Goal: Book appointment/travel/reservation

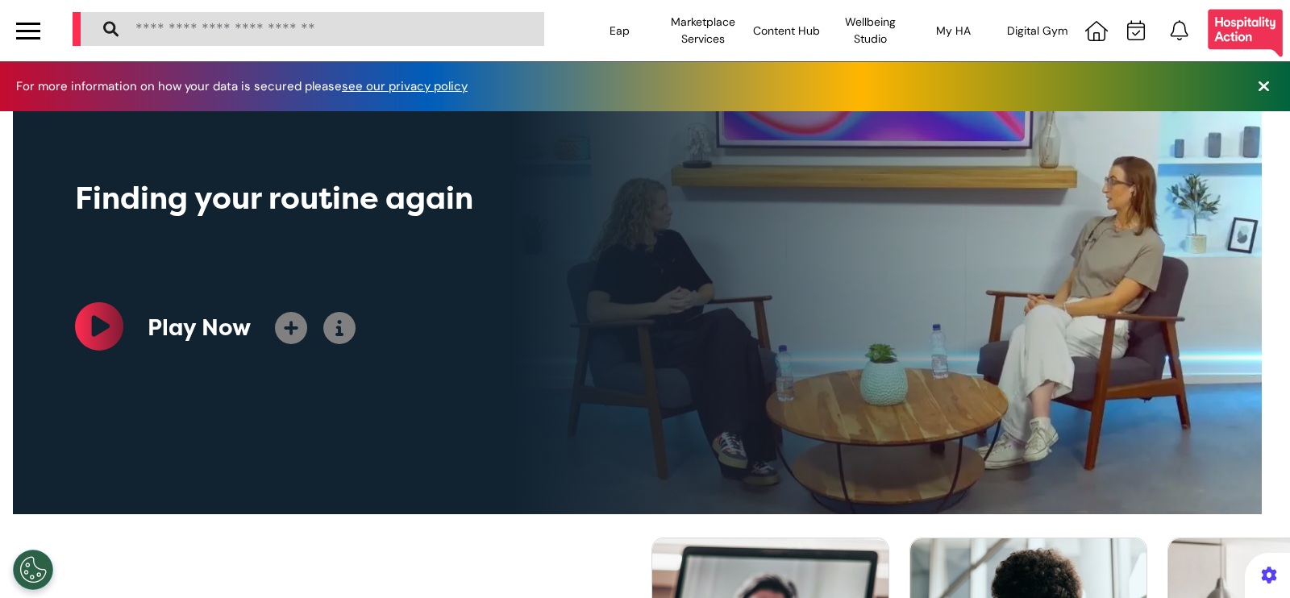
scroll to position [0, 644]
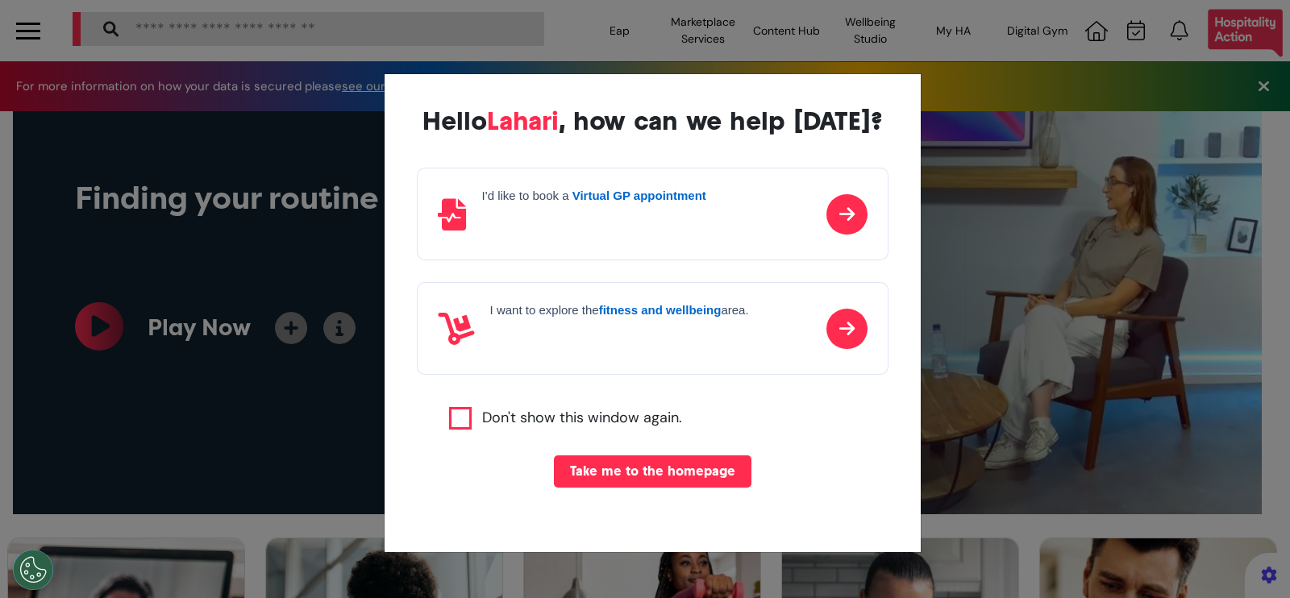
scroll to position [0, 644]
click at [638, 210] on p at bounding box center [594, 219] width 224 height 24
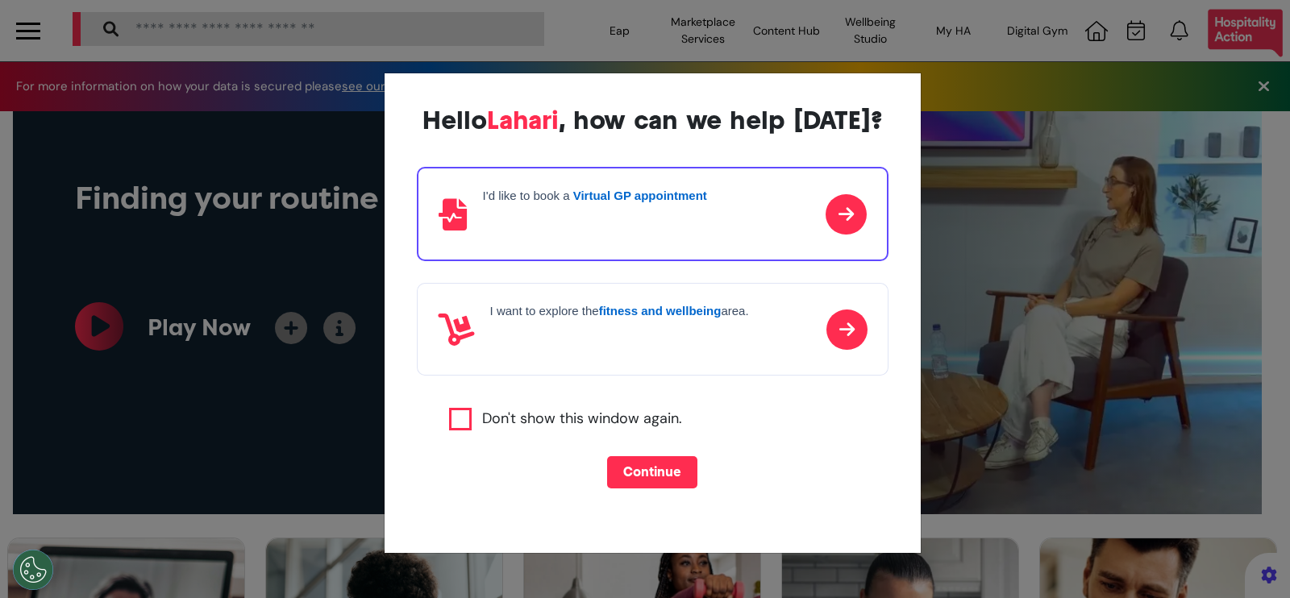
click at [665, 476] on button "Continue" at bounding box center [652, 472] width 90 height 32
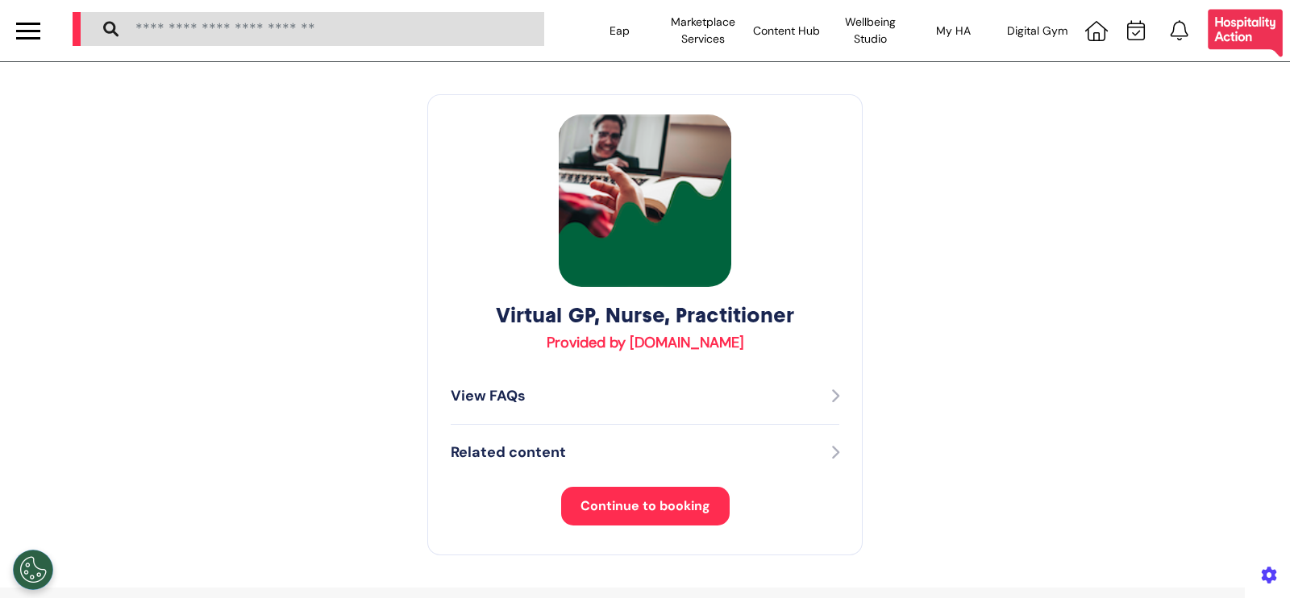
click at [619, 524] on button "Continue to booking" at bounding box center [645, 506] width 168 height 39
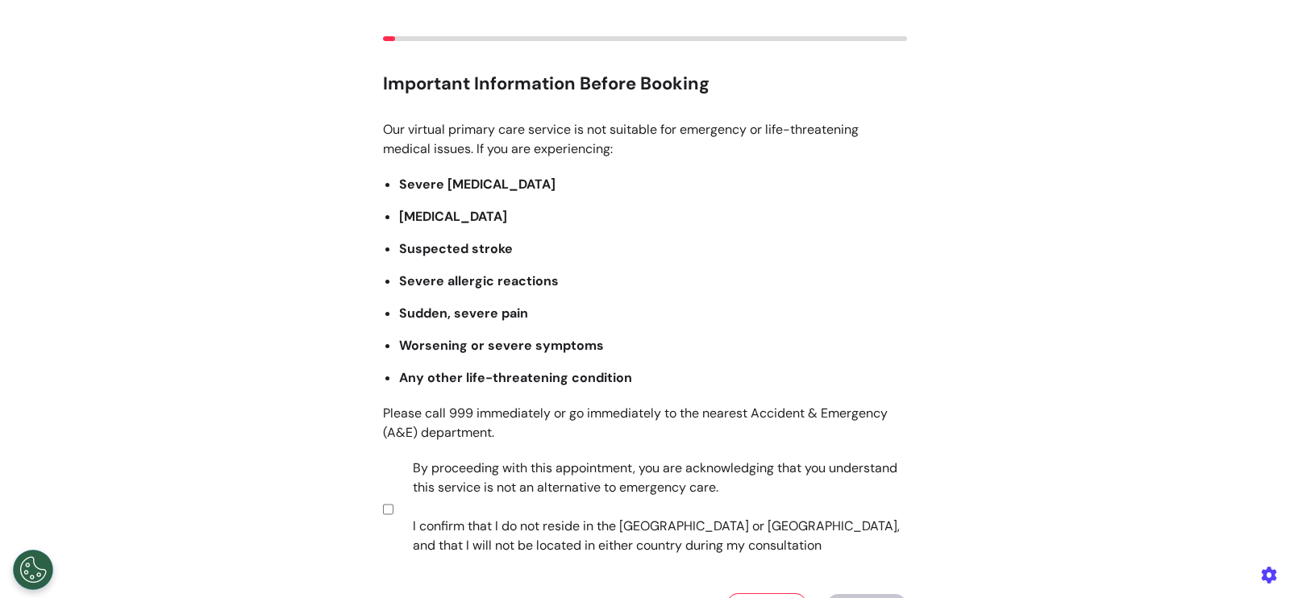
scroll to position [266, 0]
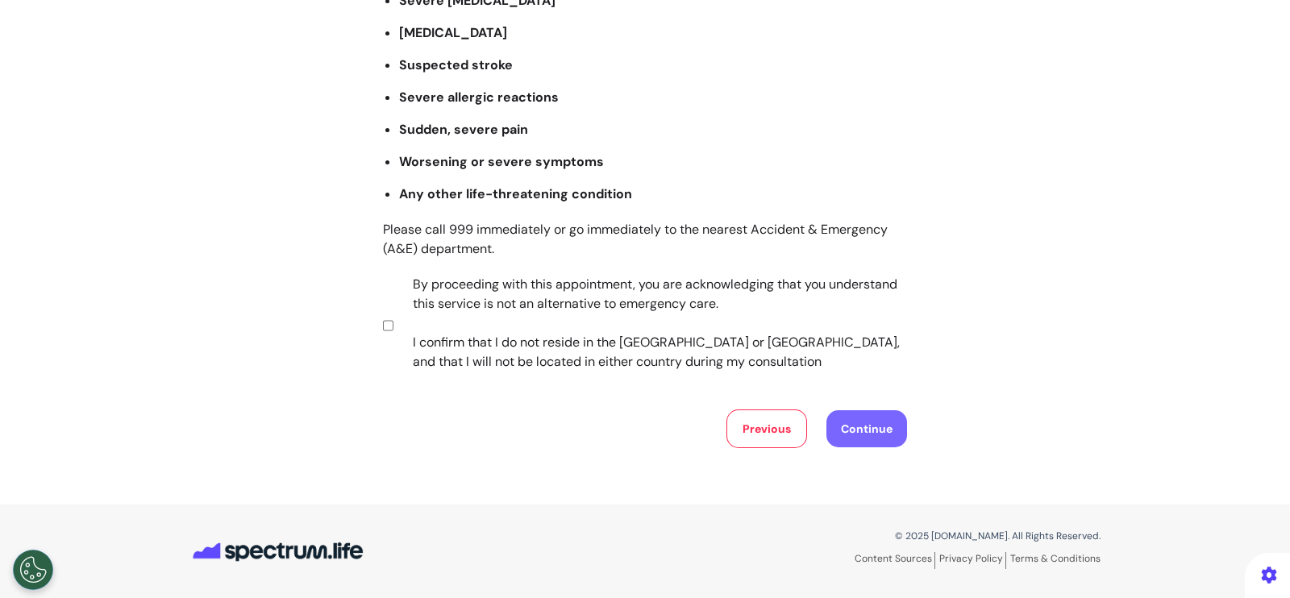
click at [834, 429] on button "Continue" at bounding box center [866, 428] width 81 height 37
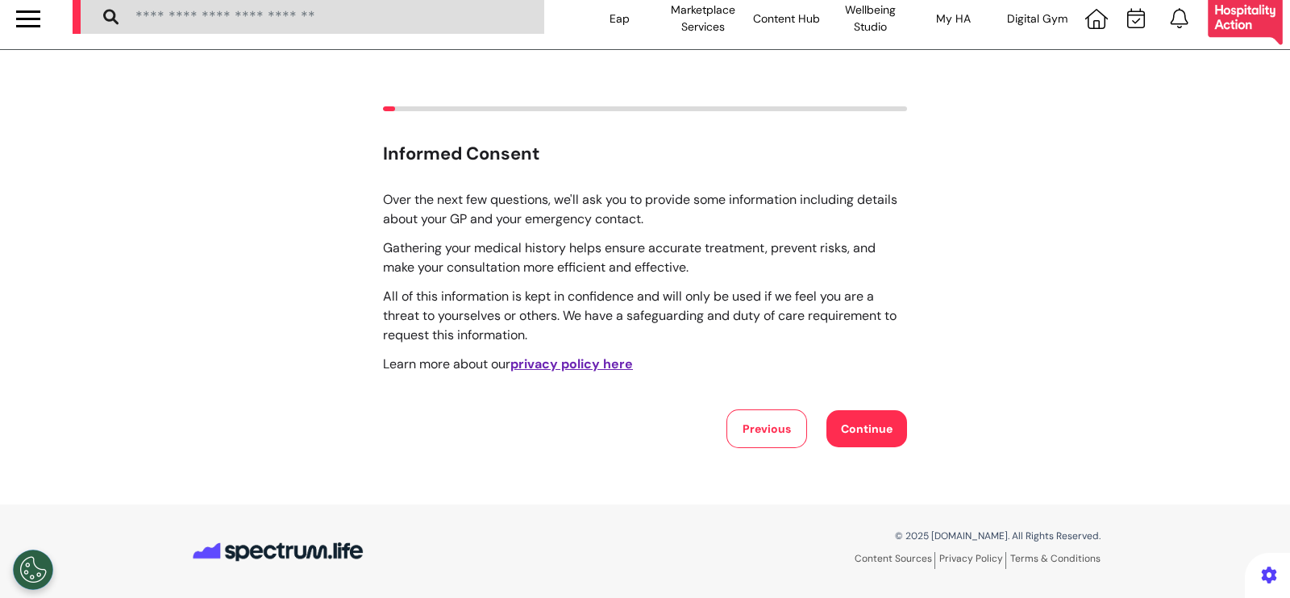
scroll to position [0, 0]
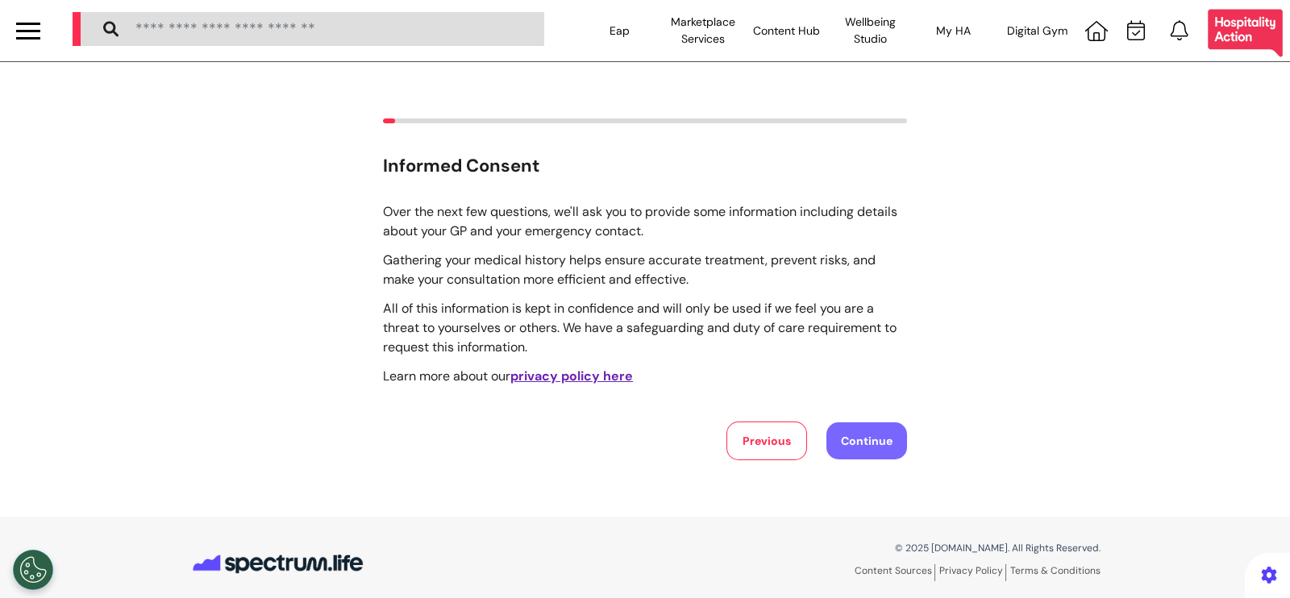
click at [835, 432] on button "Continue" at bounding box center [866, 440] width 81 height 37
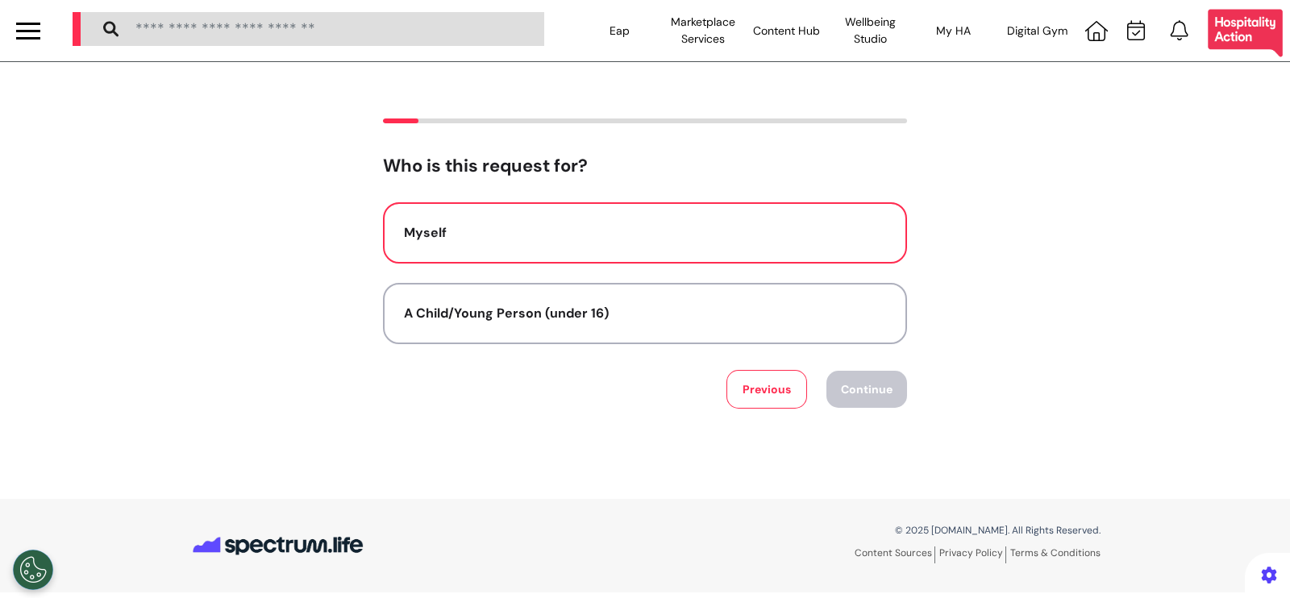
click at [672, 246] on button "Myself" at bounding box center [645, 232] width 524 height 61
click at [884, 379] on button "Continue" at bounding box center [866, 389] width 81 height 37
select select "******"
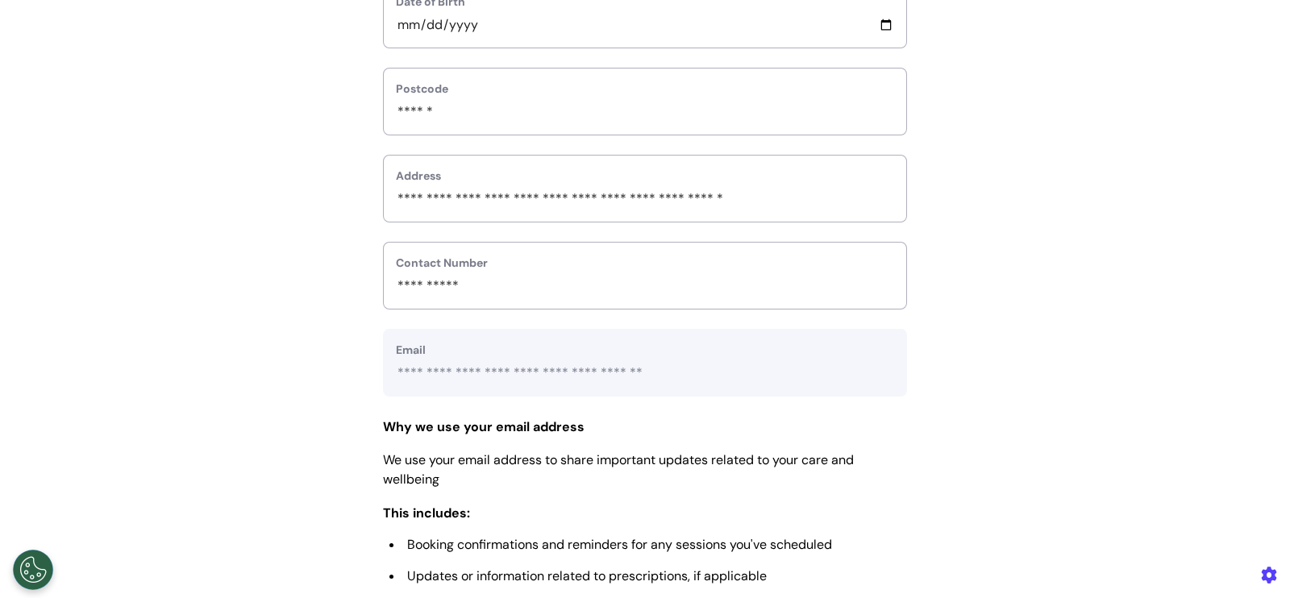
scroll to position [705, 0]
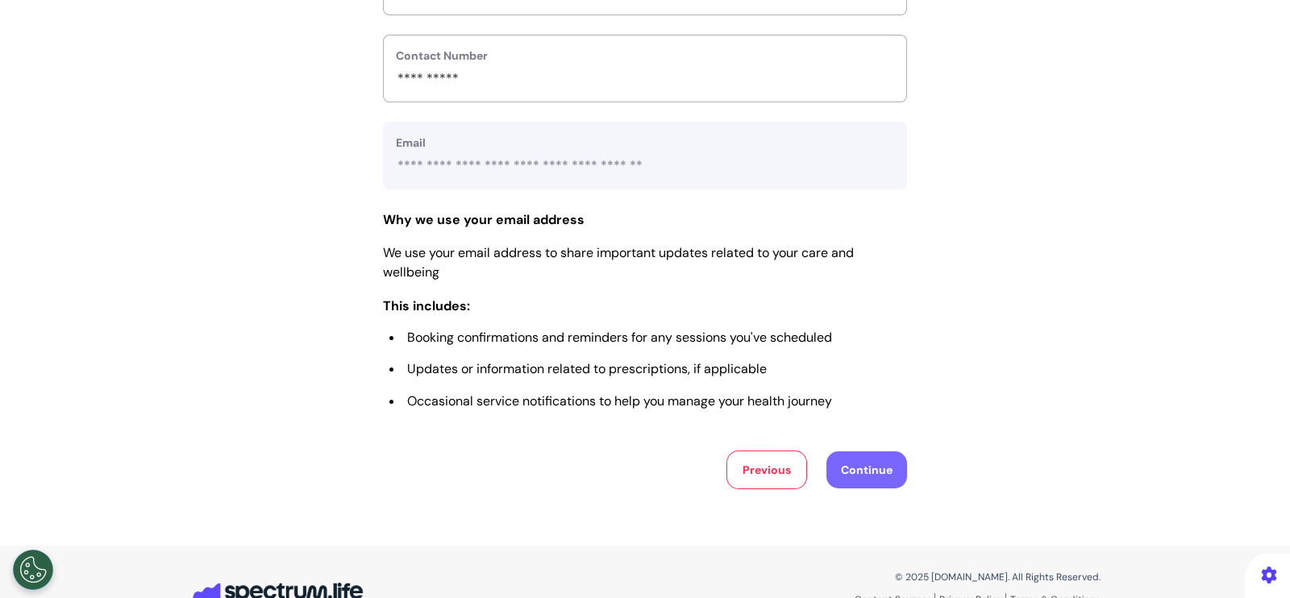
click at [877, 469] on button "Continue" at bounding box center [866, 469] width 81 height 37
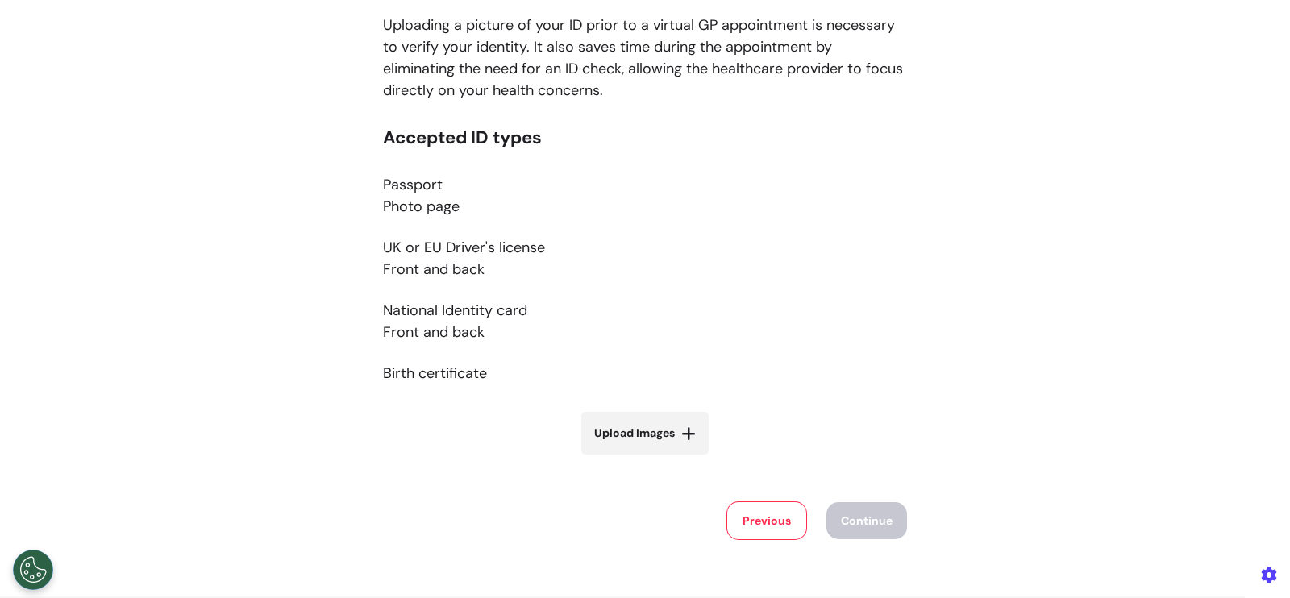
scroll to position [301, 0]
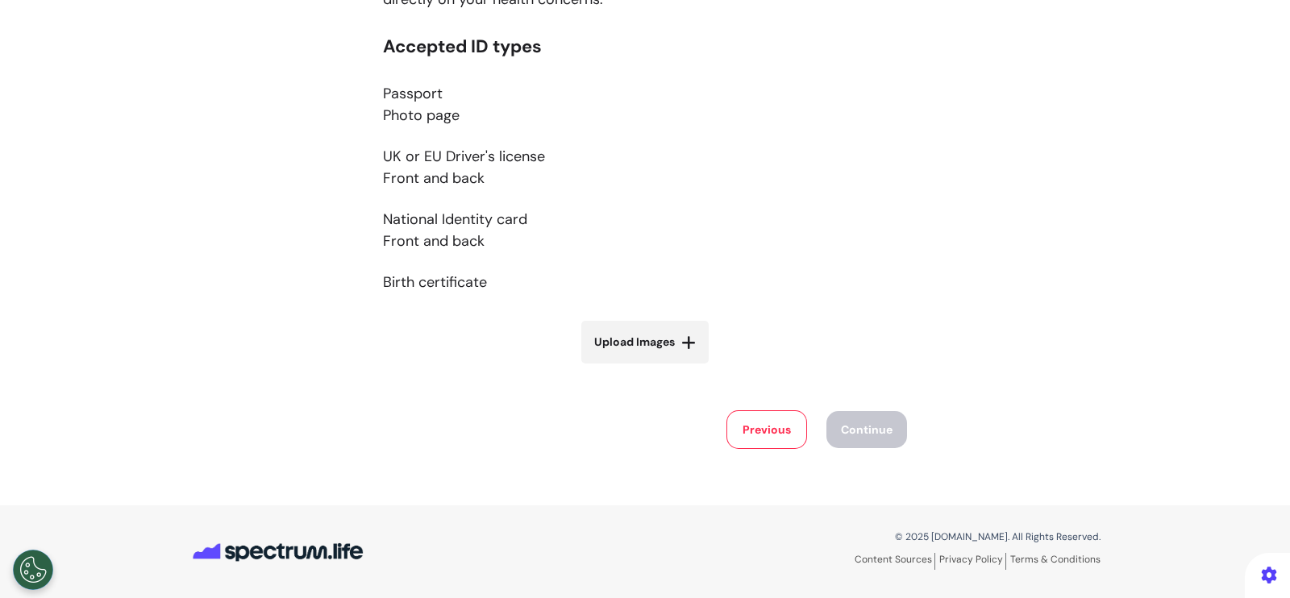
click at [594, 335] on span "Upload Images" at bounding box center [634, 342] width 81 height 17
click at [593, 368] on input "Upload Images" at bounding box center [645, 376] width 192 height 17
type input "**********"
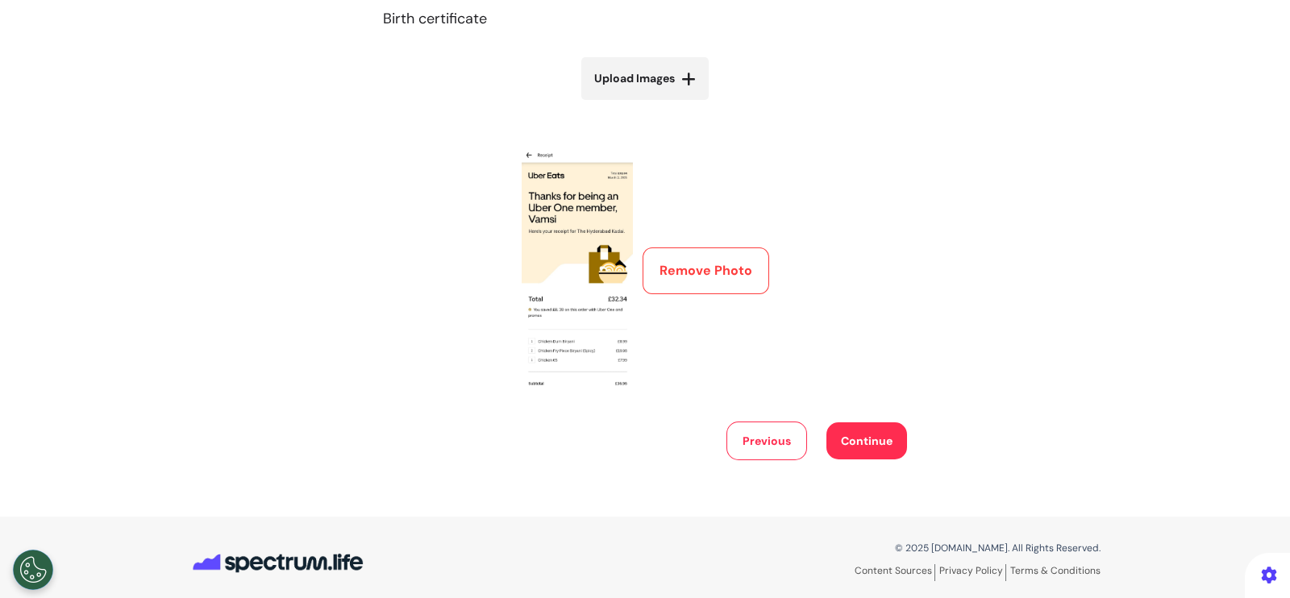
scroll to position [575, 0]
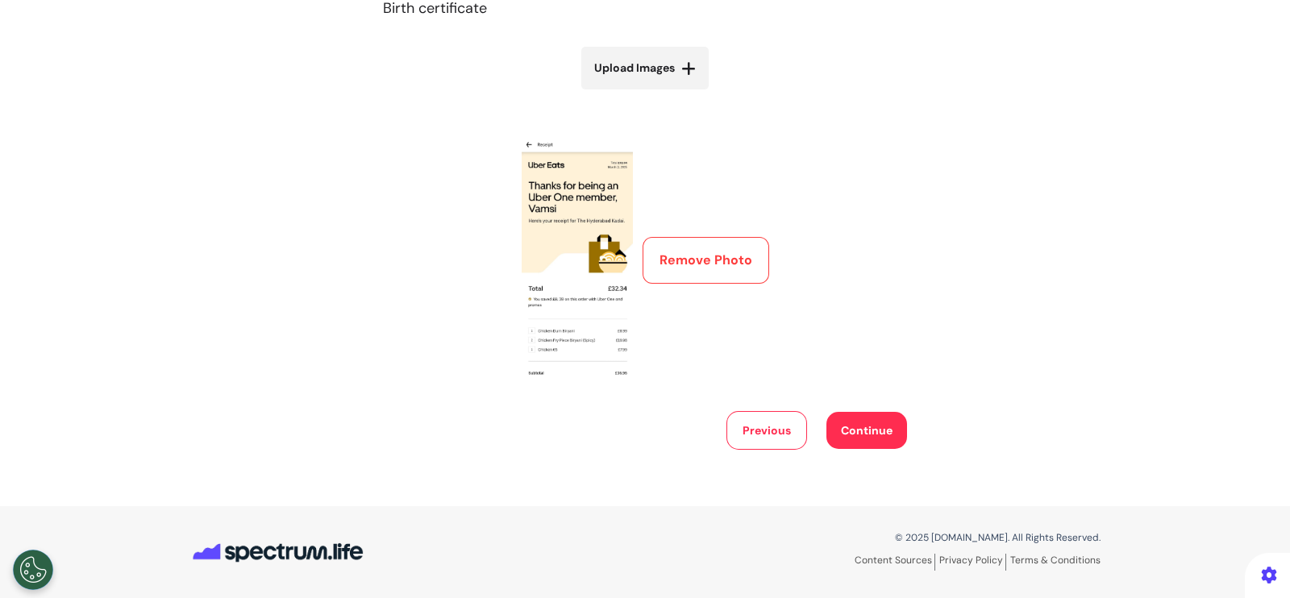
click at [645, 69] on span "Upload Images" at bounding box center [634, 68] width 81 height 17
click at [645, 94] on input "Upload Images" at bounding box center [645, 102] width 192 height 17
type input "**********"
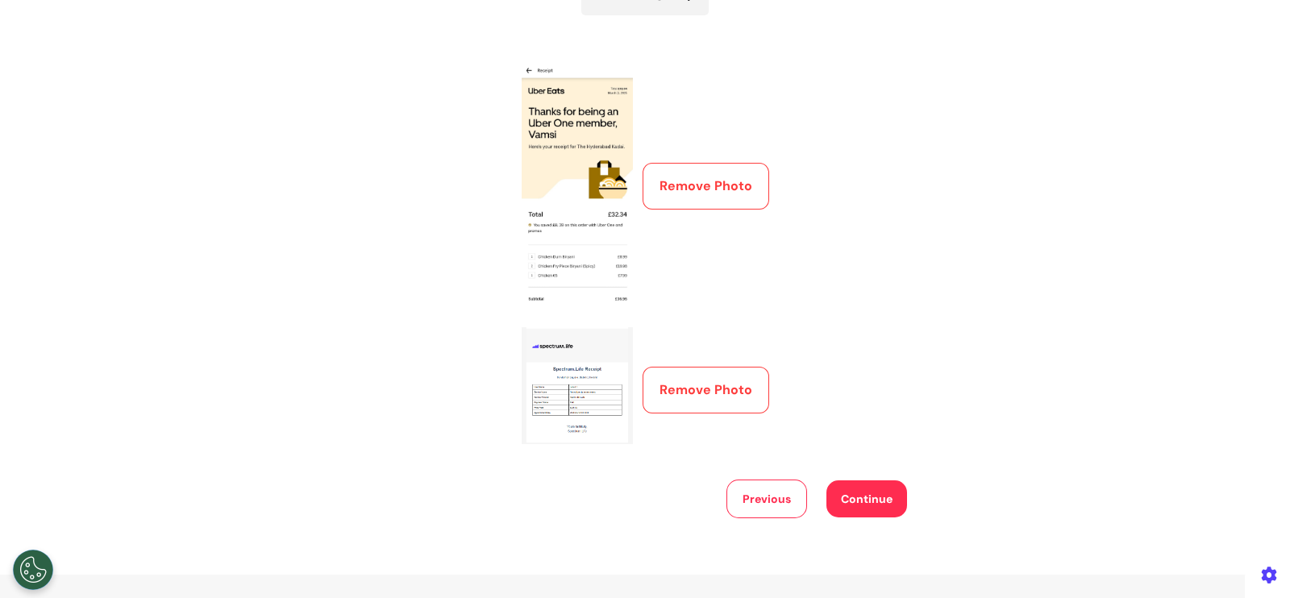
scroll to position [717, 0]
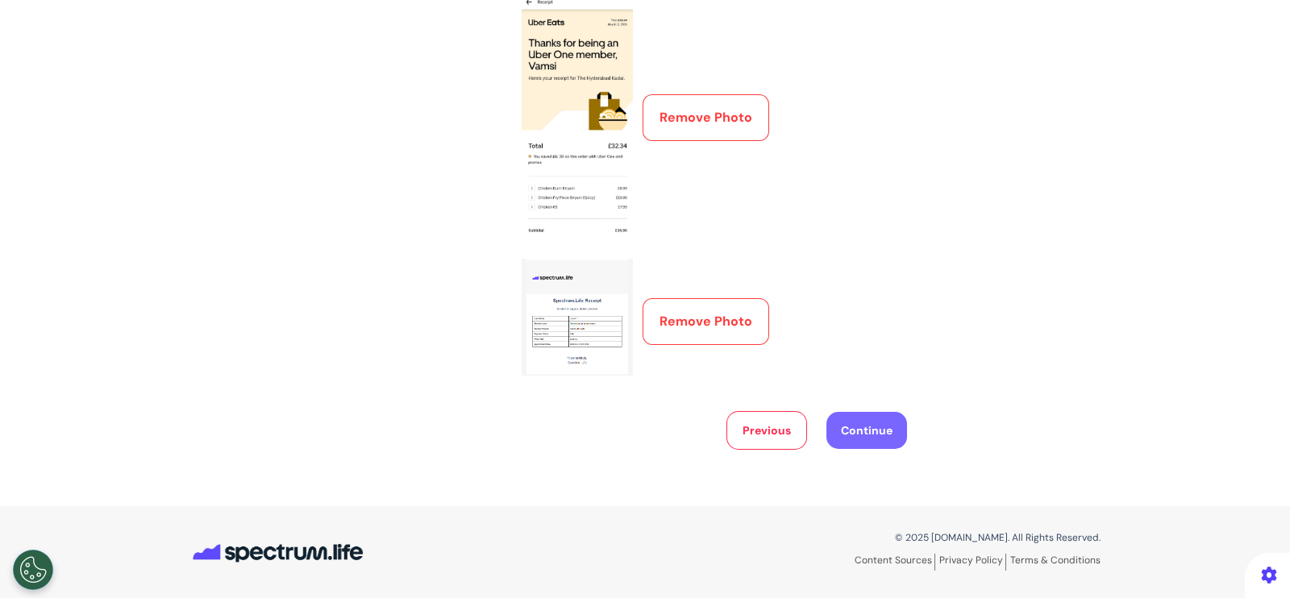
click at [839, 446] on button "Continue" at bounding box center [866, 430] width 81 height 37
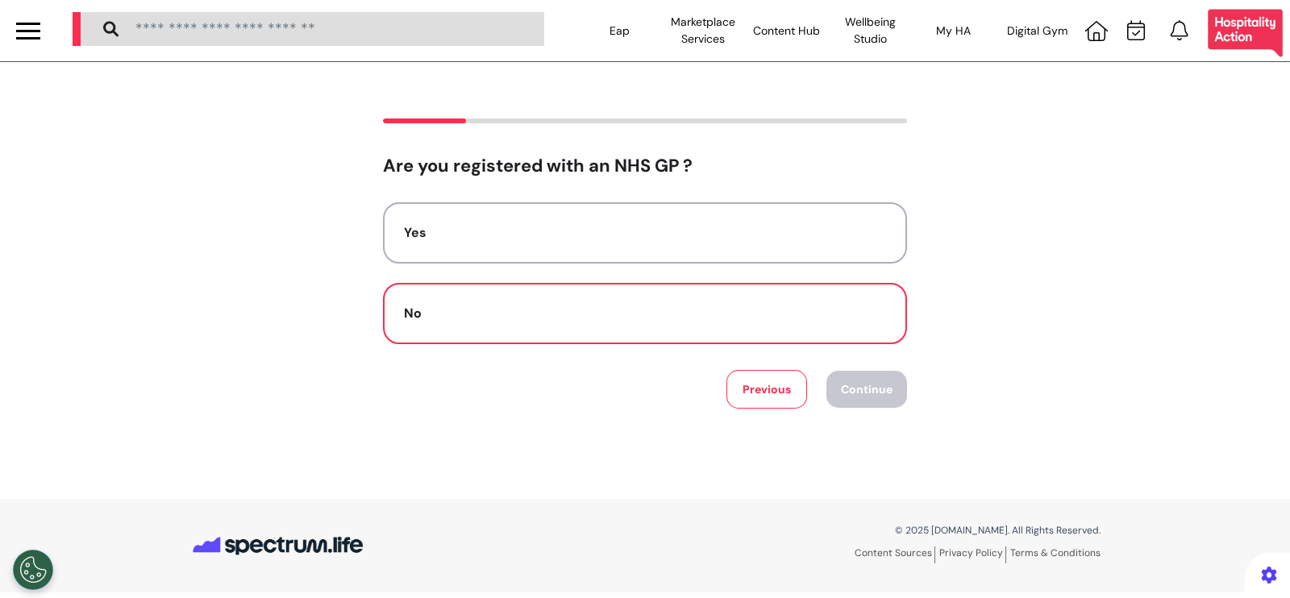
click at [595, 302] on button "No" at bounding box center [645, 313] width 524 height 61
click at [846, 385] on button "Continue" at bounding box center [866, 389] width 81 height 37
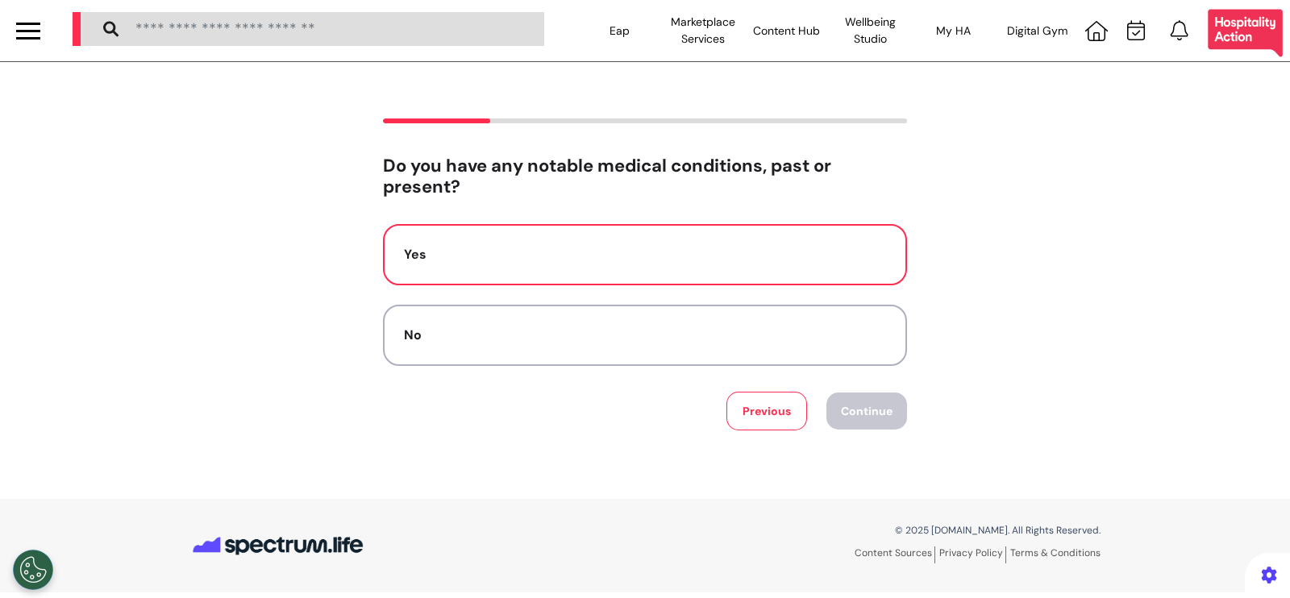
click at [688, 227] on button "Yes" at bounding box center [645, 254] width 524 height 61
click at [909, 416] on div "Do you have any notable medical conditions, past or present? Yes No Previous Co…" at bounding box center [645, 275] width 1290 height 312
click at [859, 408] on button "Continue" at bounding box center [866, 411] width 81 height 37
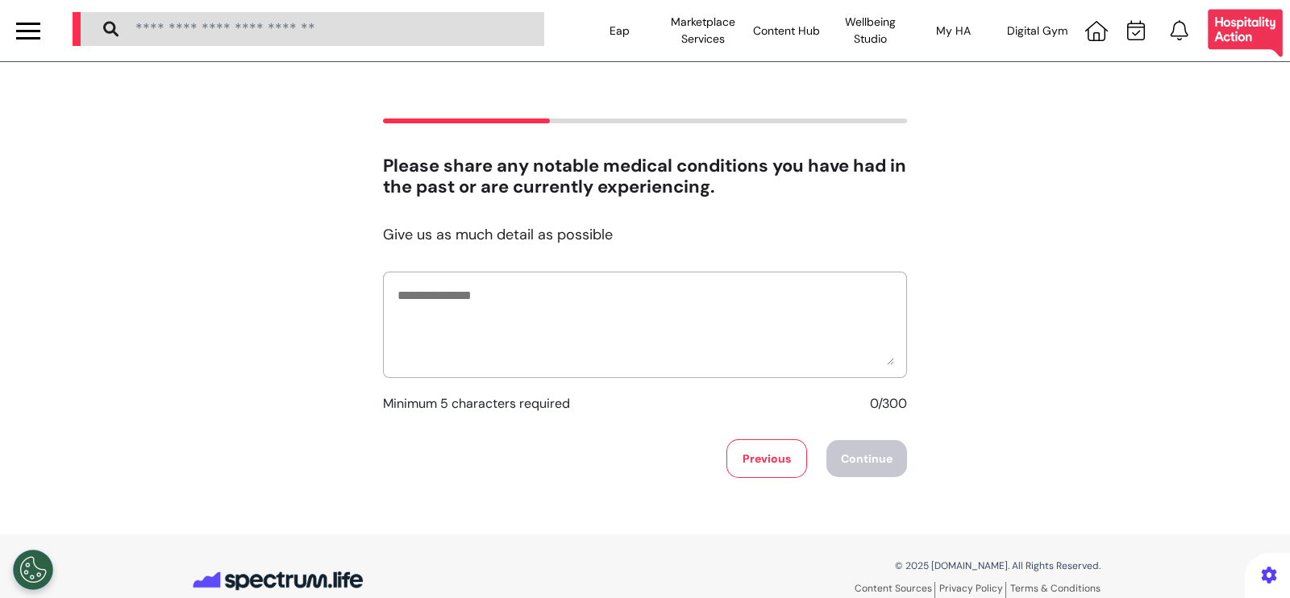
click at [634, 277] on div at bounding box center [645, 325] width 524 height 106
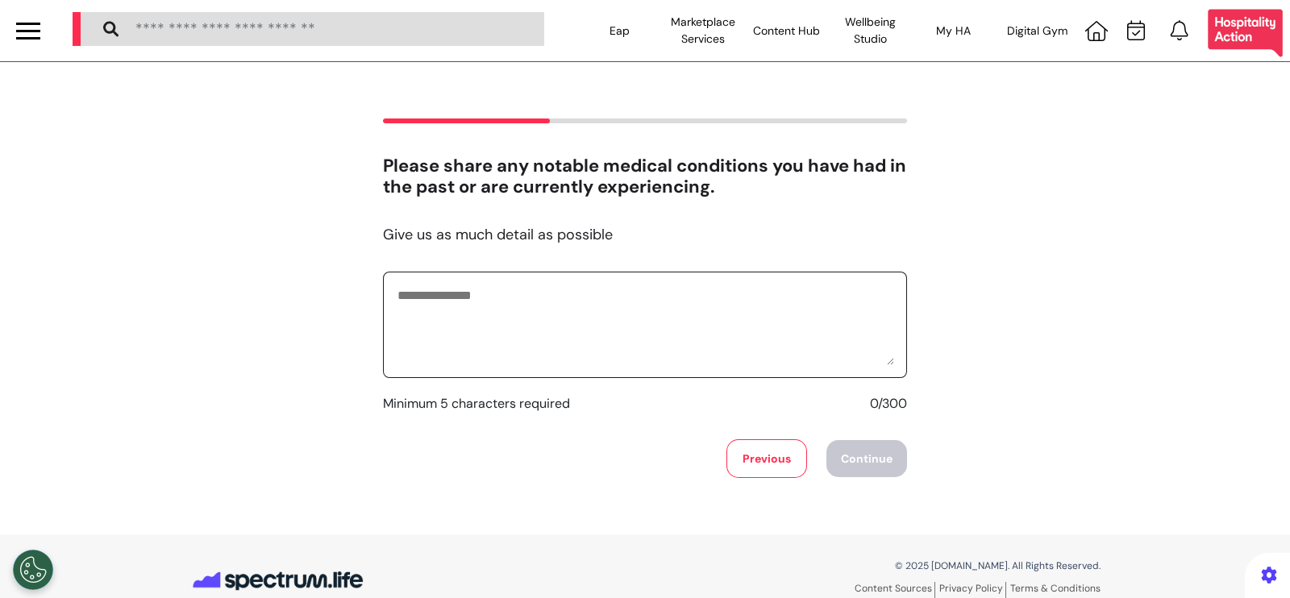
click at [634, 301] on textarea at bounding box center [645, 325] width 498 height 81
type textarea "**********"
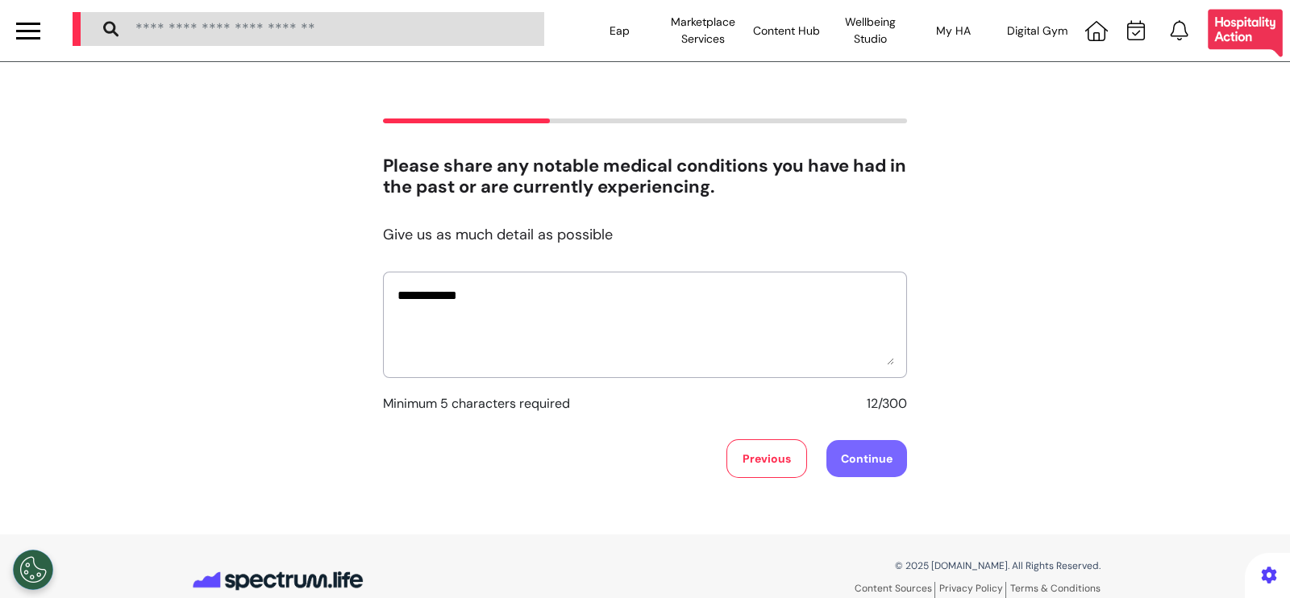
click at [852, 453] on button "Continue" at bounding box center [866, 458] width 81 height 37
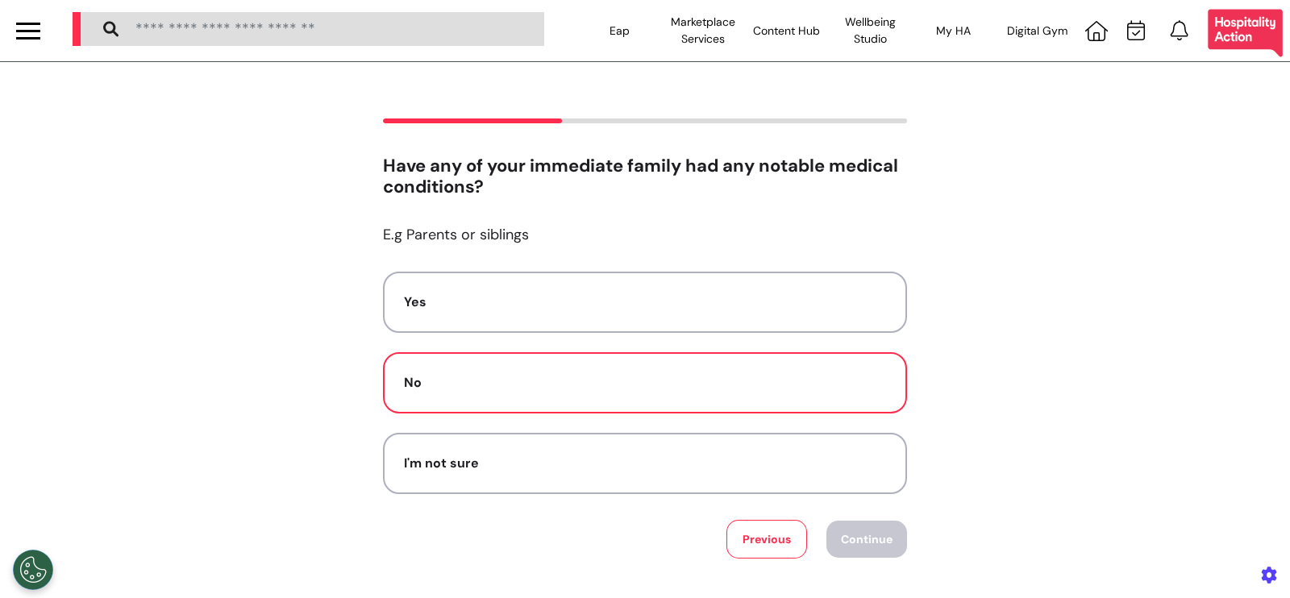
click at [581, 371] on button "No" at bounding box center [645, 382] width 524 height 61
click at [863, 554] on button "Continue" at bounding box center [866, 539] width 81 height 37
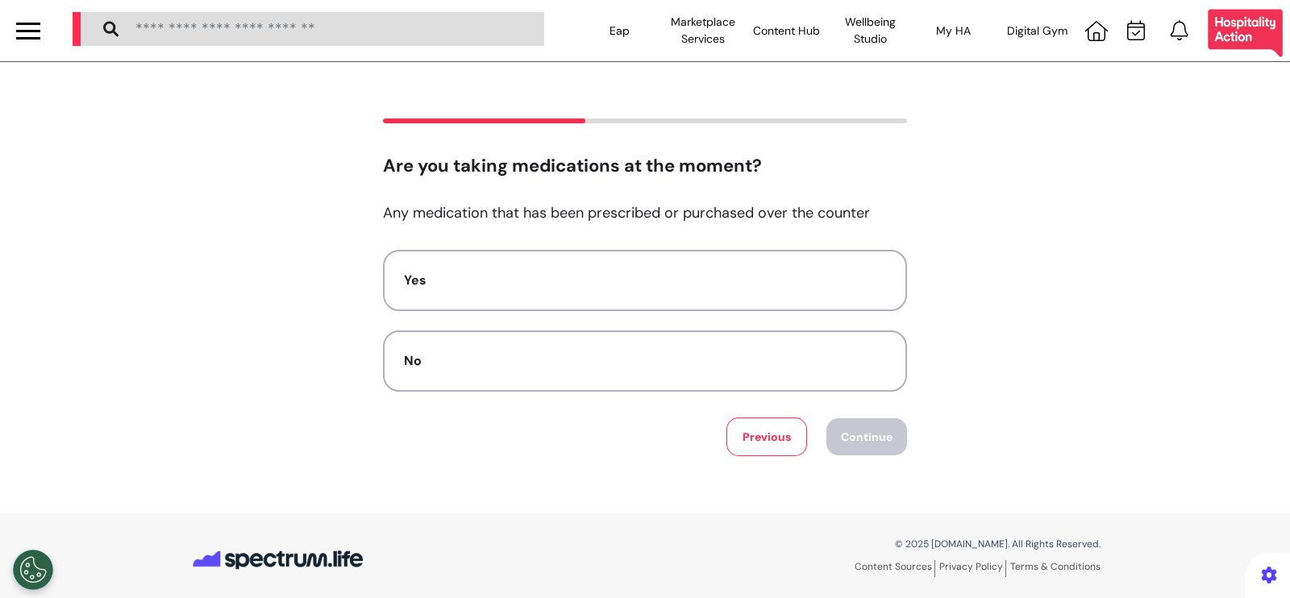
click at [626, 381] on button "No" at bounding box center [645, 361] width 524 height 61
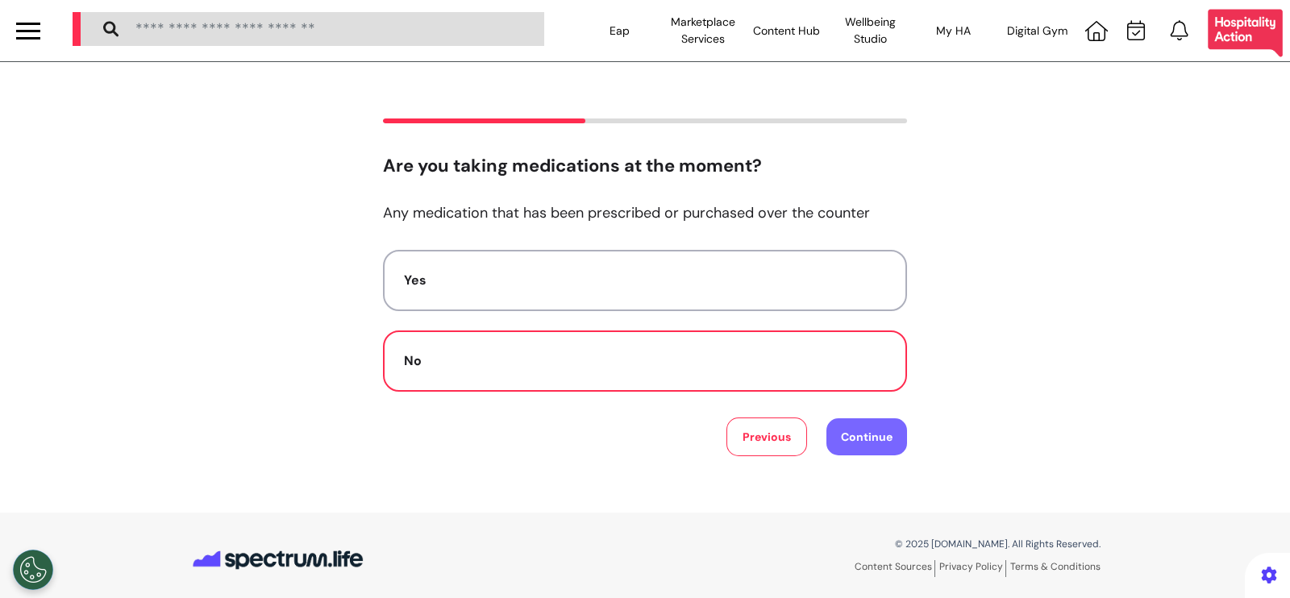
drag, startPoint x: 871, startPoint y: 441, endPoint x: 855, endPoint y: 441, distance: 16.9
click at [871, 440] on button "Continue" at bounding box center [866, 436] width 81 height 37
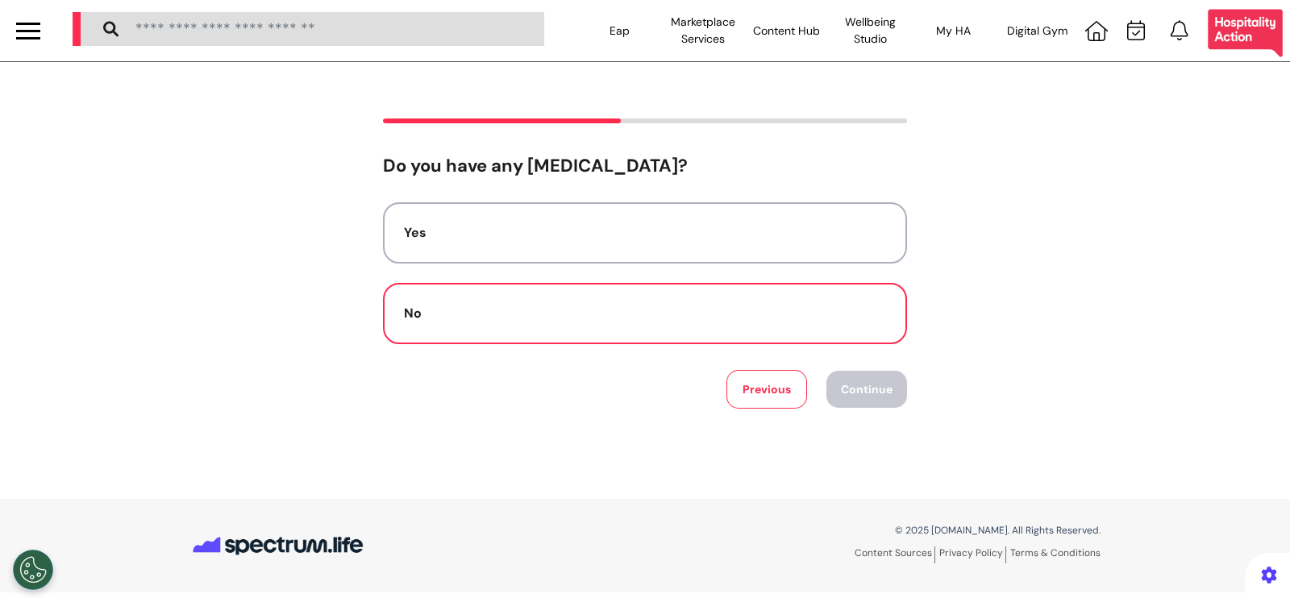
click at [609, 295] on button "No" at bounding box center [645, 313] width 524 height 61
click at [851, 378] on button "Continue" at bounding box center [866, 389] width 81 height 37
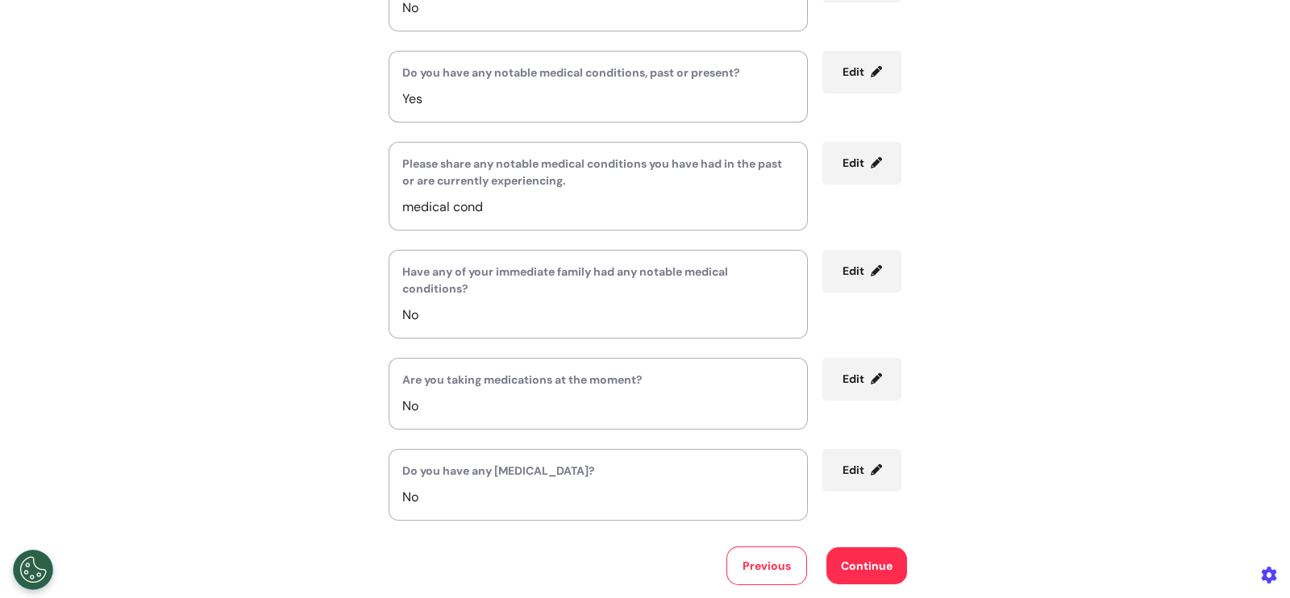
scroll to position [426, 0]
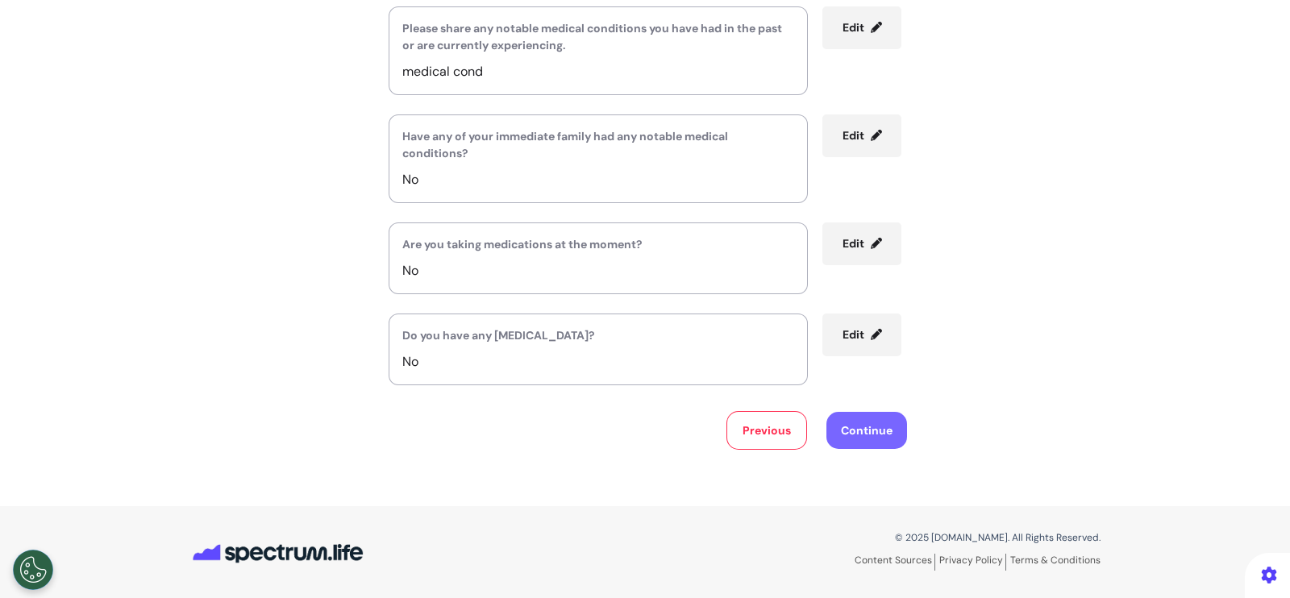
click at [880, 432] on button "Continue" at bounding box center [866, 430] width 81 height 37
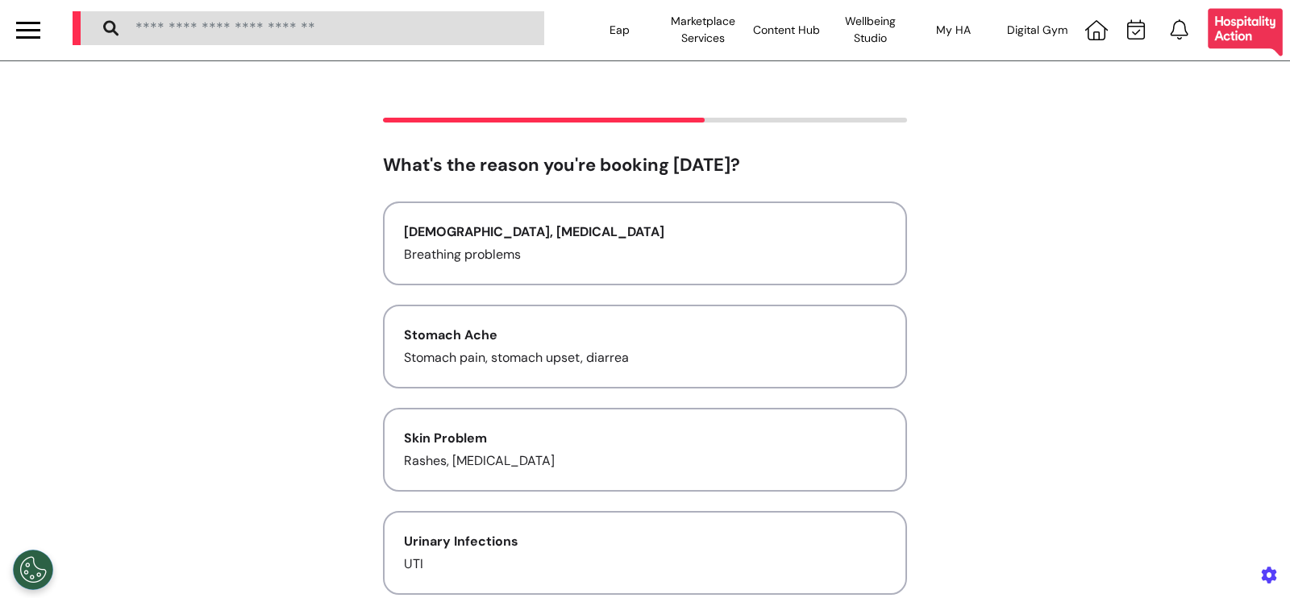
scroll to position [0, 0]
click at [597, 286] on div "Asthma, Cold and Flu Breathing problems Stomach Ache Stomach pain, stomach upse…" at bounding box center [645, 502] width 524 height 600
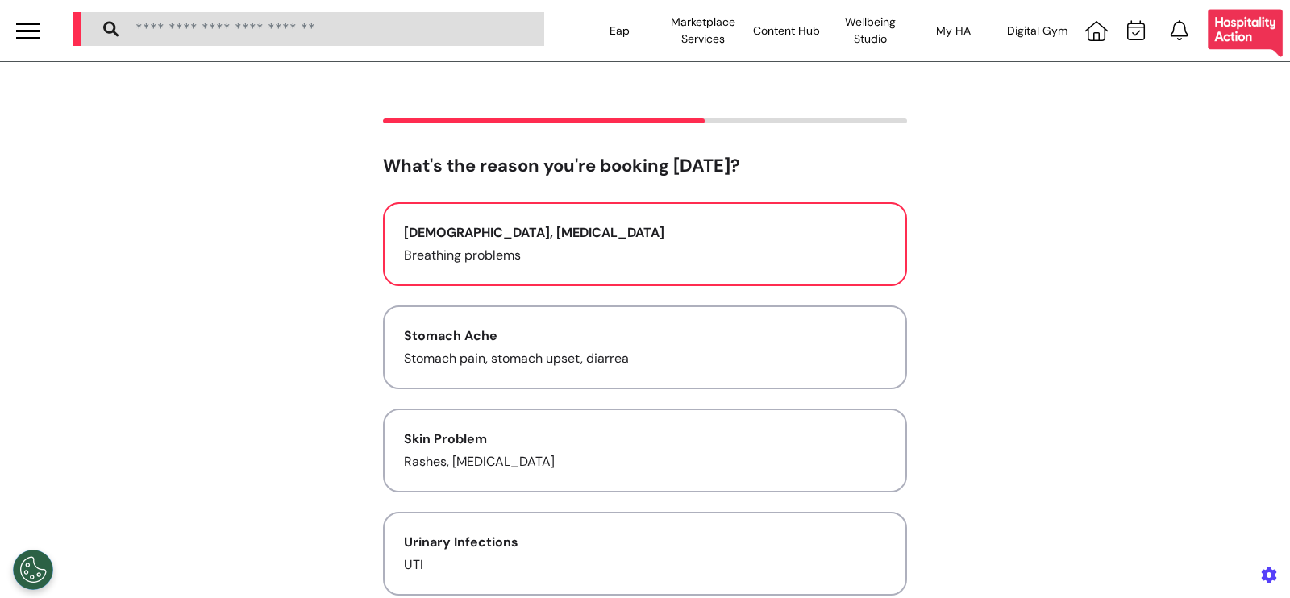
click at [597, 282] on button "Asthma, Cold and Flu Breathing problems" at bounding box center [645, 244] width 524 height 84
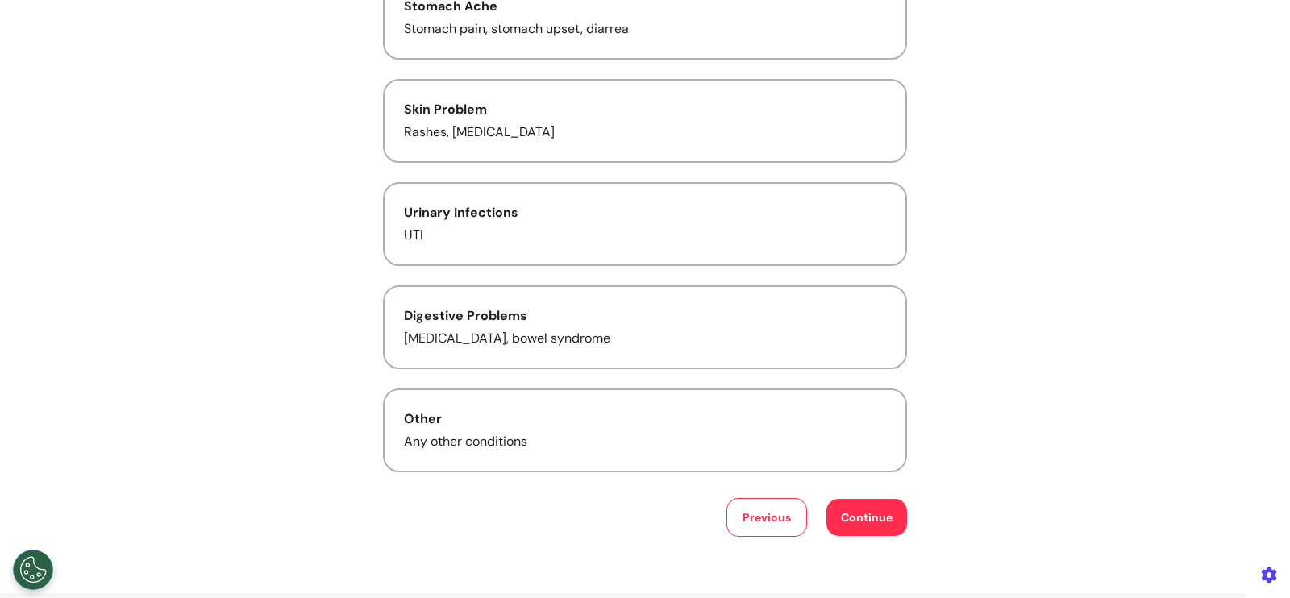
scroll to position [402, 0]
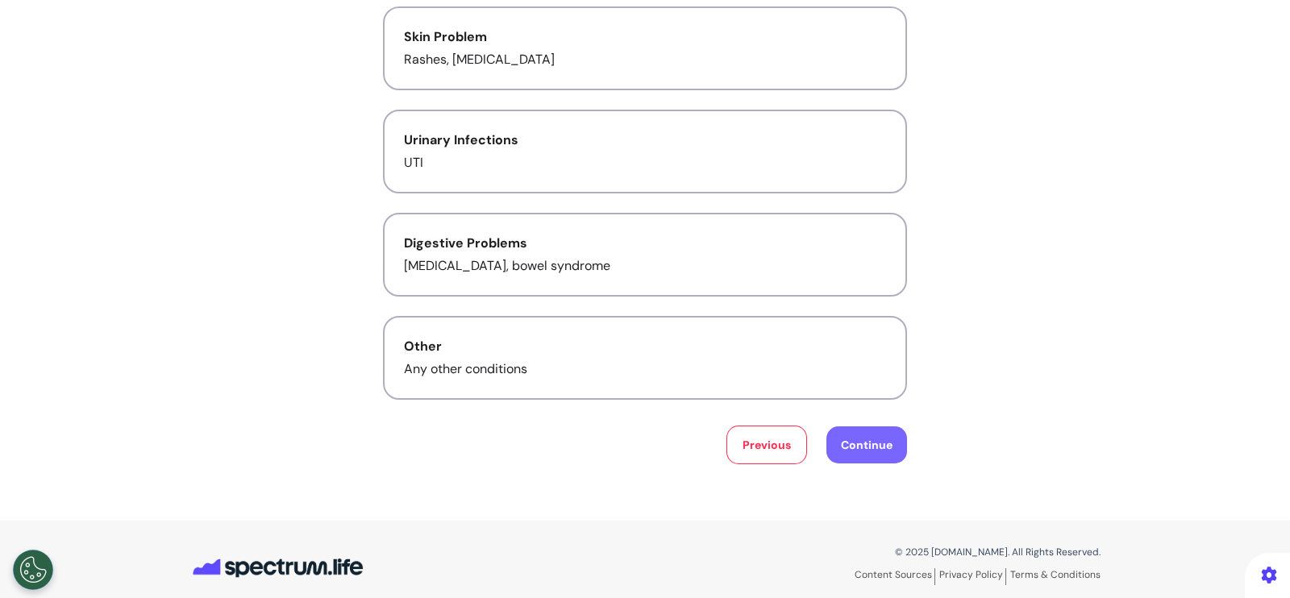
click at [845, 435] on button "Continue" at bounding box center [866, 444] width 81 height 37
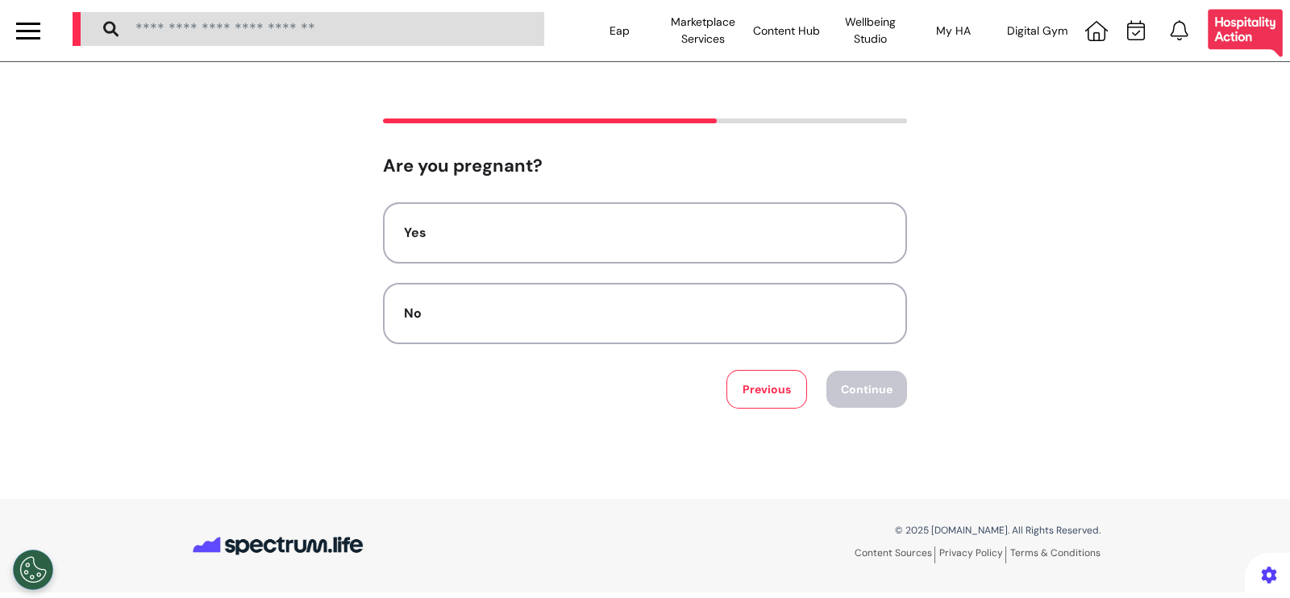
scroll to position [0, 0]
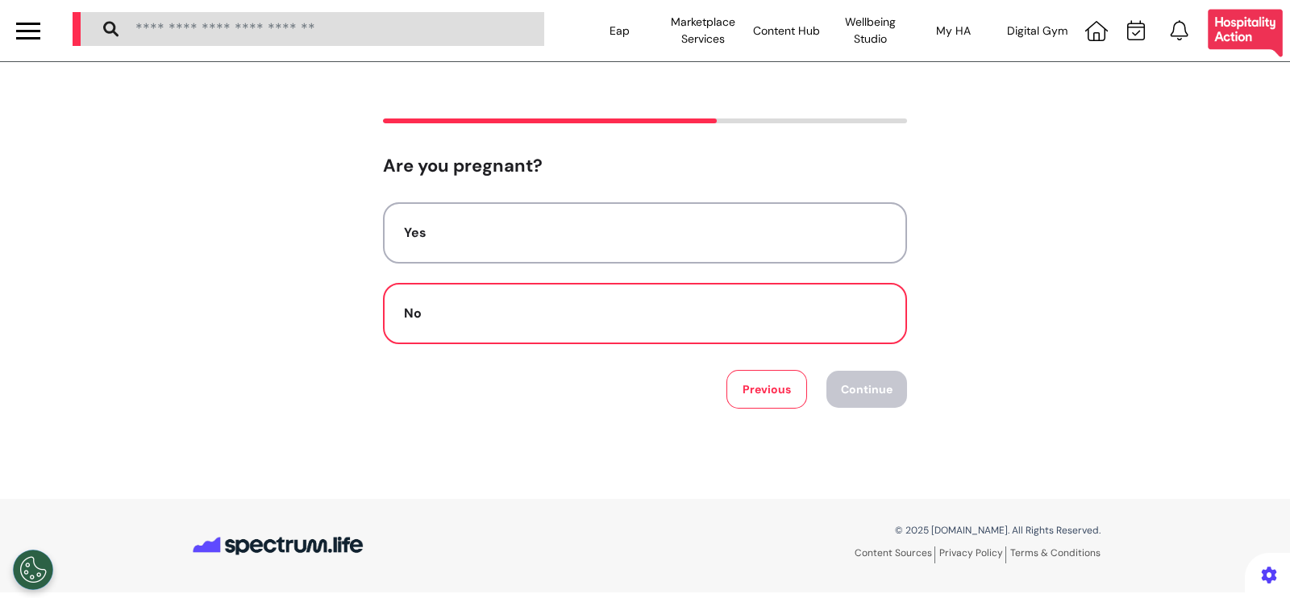
click at [579, 297] on button "No" at bounding box center [645, 313] width 524 height 61
click at [855, 382] on button "Continue" at bounding box center [866, 389] width 81 height 37
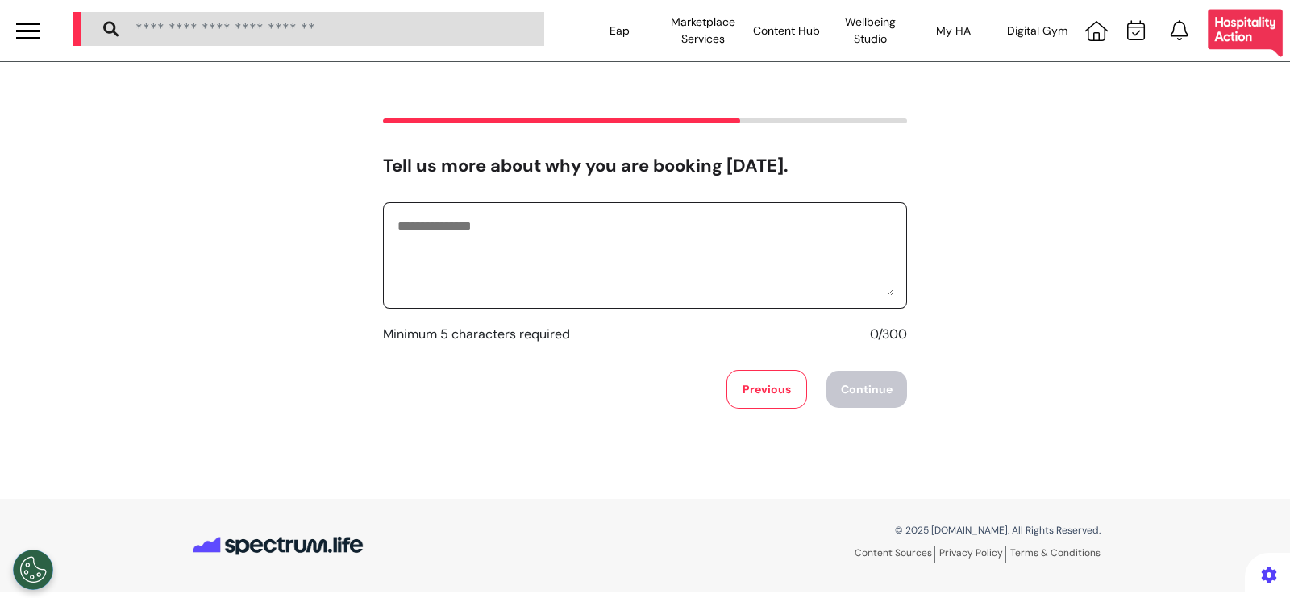
click at [637, 262] on textarea at bounding box center [645, 255] width 498 height 81
type textarea "**********"
click at [840, 383] on button "Continue" at bounding box center [866, 389] width 81 height 37
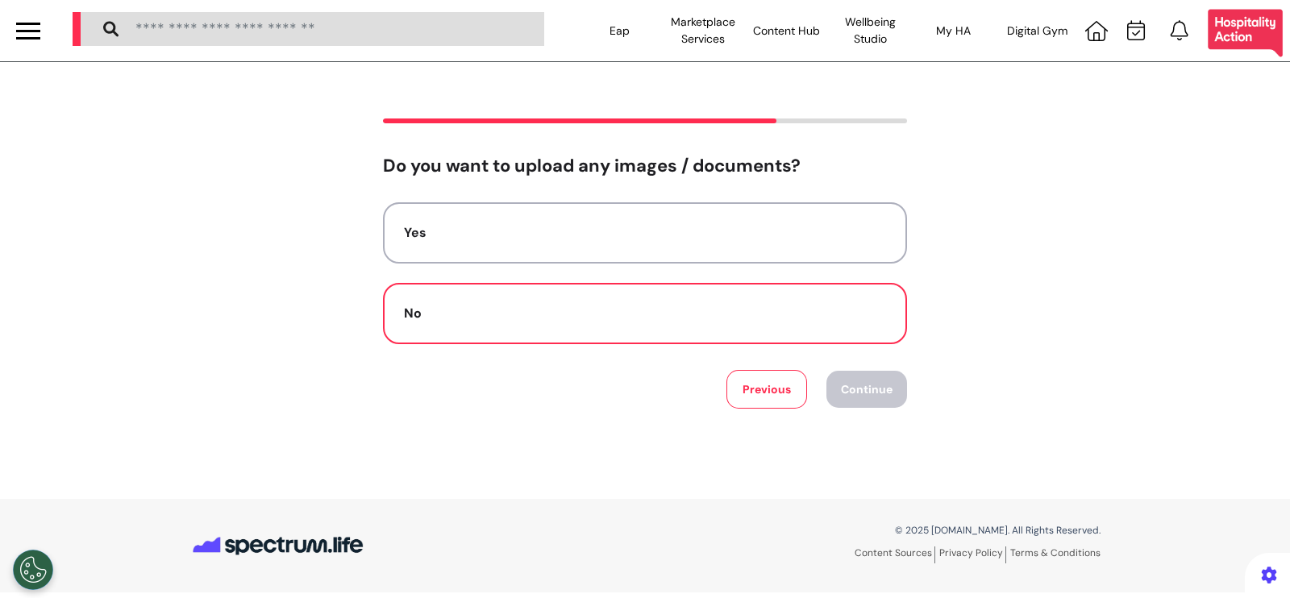
click at [697, 293] on button "No" at bounding box center [645, 313] width 524 height 61
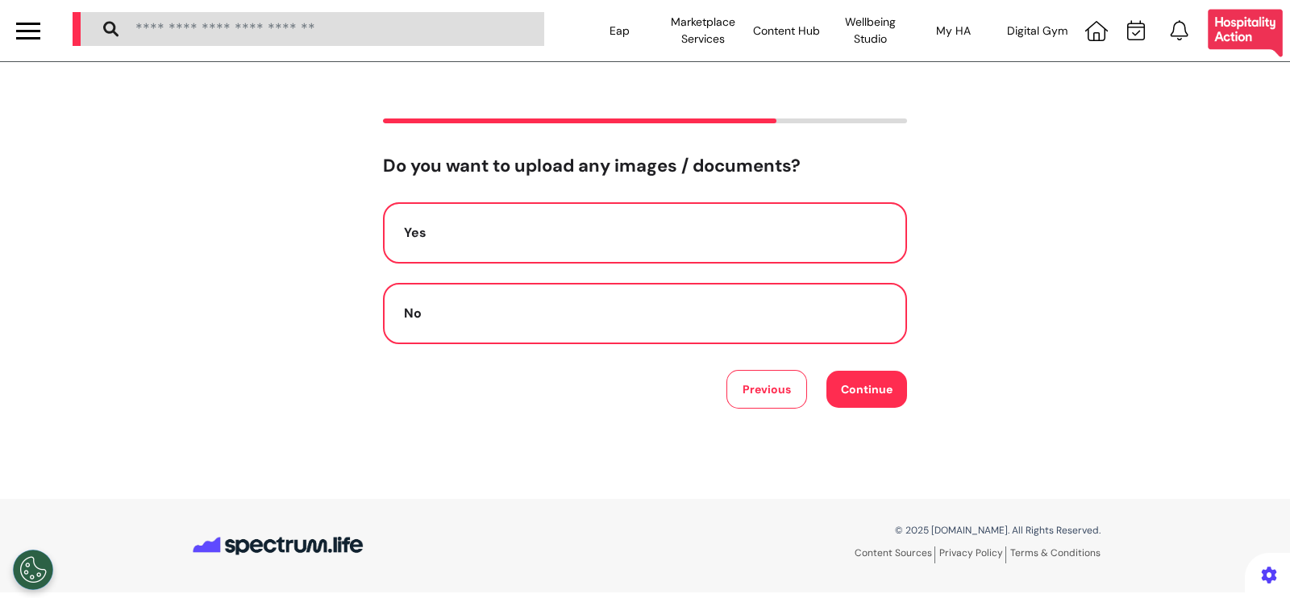
click at [684, 230] on div "Yes" at bounding box center [645, 232] width 482 height 19
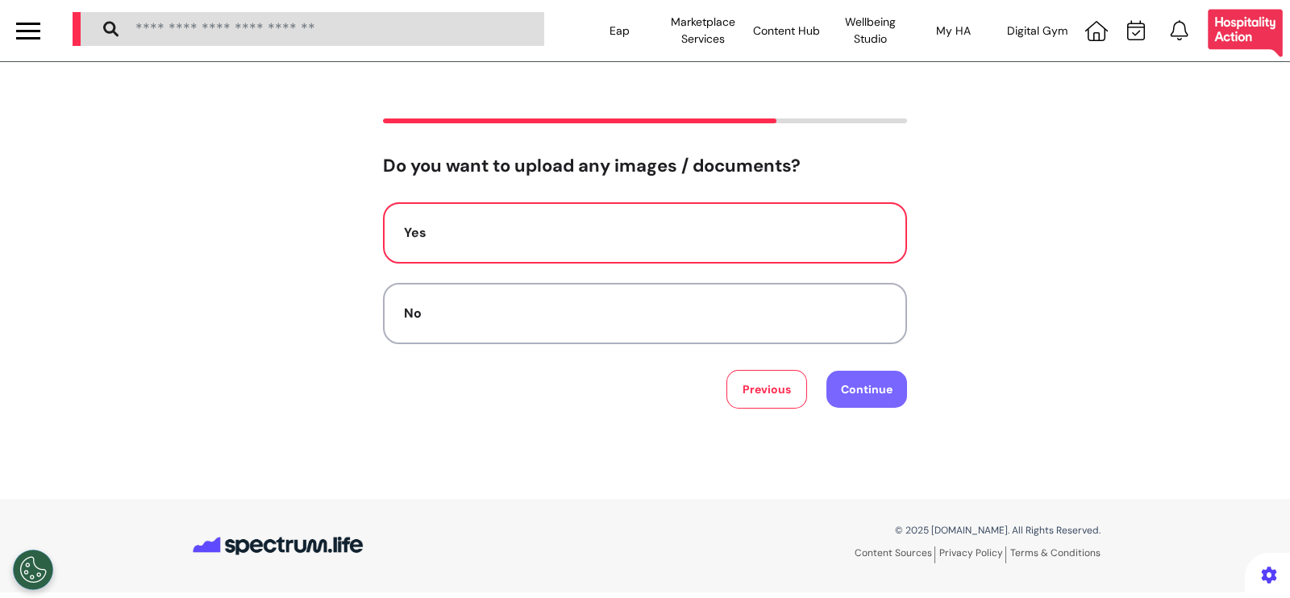
click at [850, 406] on button "Continue" at bounding box center [866, 389] width 81 height 37
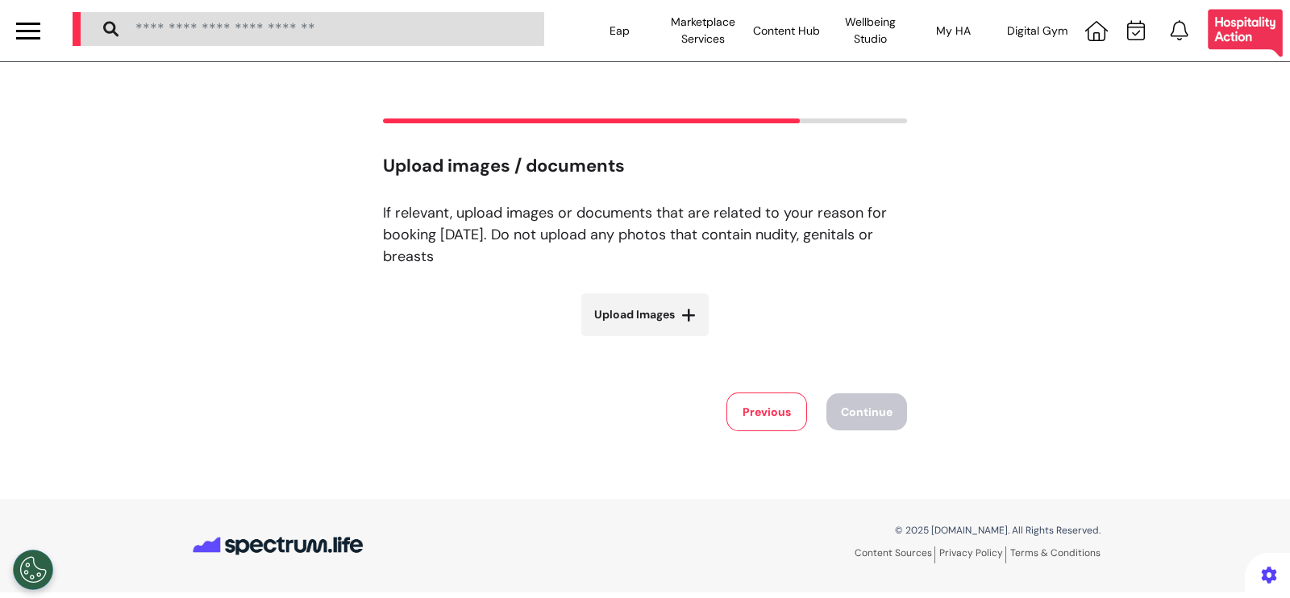
click at [612, 322] on span "Upload Images" at bounding box center [634, 314] width 81 height 17
click at [612, 340] on input "Upload Images" at bounding box center [645, 348] width 192 height 17
type input "**********"
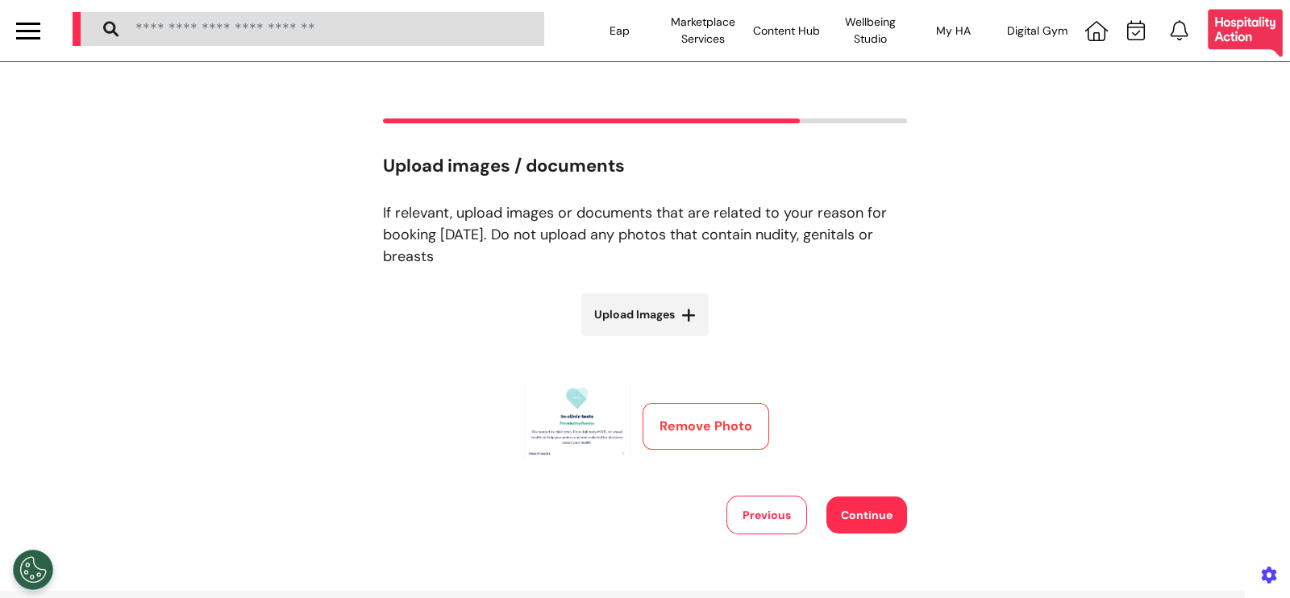
click at [633, 319] on span "Upload Images" at bounding box center [634, 314] width 81 height 17
click at [633, 340] on input "Upload Images" at bounding box center [645, 348] width 192 height 17
type input "**********"
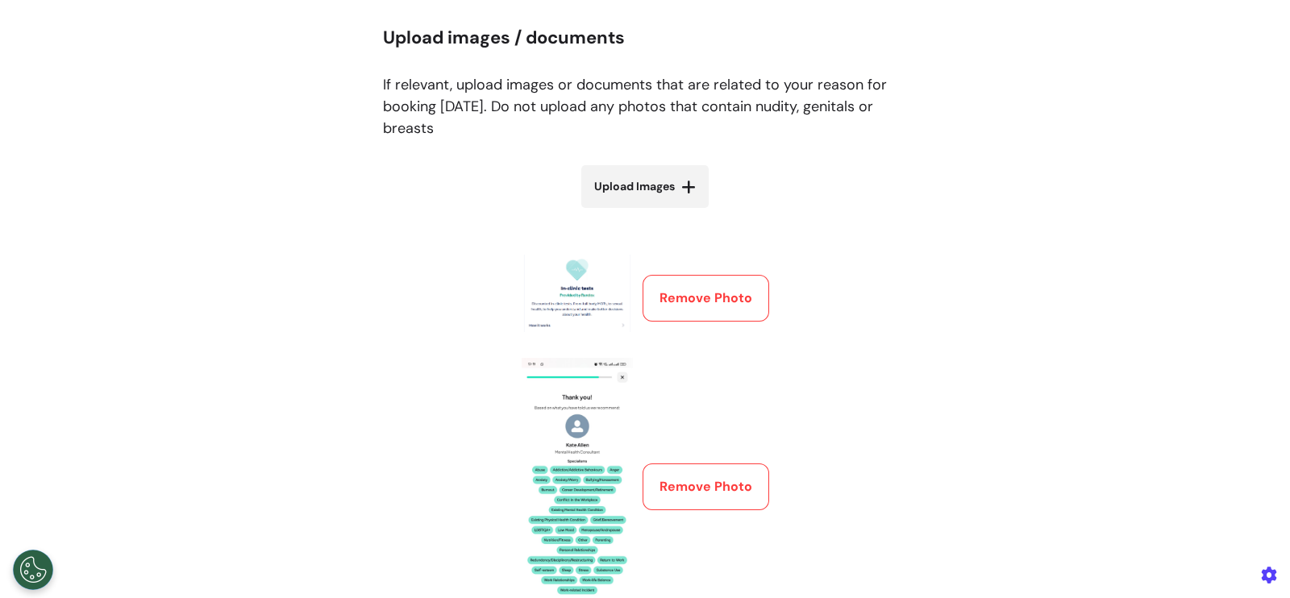
scroll to position [201, 0]
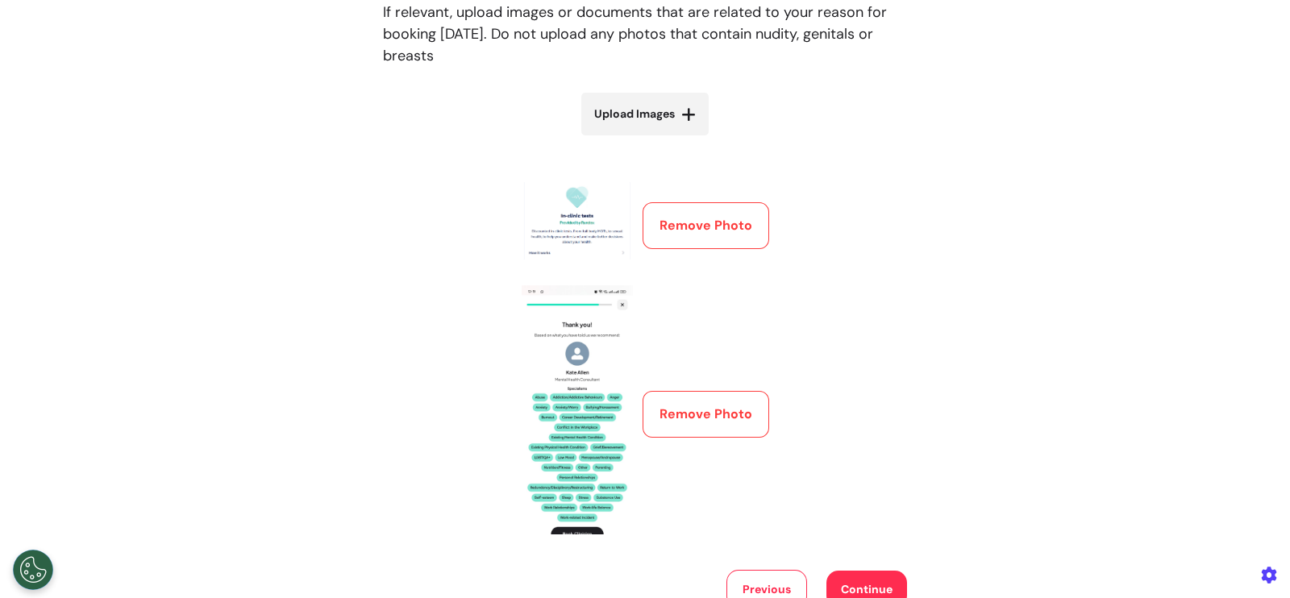
click at [644, 114] on span "Upload Images" at bounding box center [634, 114] width 81 height 17
click at [644, 139] on input "Upload Images" at bounding box center [645, 147] width 192 height 17
type input "**********"
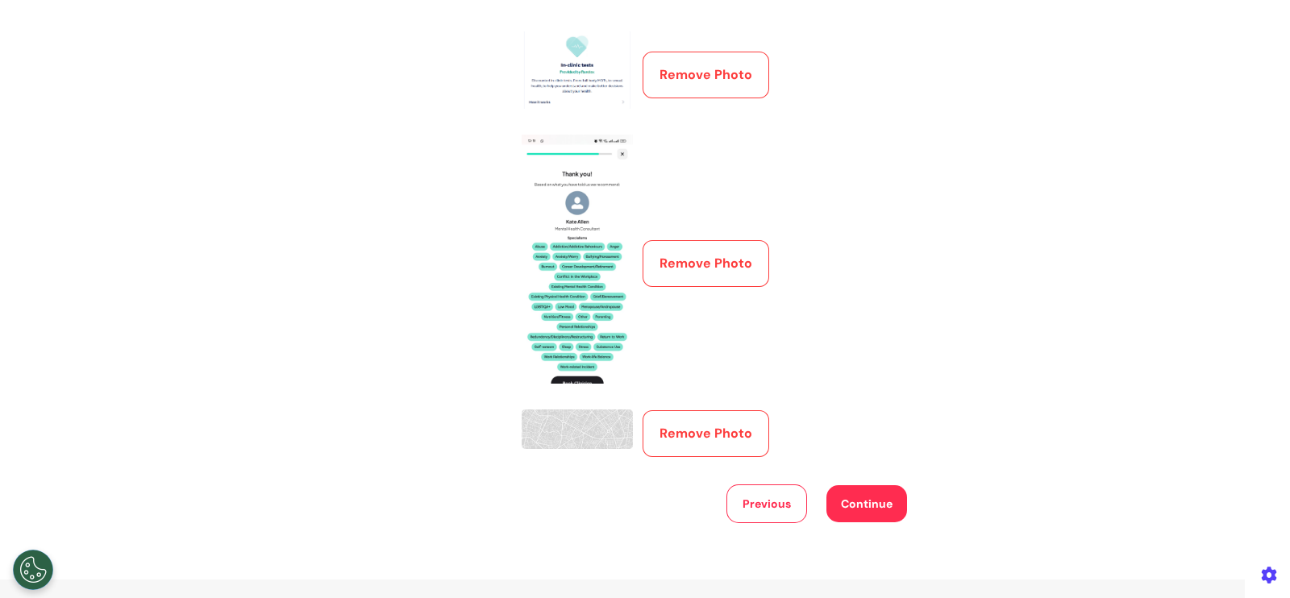
scroll to position [426, 0]
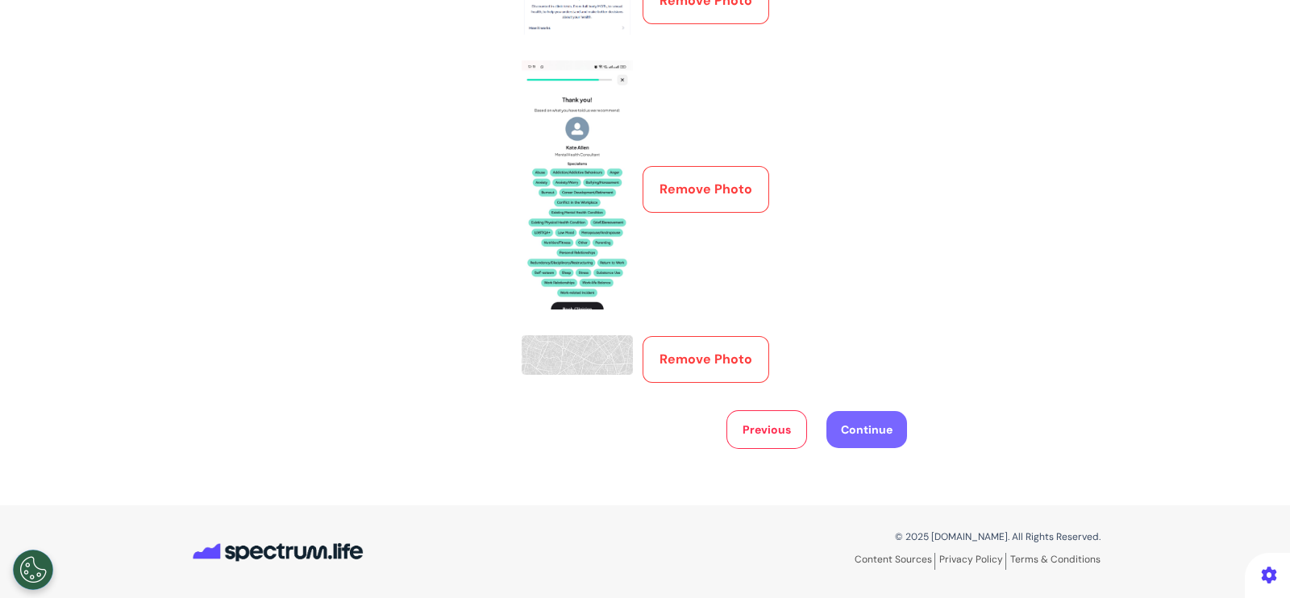
click at [884, 433] on button "Continue" at bounding box center [866, 429] width 81 height 37
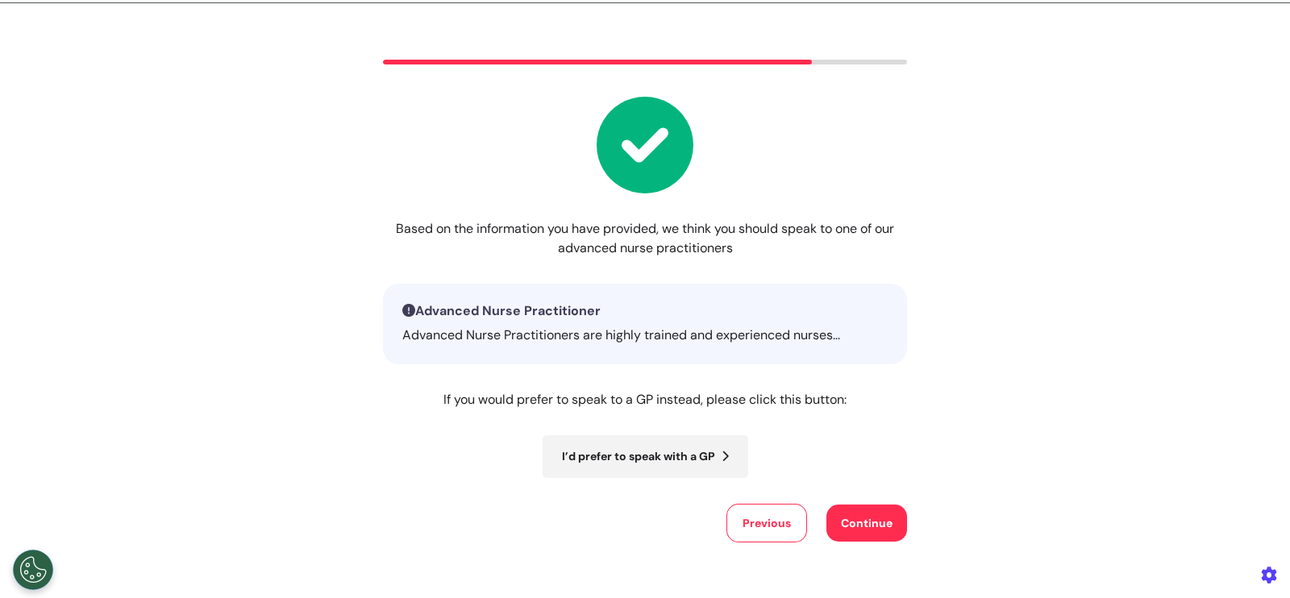
scroll to position [153, 0]
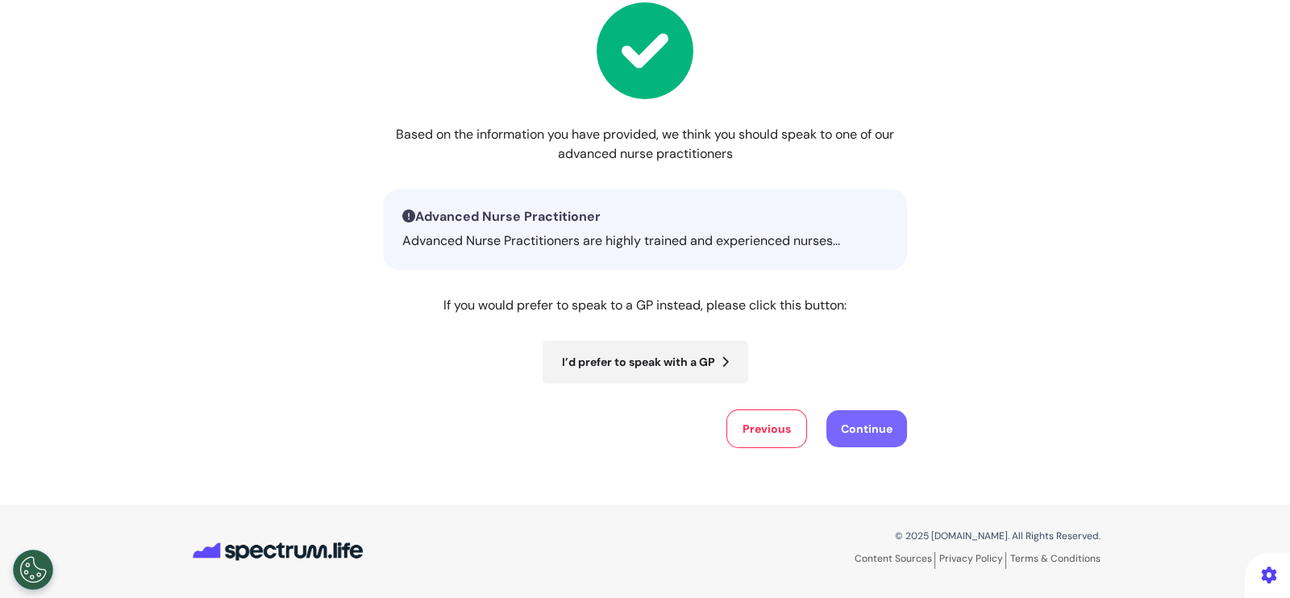
click at [858, 443] on button "Continue" at bounding box center [866, 428] width 81 height 37
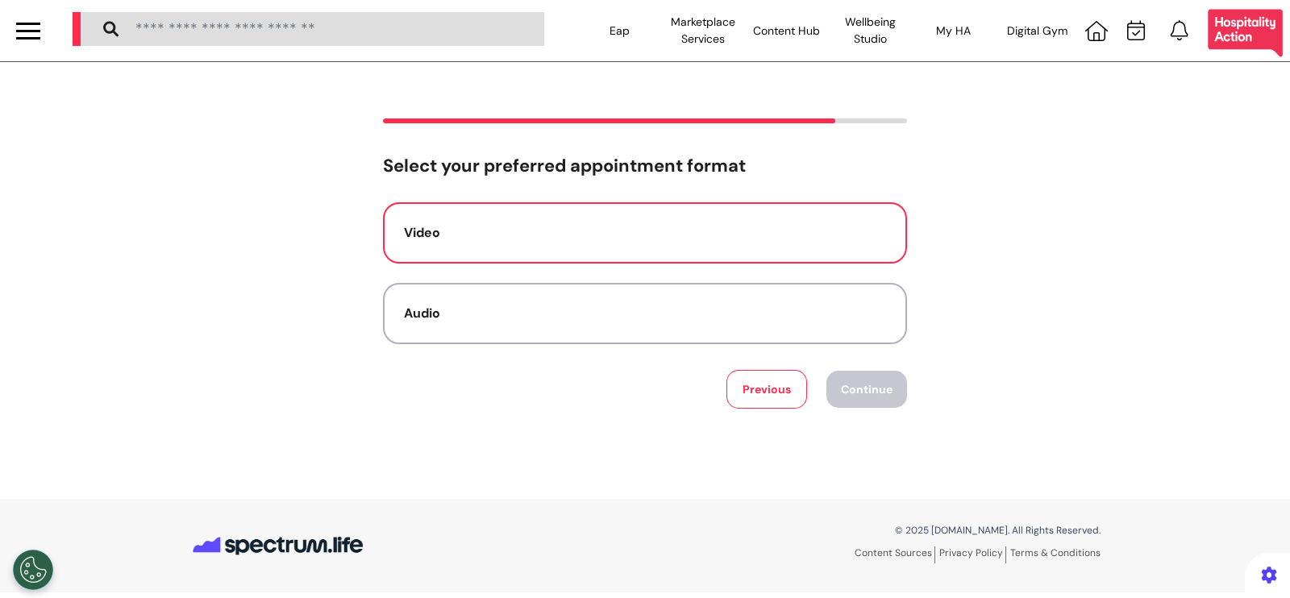
click at [783, 253] on button "Video" at bounding box center [645, 232] width 524 height 61
click at [867, 389] on button "Continue" at bounding box center [866, 389] width 81 height 37
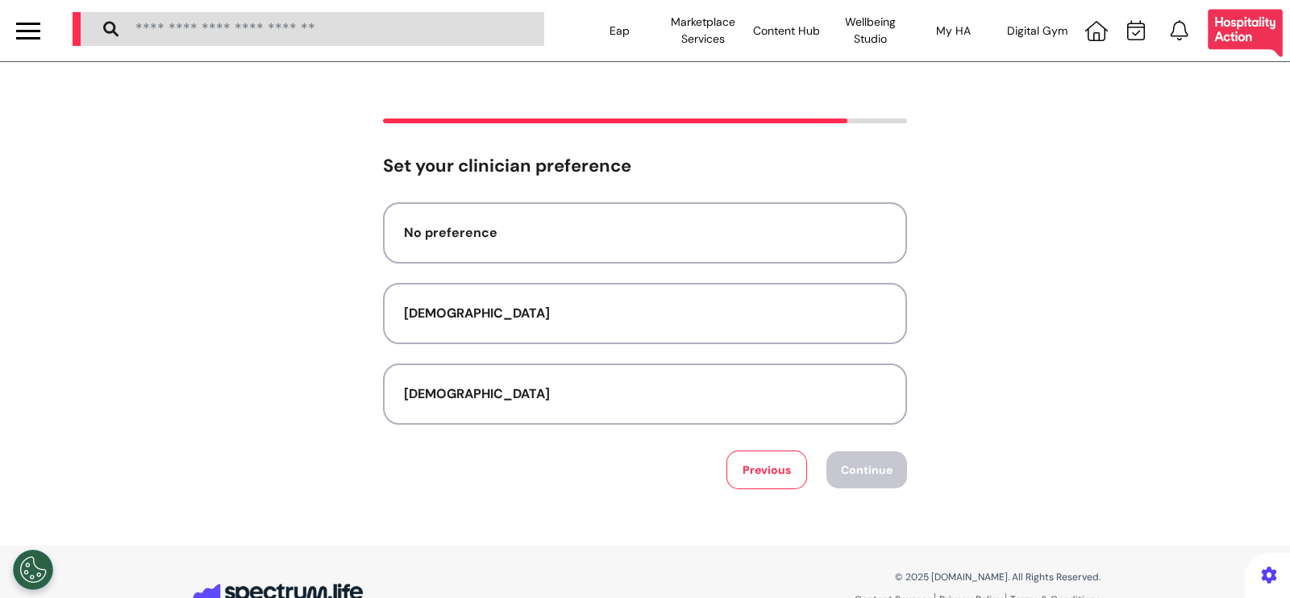
click at [494, 257] on button "No preference" at bounding box center [645, 232] width 524 height 61
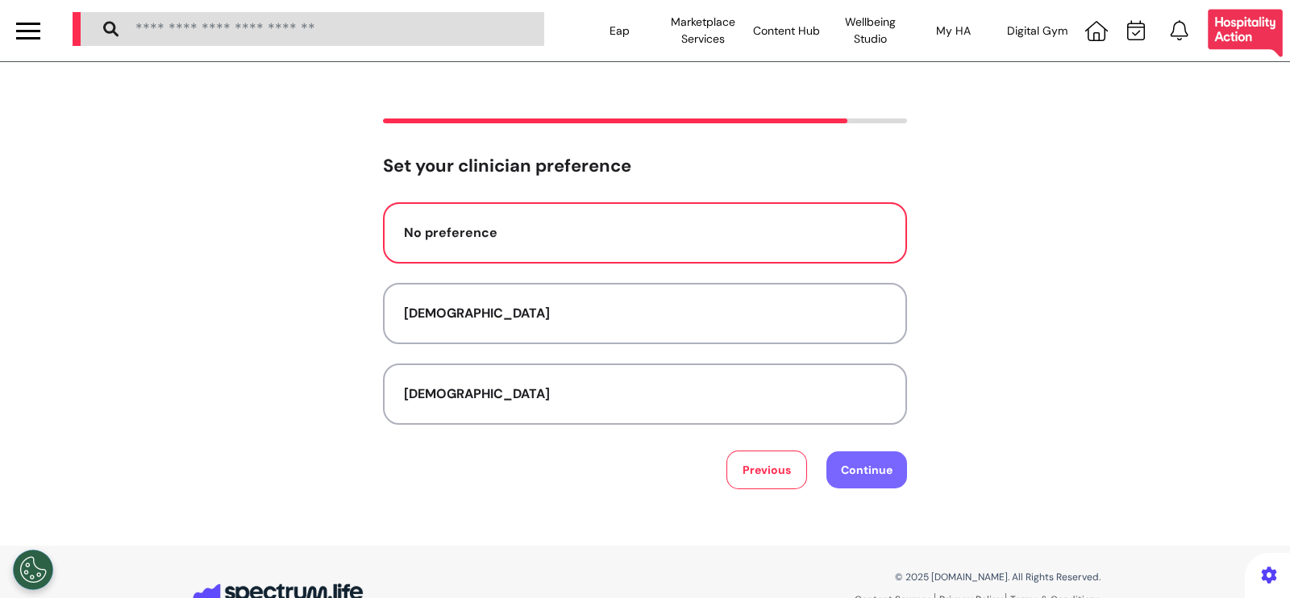
click at [863, 454] on button "Continue" at bounding box center [866, 469] width 81 height 37
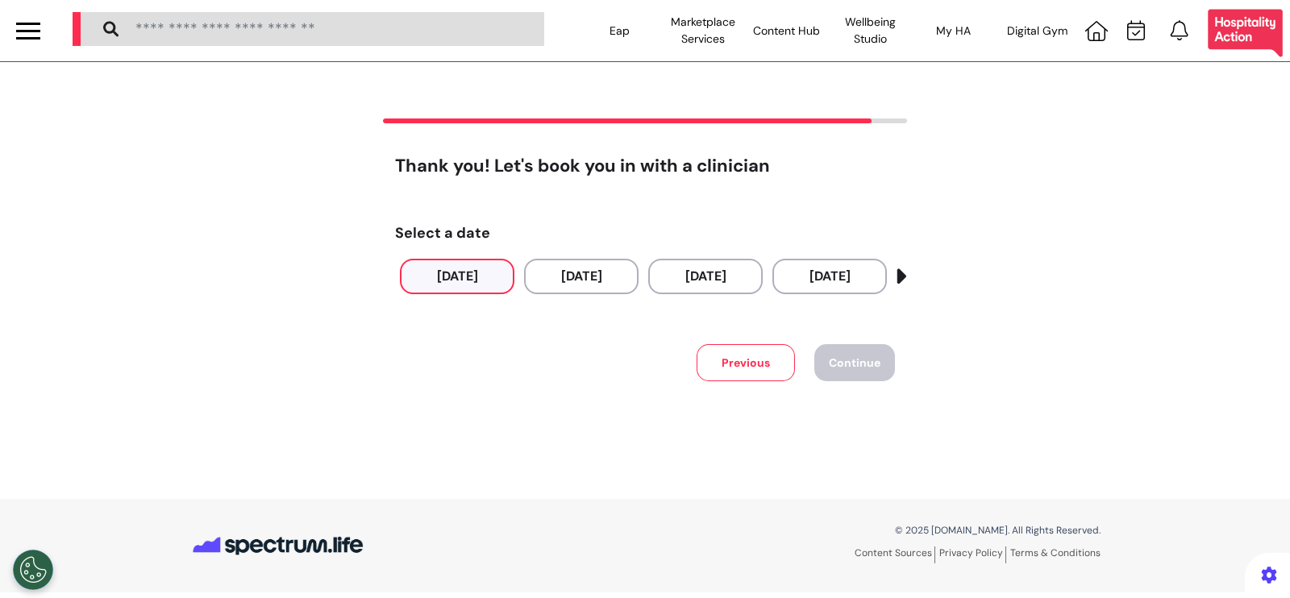
click at [448, 284] on button "23 Sep 2025" at bounding box center [457, 276] width 114 height 35
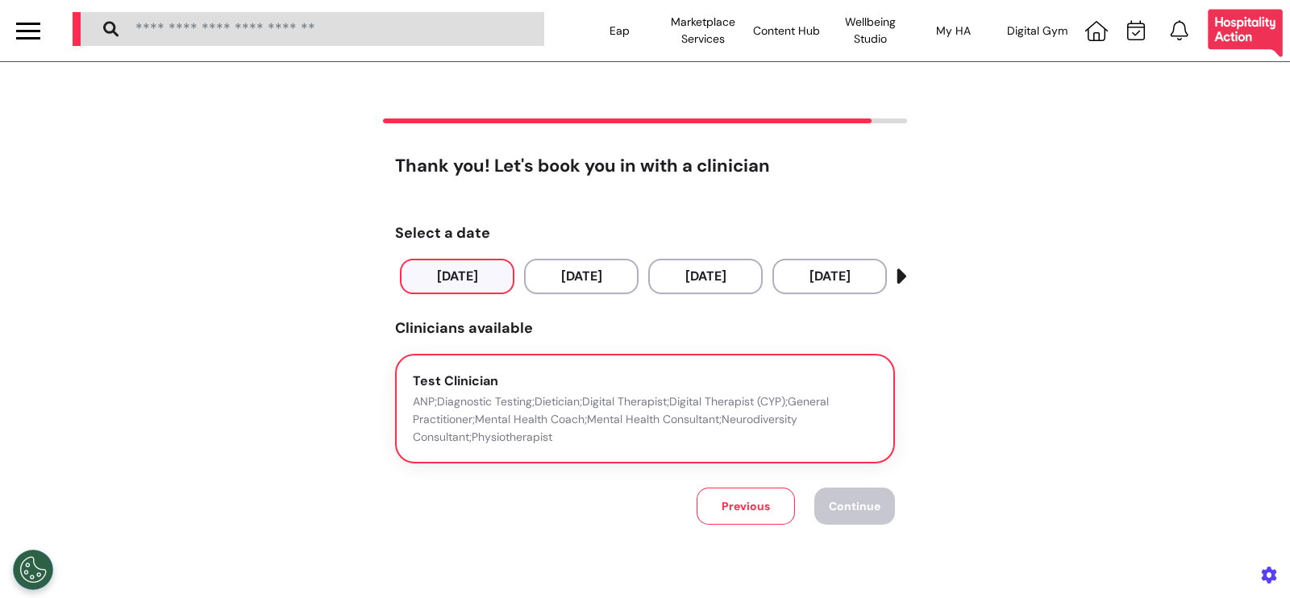
click at [641, 363] on button "Test Clinician ANP;Diagnostic Testing;Dietician;Digital Therapist;Digital Thera…" at bounding box center [645, 409] width 500 height 110
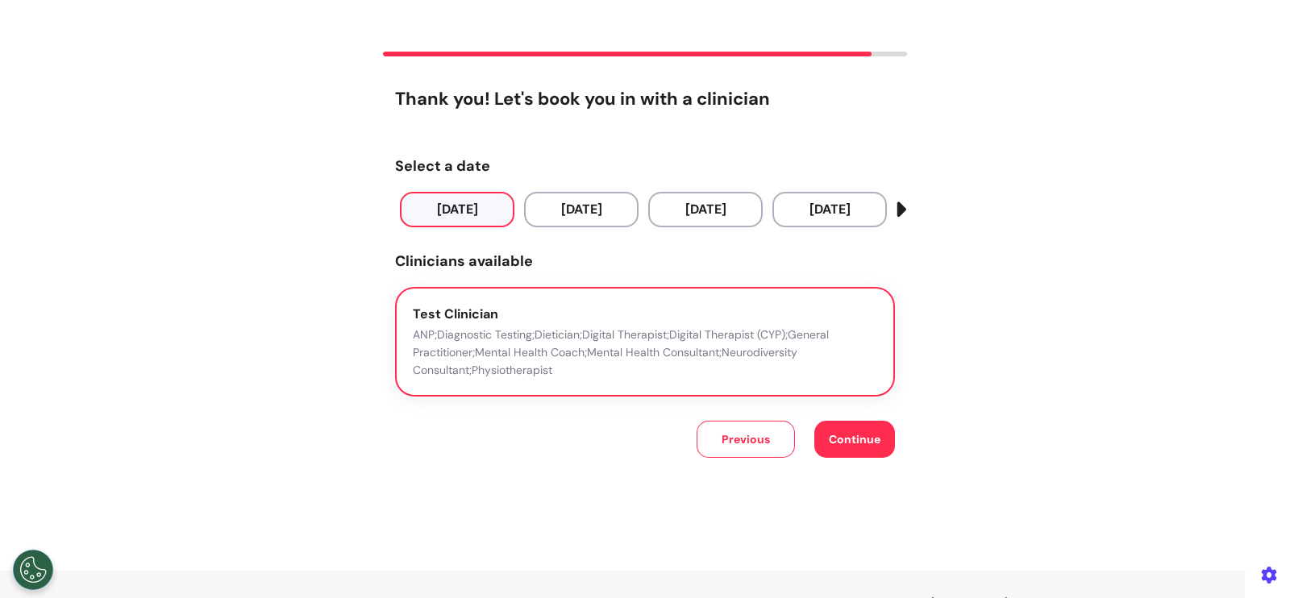
scroll to position [132, 0]
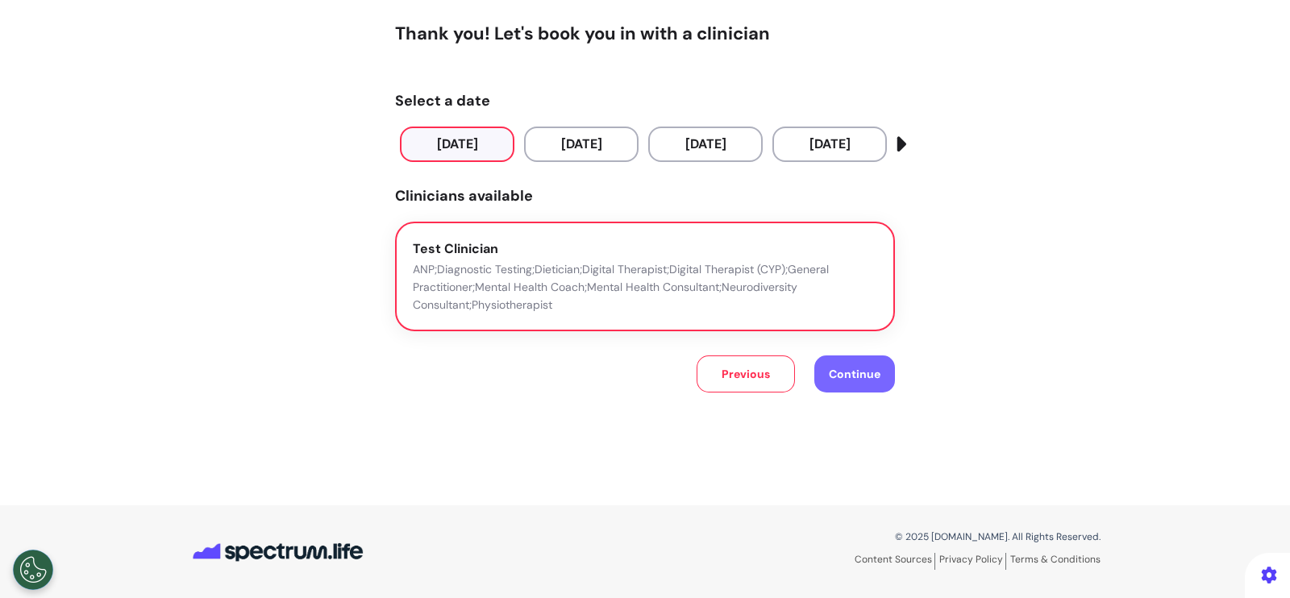
click at [867, 373] on span "Continue" at bounding box center [855, 374] width 52 height 15
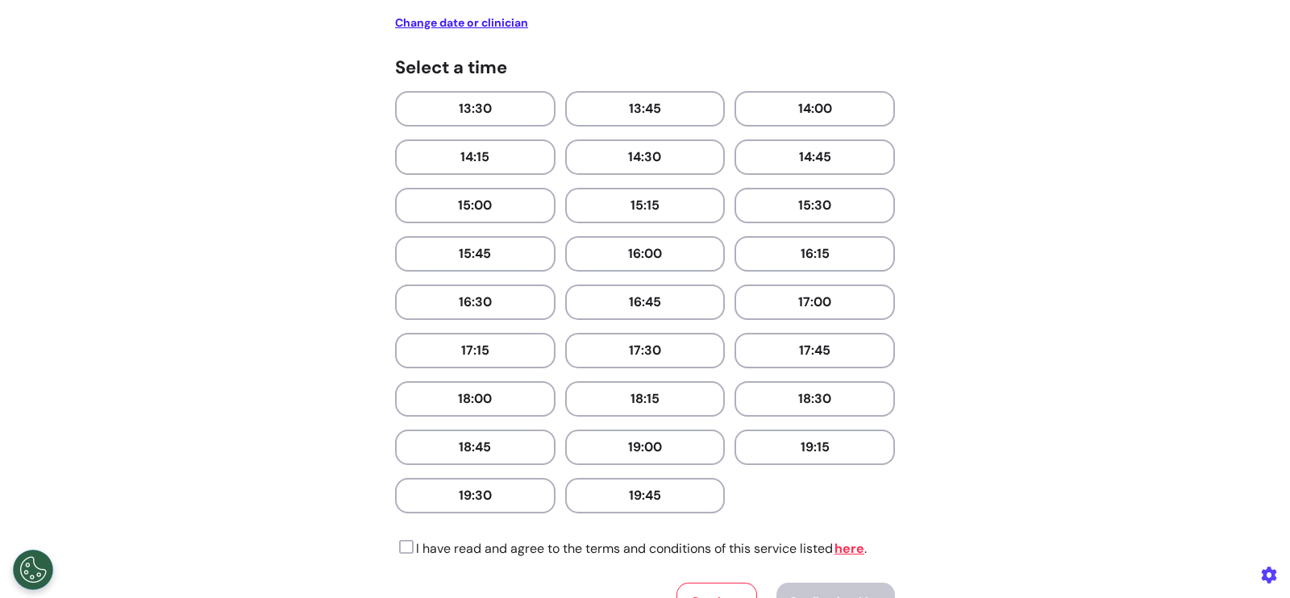
scroll to position [535, 0]
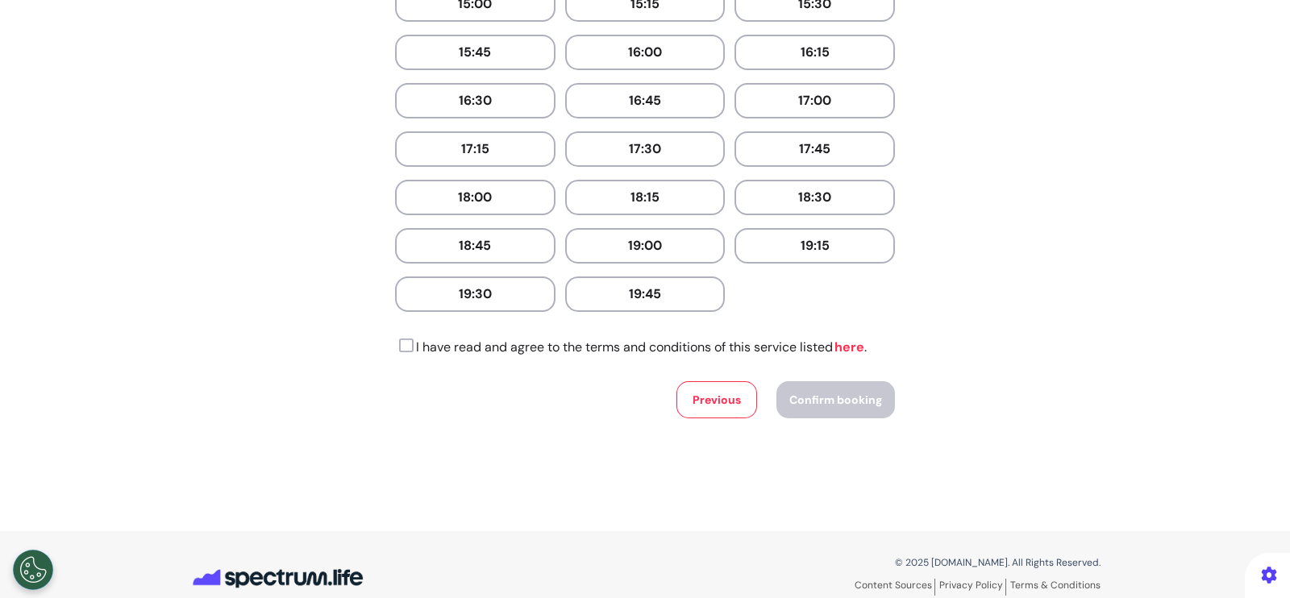
click at [855, 341] on link "here" at bounding box center [849, 347] width 32 height 17
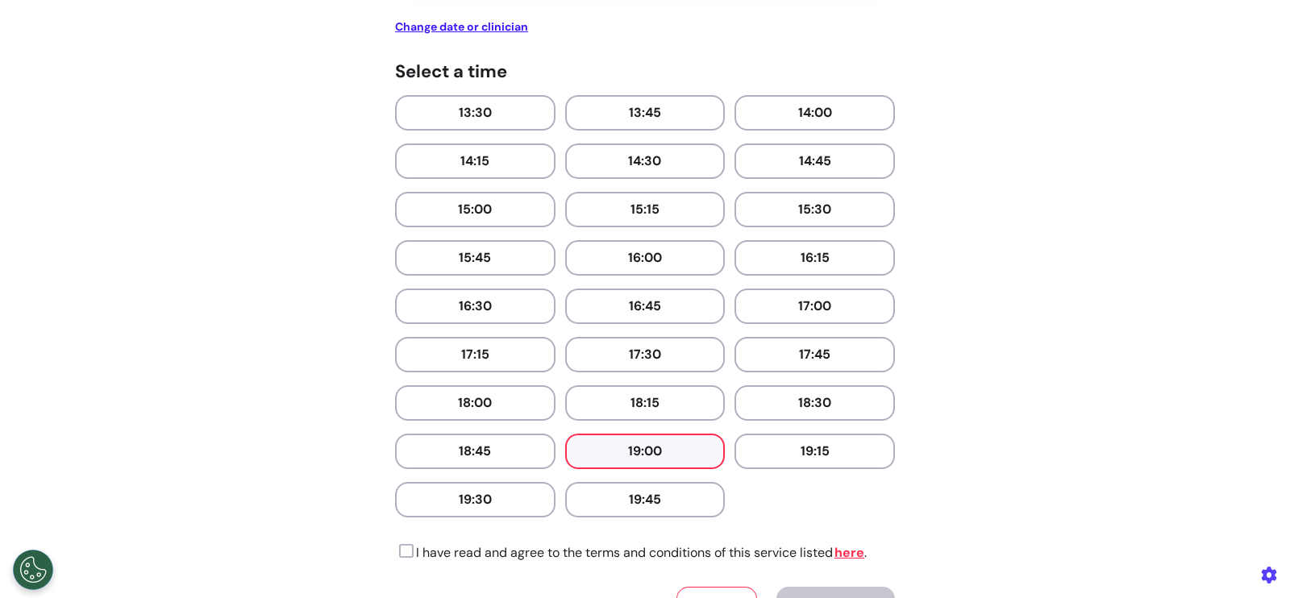
scroll to position [435, 0]
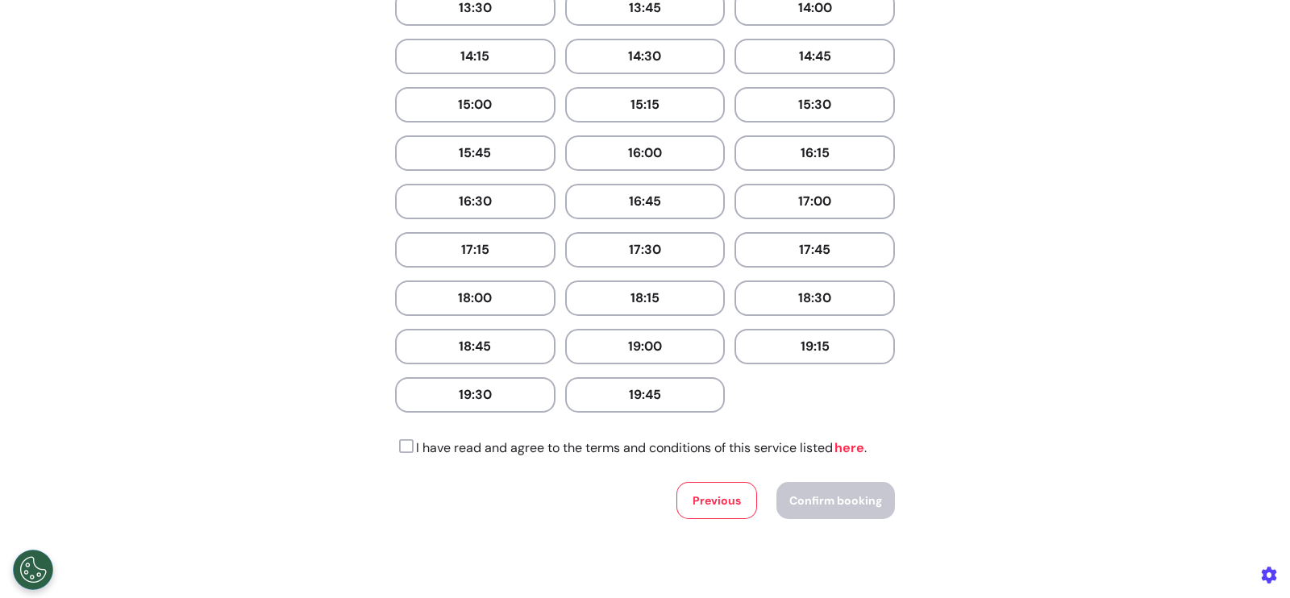
click at [845, 445] on link "here" at bounding box center [849, 447] width 32 height 17
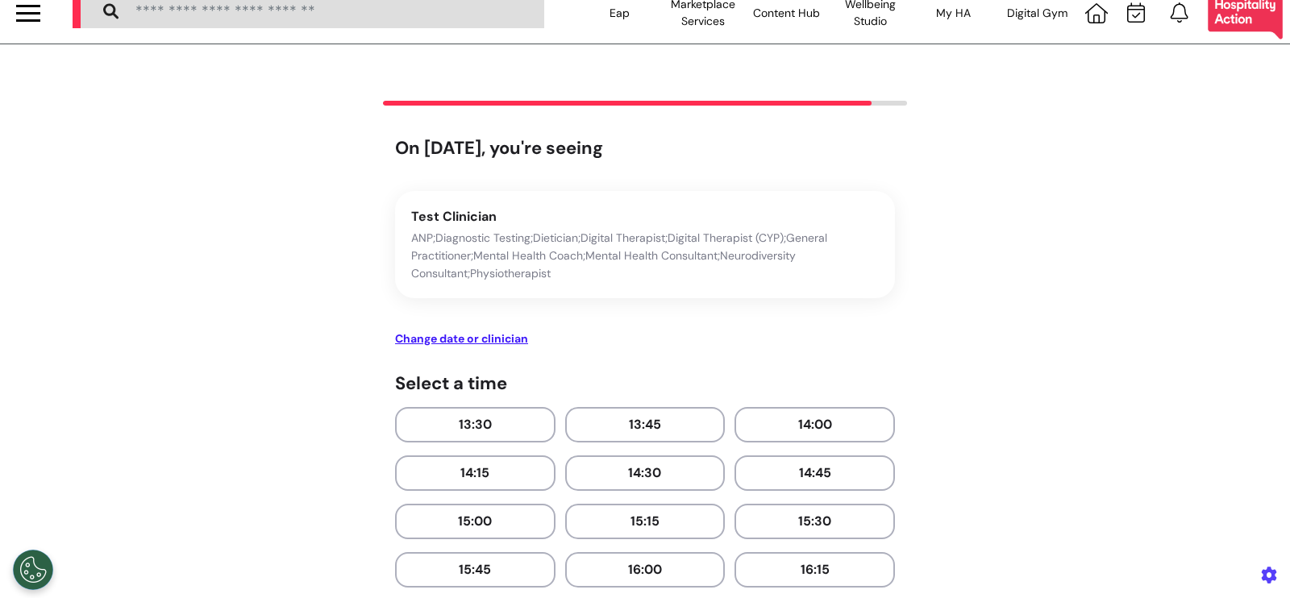
scroll to position [0, 0]
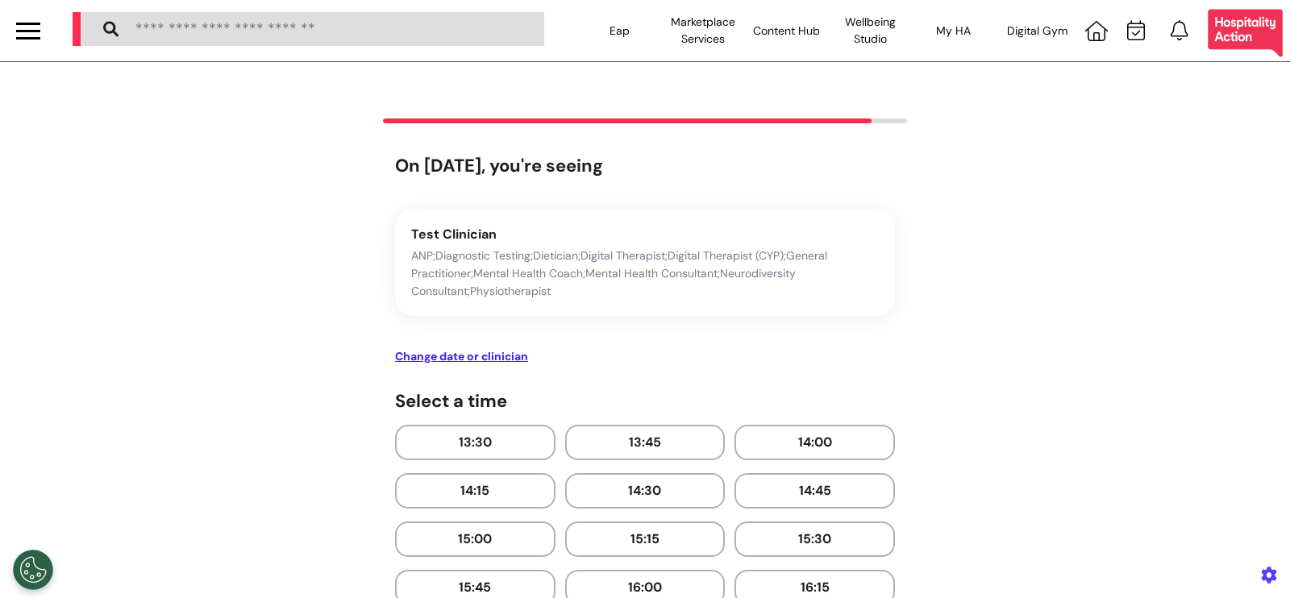
click at [35, 35] on div at bounding box center [28, 31] width 24 height 27
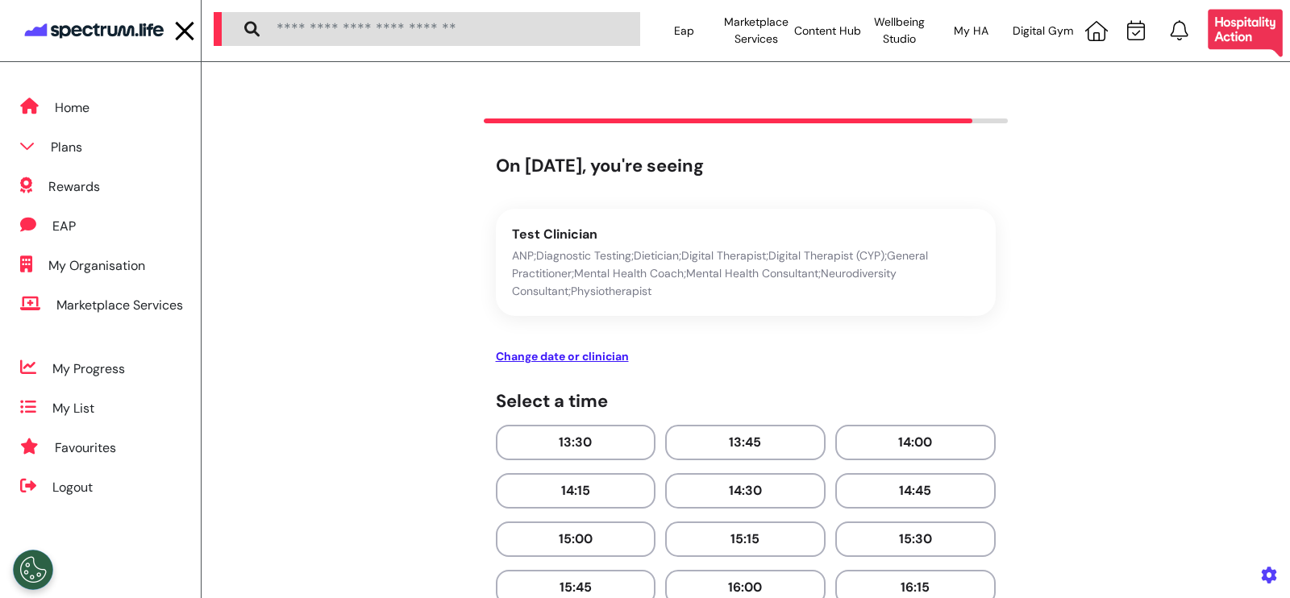
click at [386, 347] on div "On 23 Sep 2025, you're seeing Test Clinician ANP;Diagnostic Testing;Dietician;D…" at bounding box center [745, 583] width 935 height 855
click at [183, 43] on div at bounding box center [185, 31] width 24 height 27
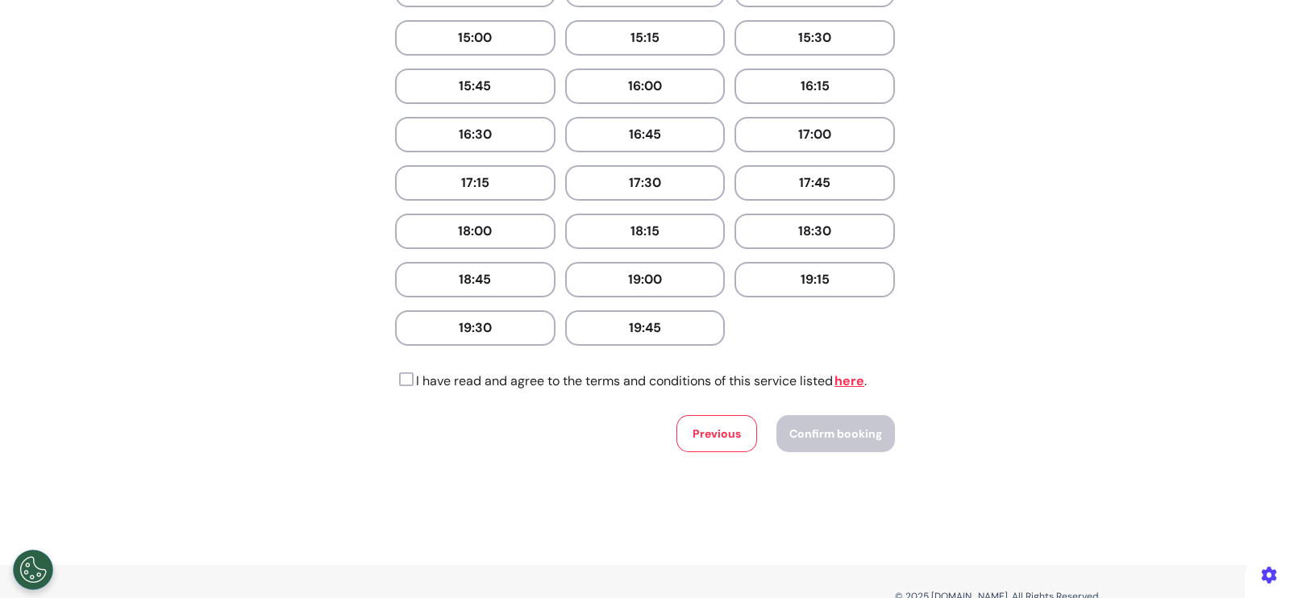
scroll to position [558, 0]
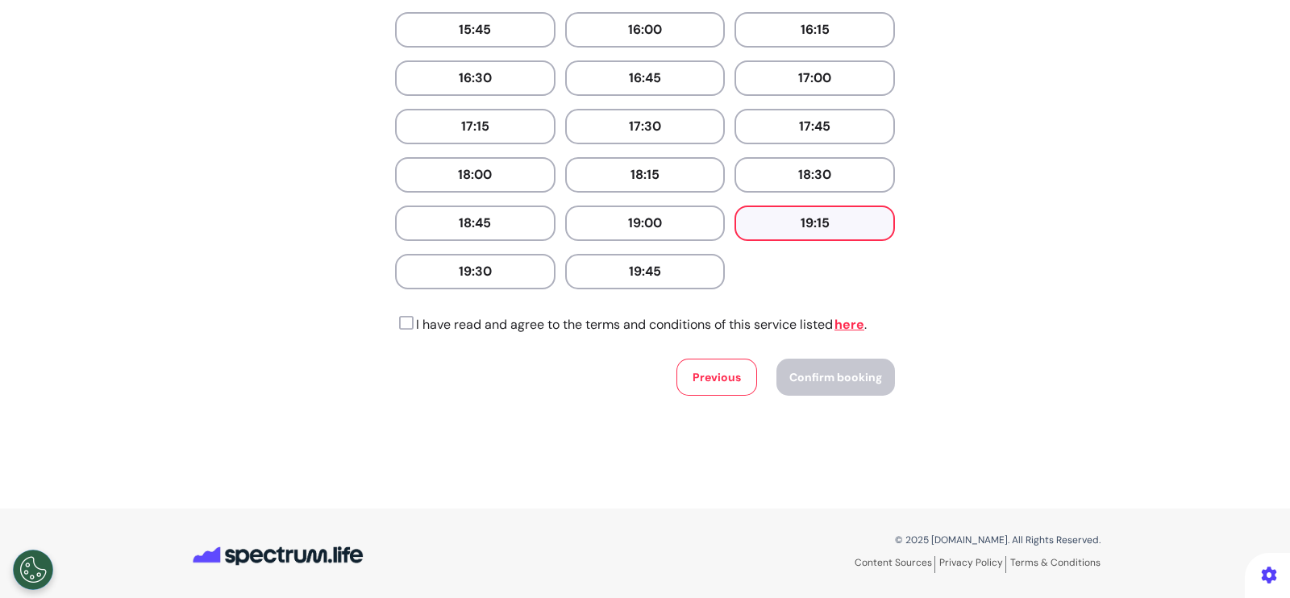
click at [789, 209] on button "19:15" at bounding box center [814, 223] width 160 height 35
click at [400, 323] on icon at bounding box center [404, 323] width 19 height 16
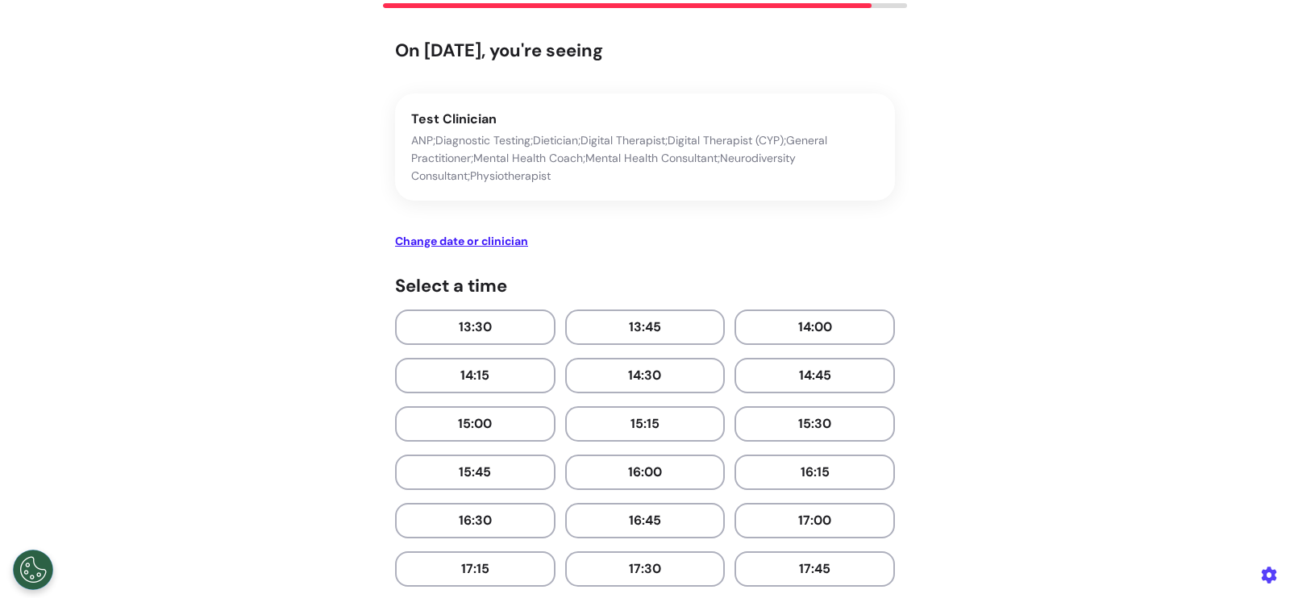
scroll to position [402, 0]
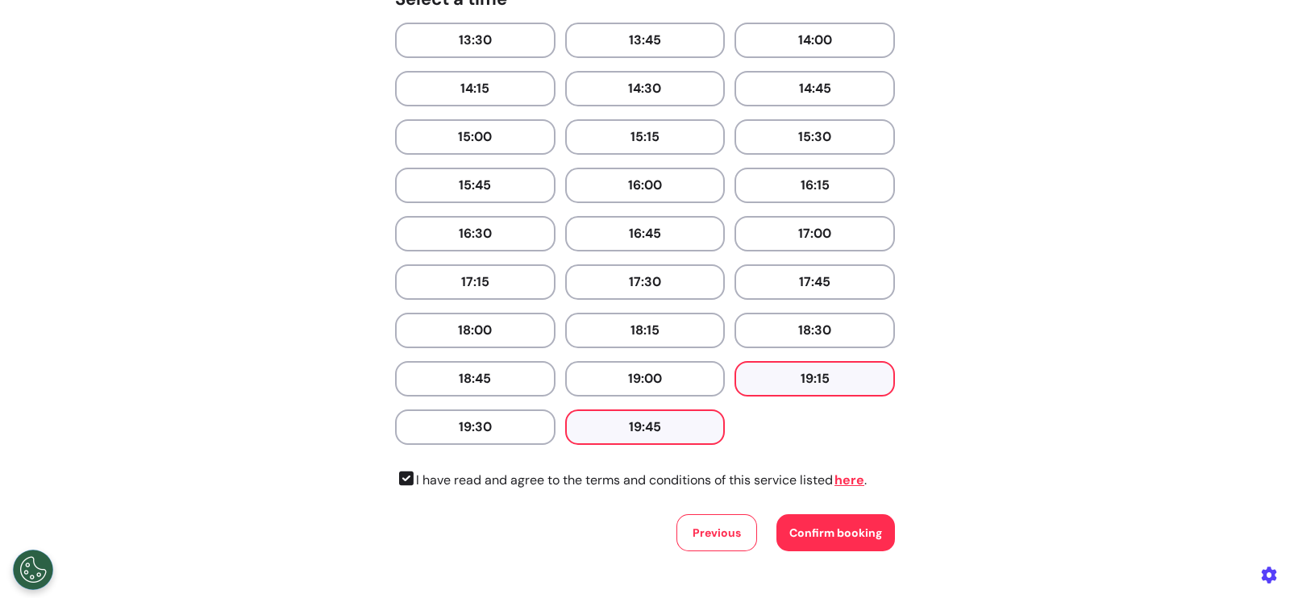
click at [700, 430] on button "19:45" at bounding box center [645, 427] width 160 height 35
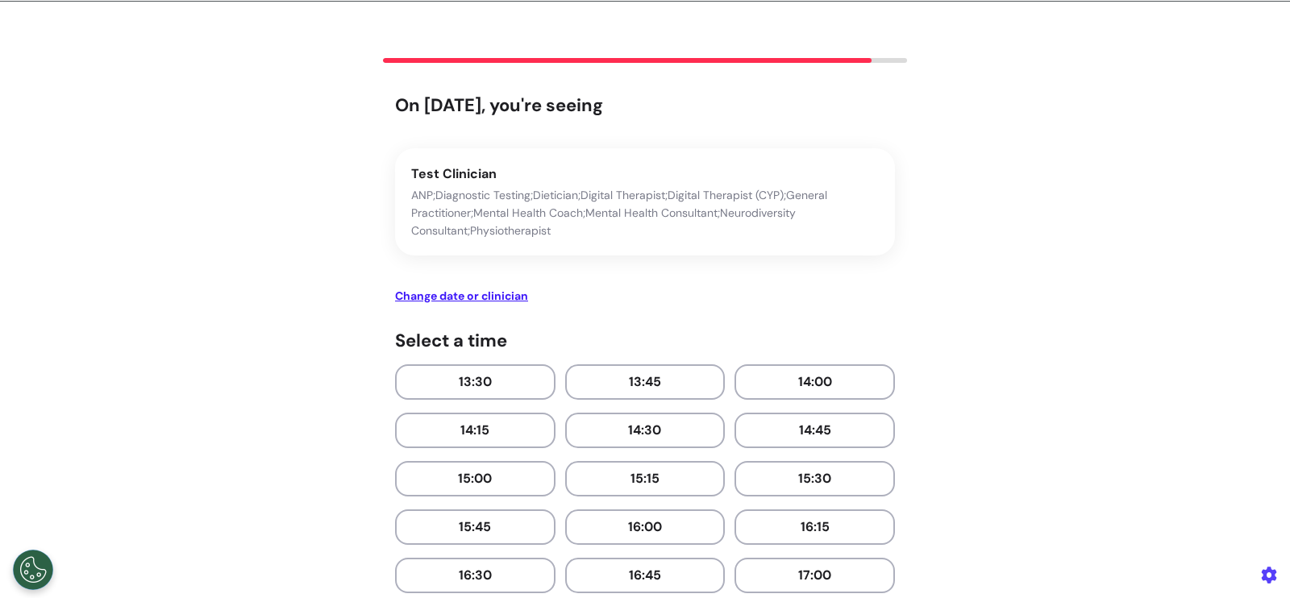
scroll to position [0, 0]
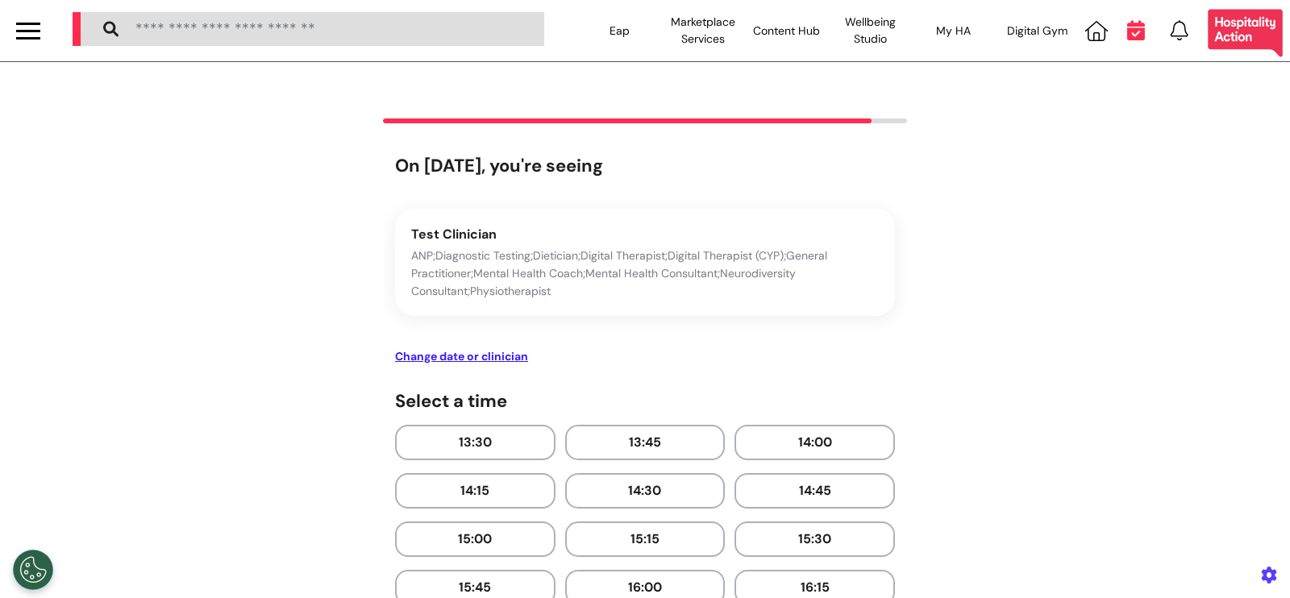
click at [1127, 26] on icon at bounding box center [1136, 30] width 18 height 20
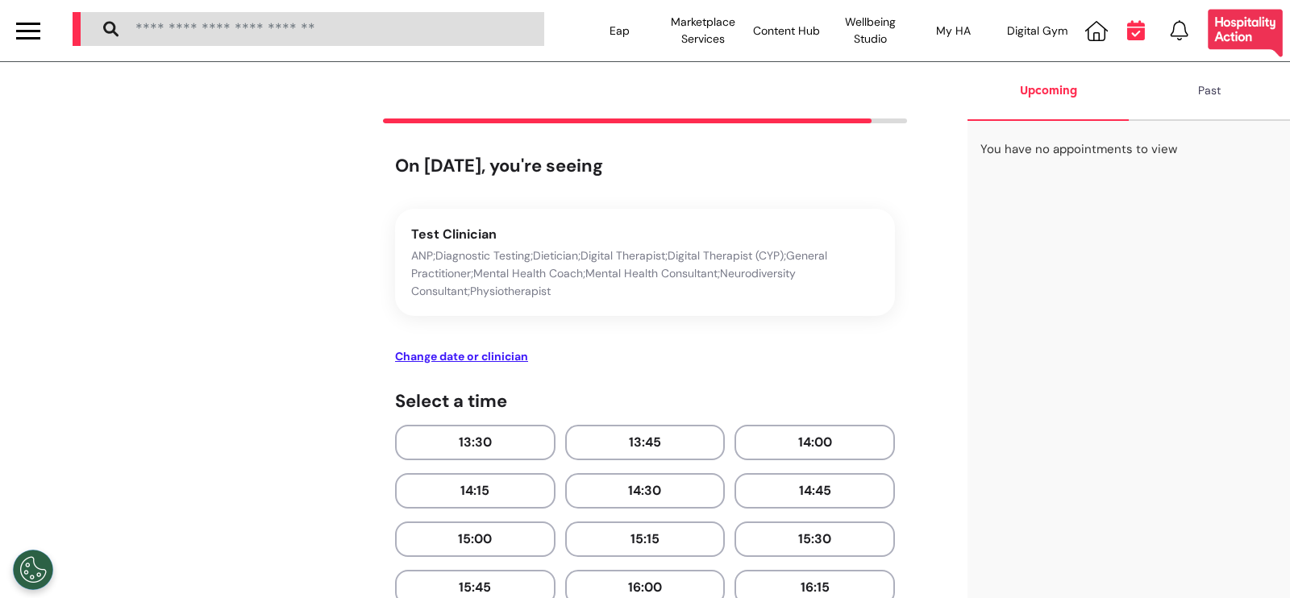
click at [1127, 26] on icon at bounding box center [1136, 30] width 18 height 20
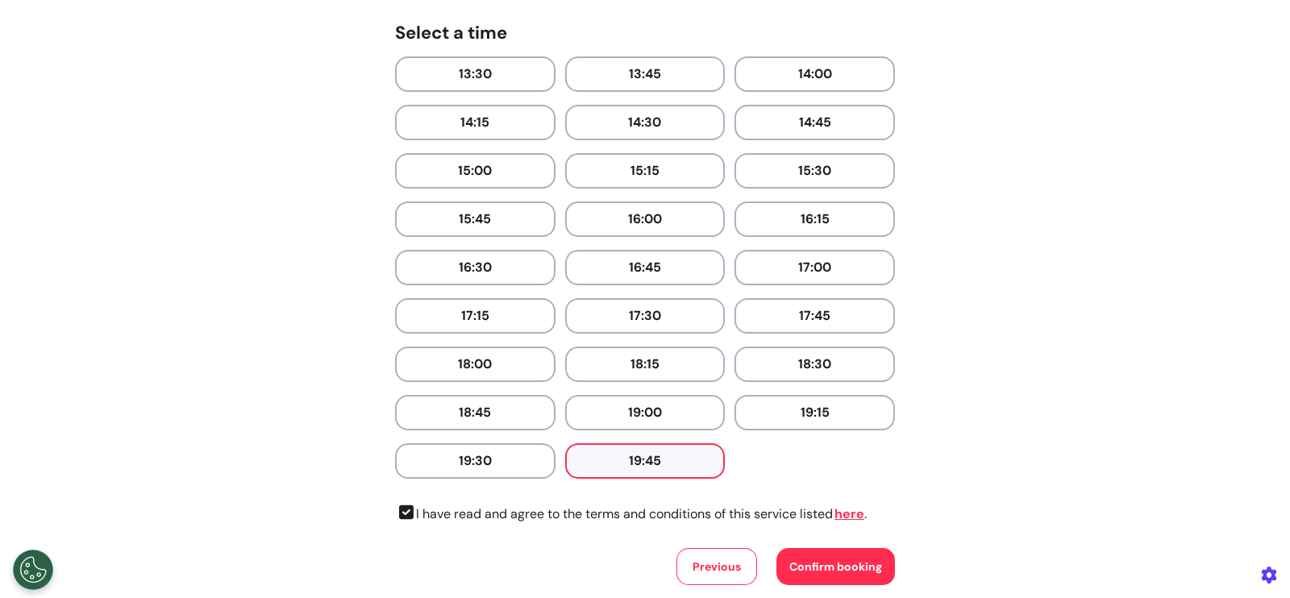
scroll to position [558, 0]
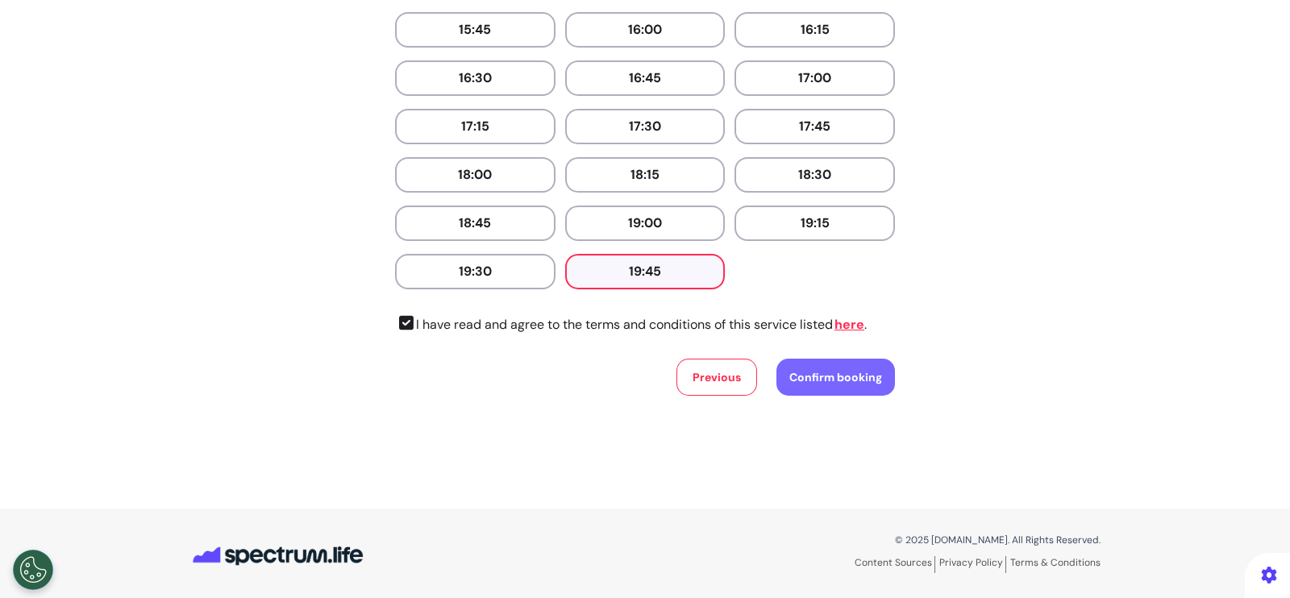
click at [821, 376] on span "Confirm booking" at bounding box center [835, 377] width 93 height 15
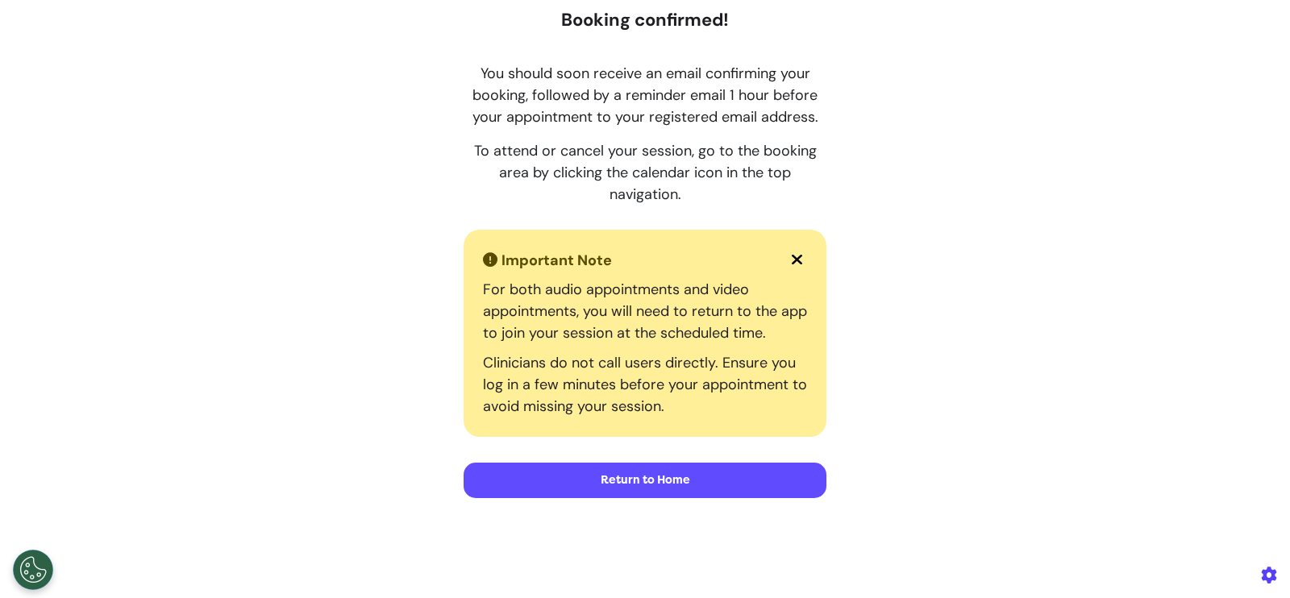
scroll to position [314, 0]
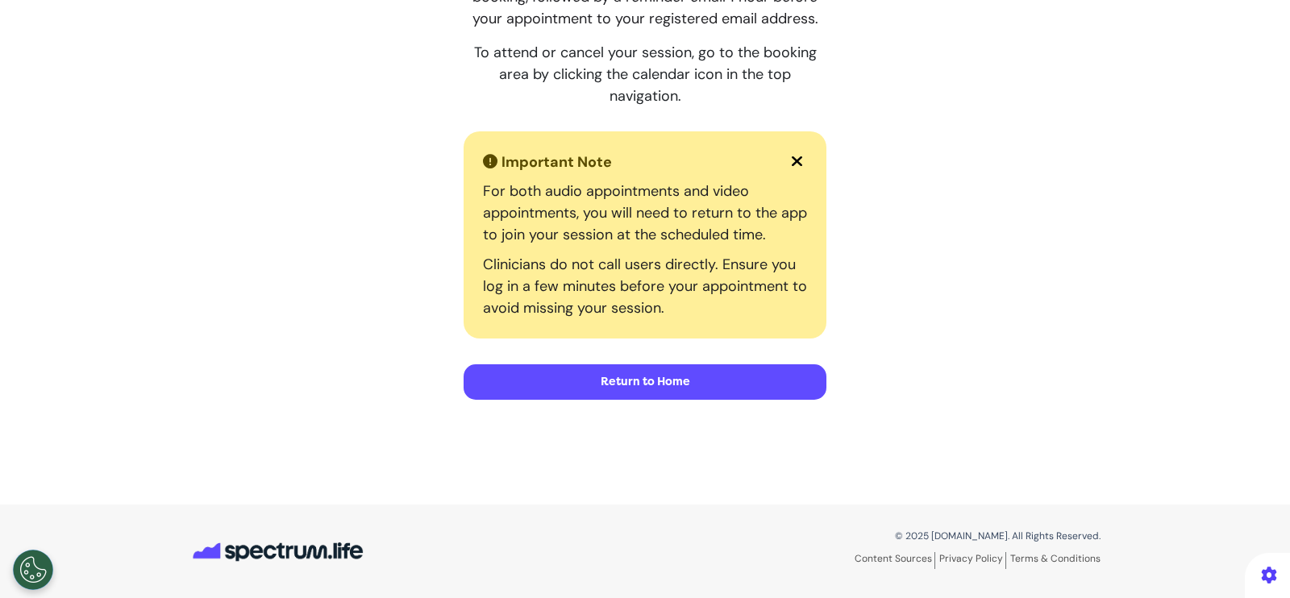
click at [713, 393] on button "Return to Home" at bounding box center [645, 381] width 363 height 35
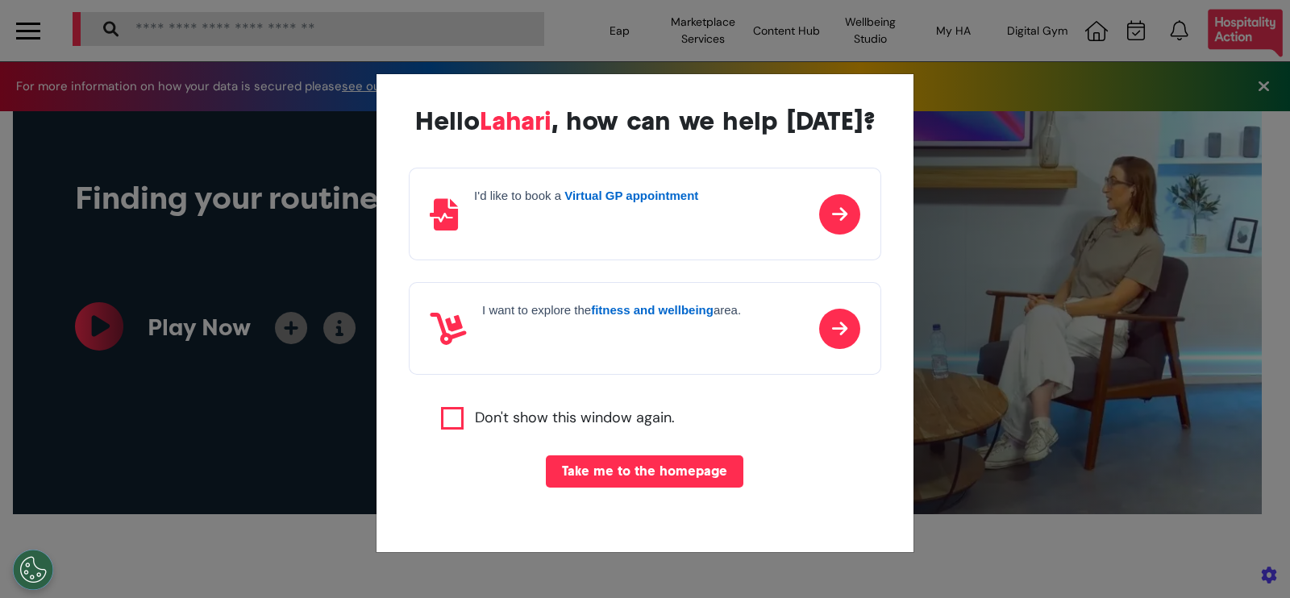
click at [1114, 32] on div "Hello Lahari , how can we help today? I'd like to book a Virtual GP appointment…" at bounding box center [645, 299] width 1290 height 598
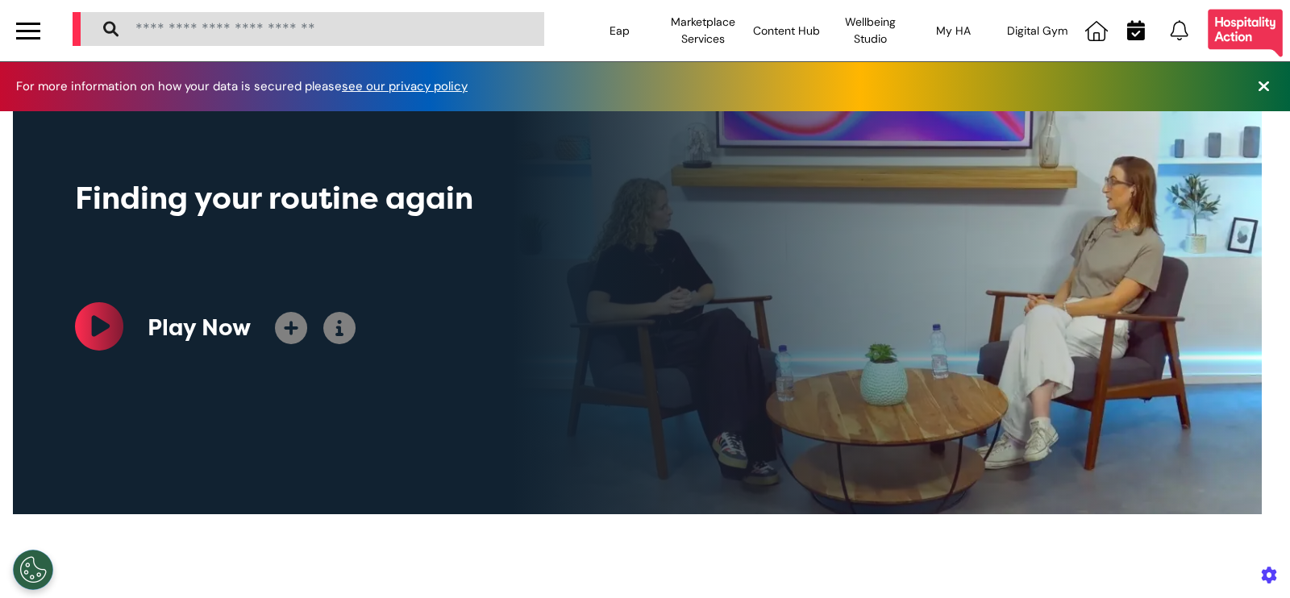
click at [1127, 34] on icon at bounding box center [1136, 30] width 18 height 20
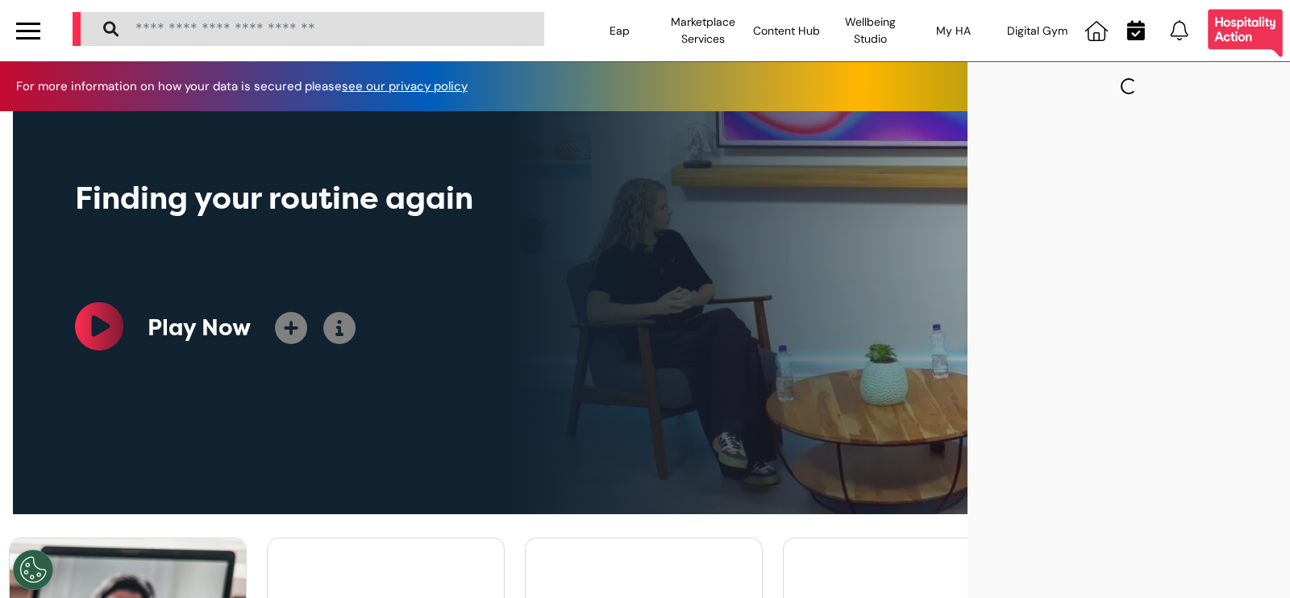
scroll to position [0, 644]
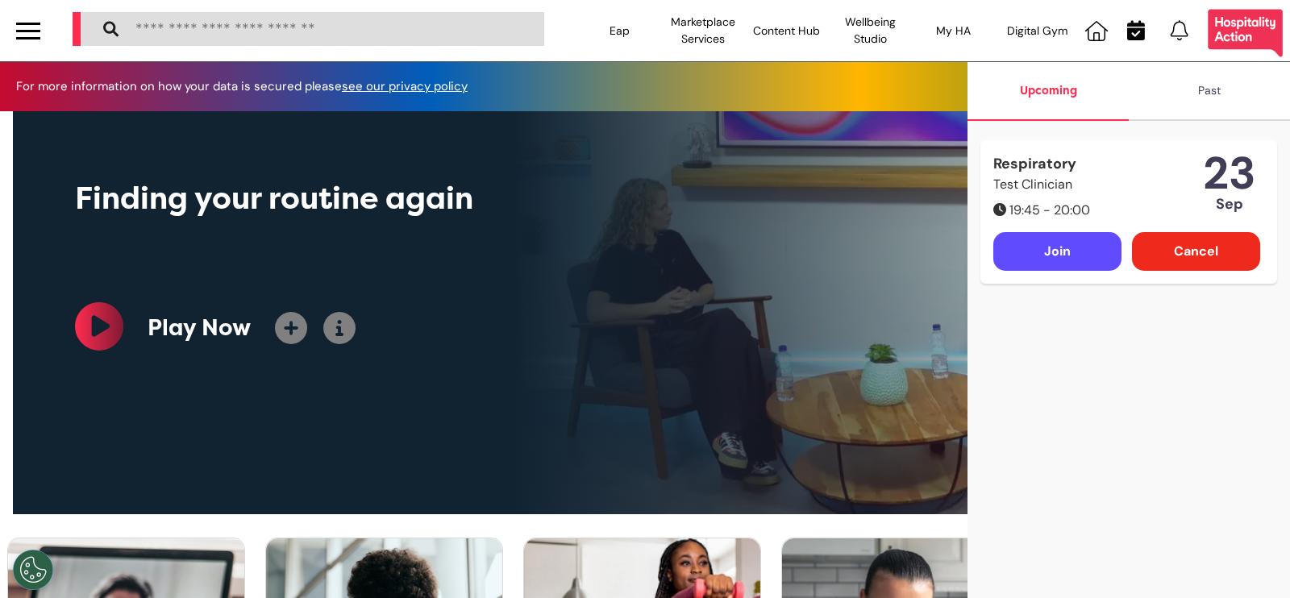
click at [1125, 30] on div at bounding box center [1136, 30] width 31 height 21
click at [1197, 256] on div "Cancel" at bounding box center [1196, 251] width 128 height 39
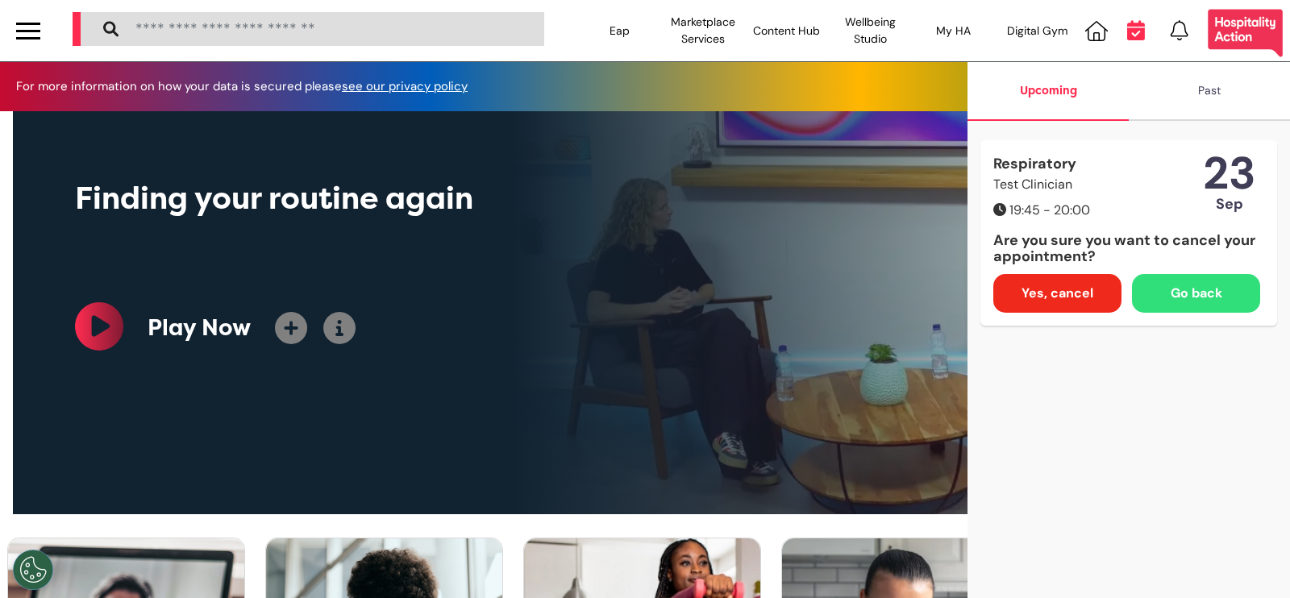
click at [1129, 34] on icon at bounding box center [1136, 30] width 18 height 20
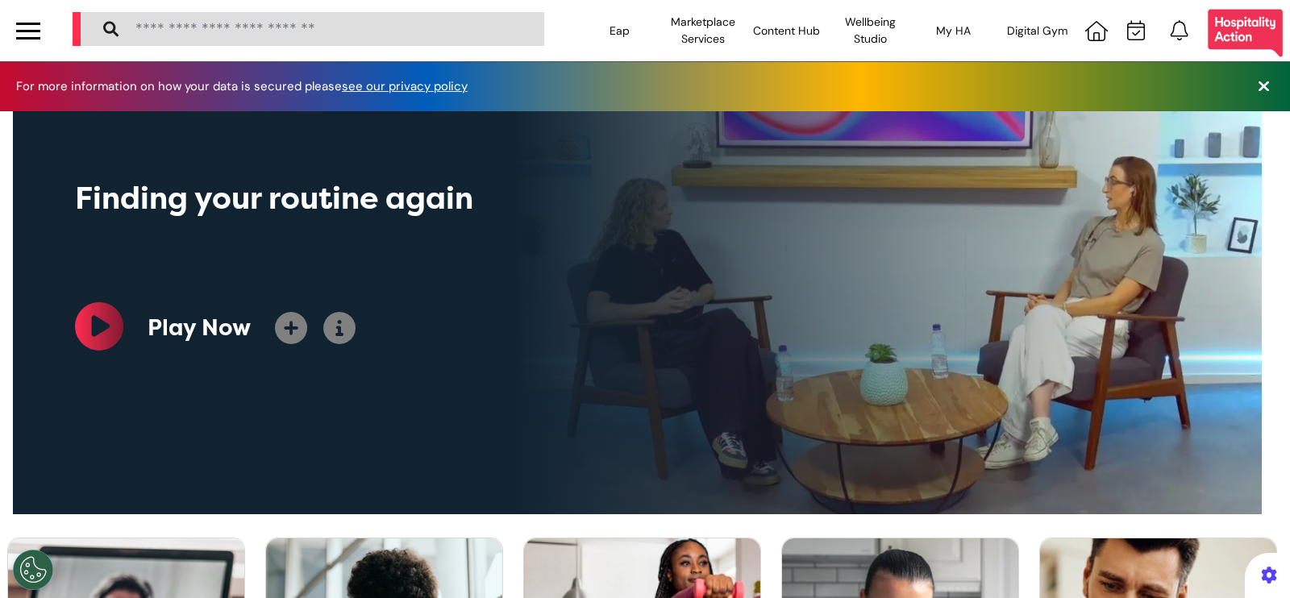
click at [32, 30] on div at bounding box center [28, 31] width 24 height 2
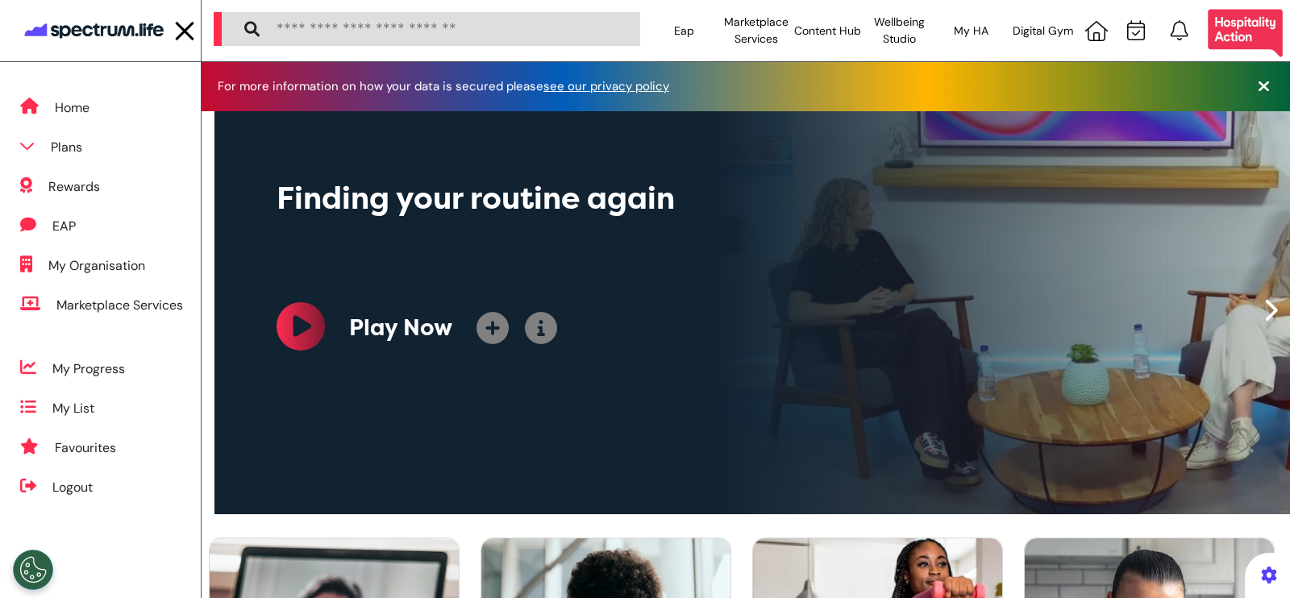
scroll to position [0, 679]
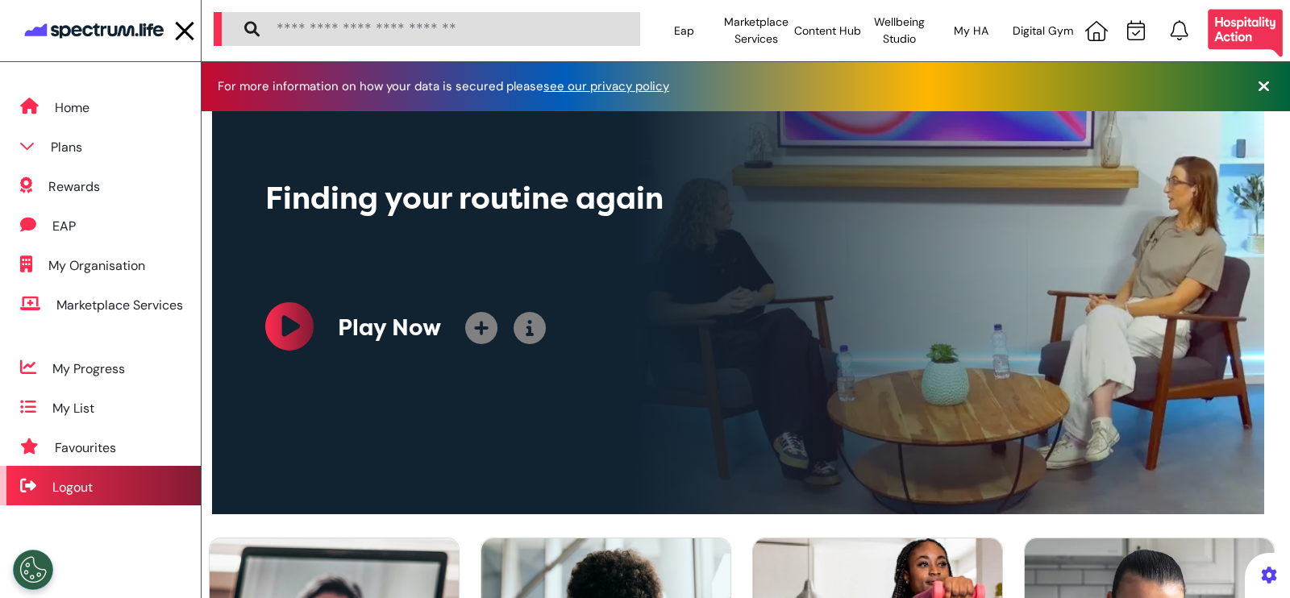
click at [102, 485] on div "Logout" at bounding box center [100, 486] width 201 height 40
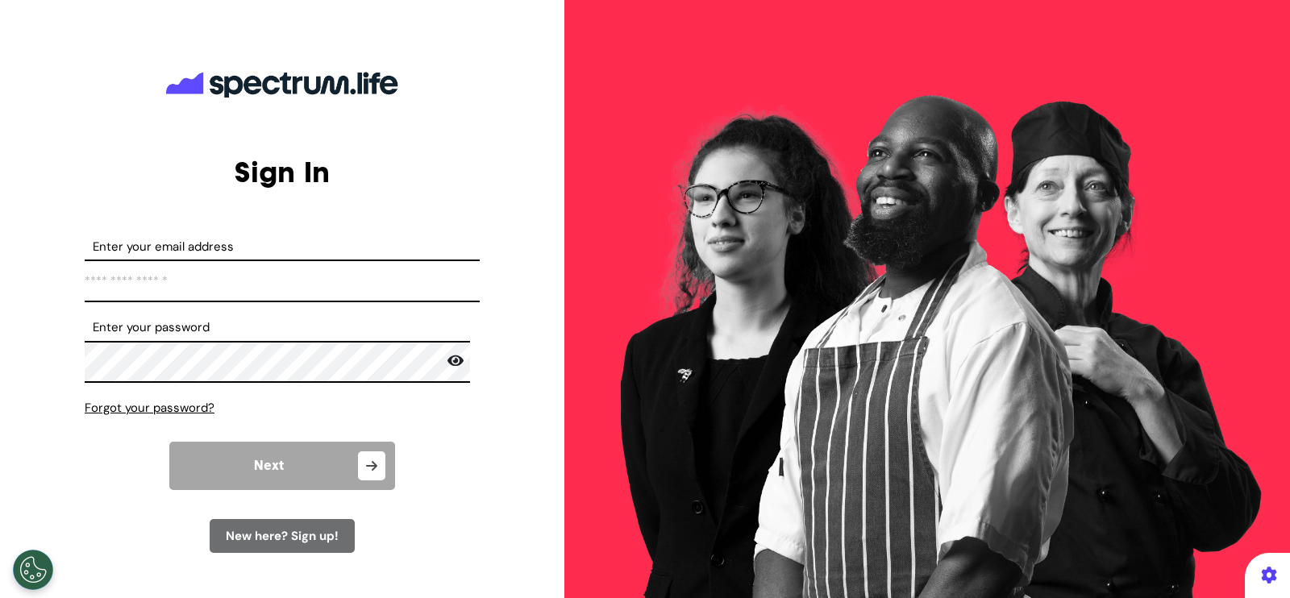
click at [302, 543] on div "New here? Sign up!" at bounding box center [282, 536] width 145 height 35
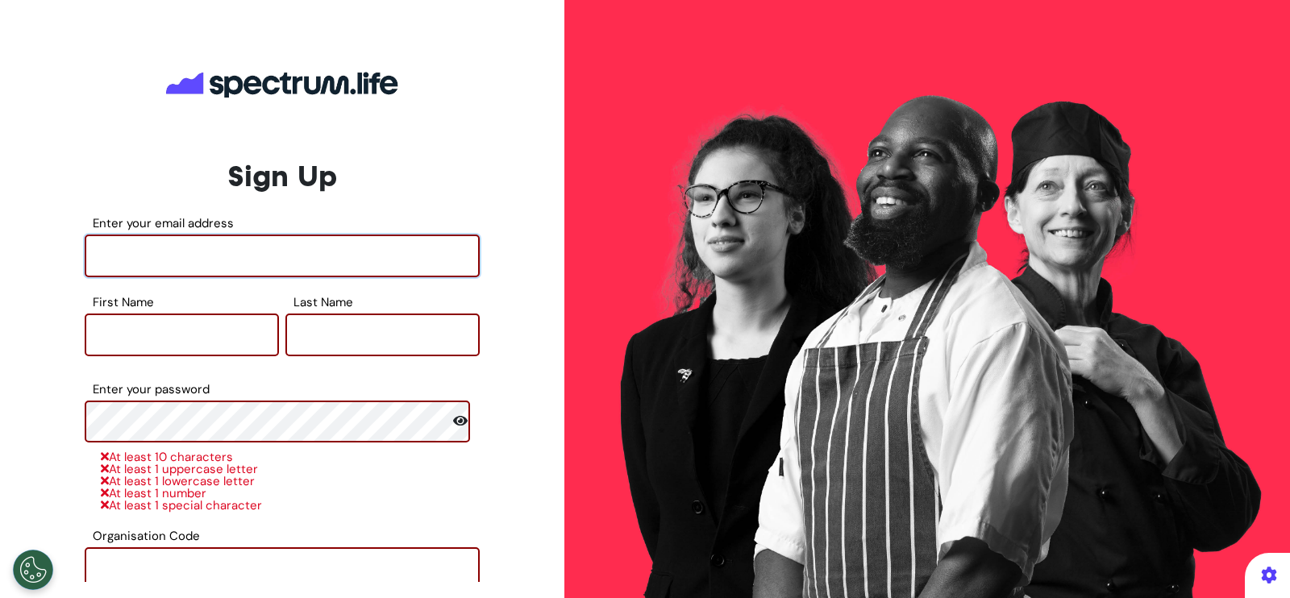
click at [256, 259] on input "Enter your email address" at bounding box center [282, 256] width 395 height 43
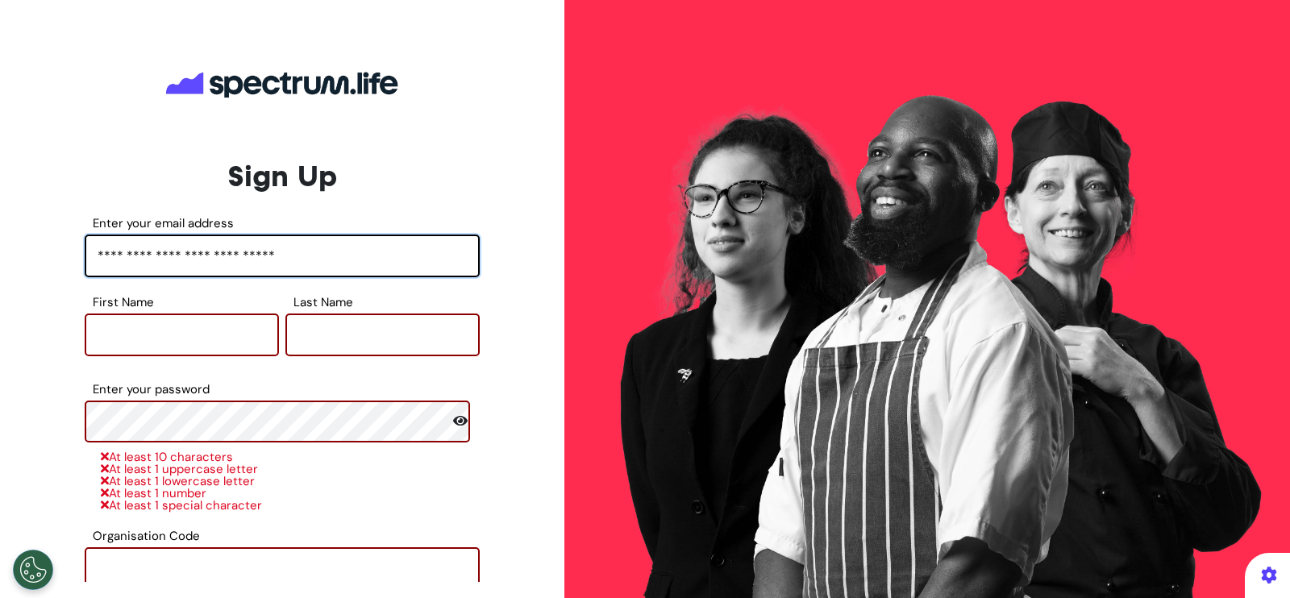
type input "**********"
type input "******"
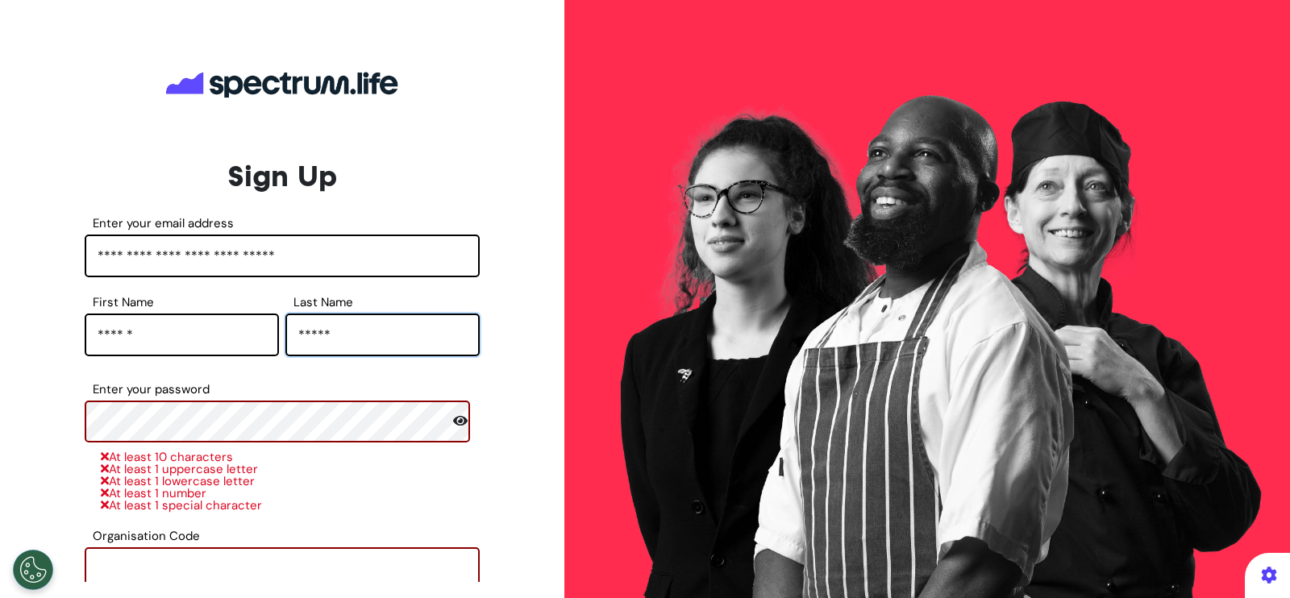
type input "*****"
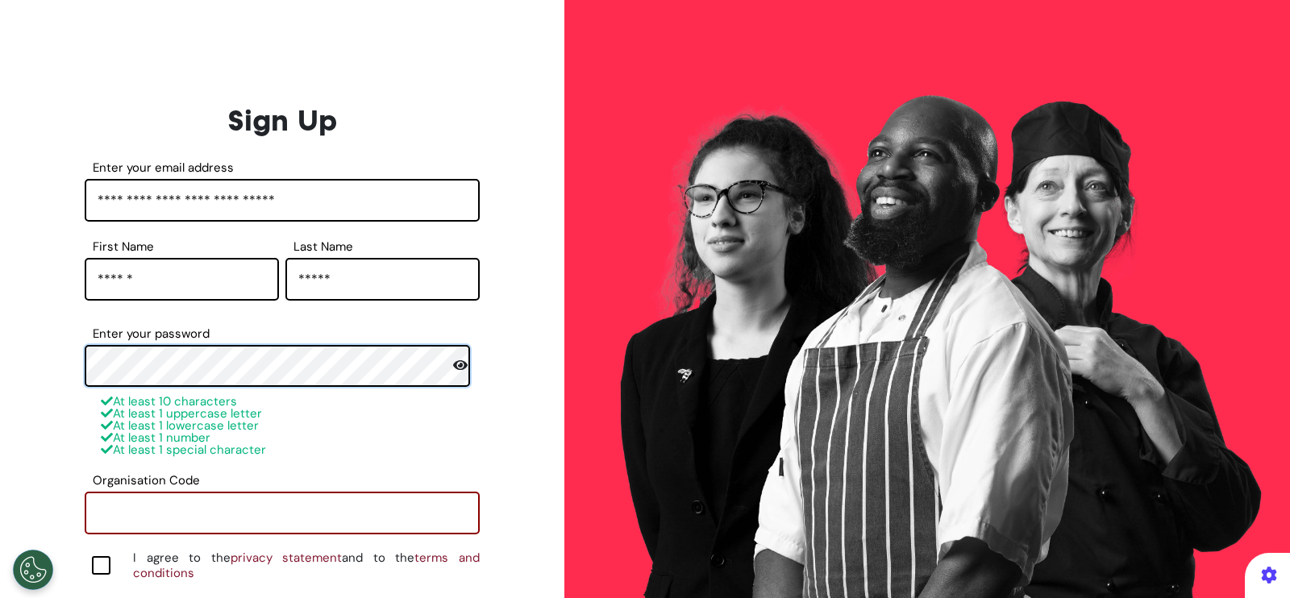
scroll to position [100, 0]
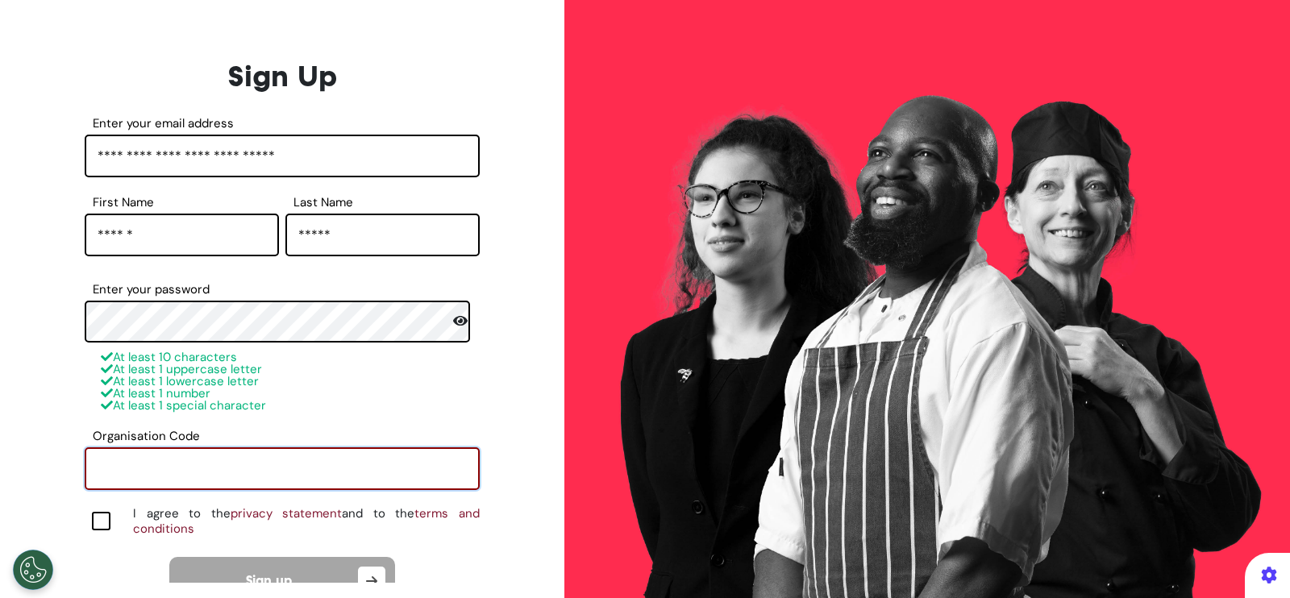
click at [237, 471] on input "Organisation Code" at bounding box center [282, 468] width 395 height 43
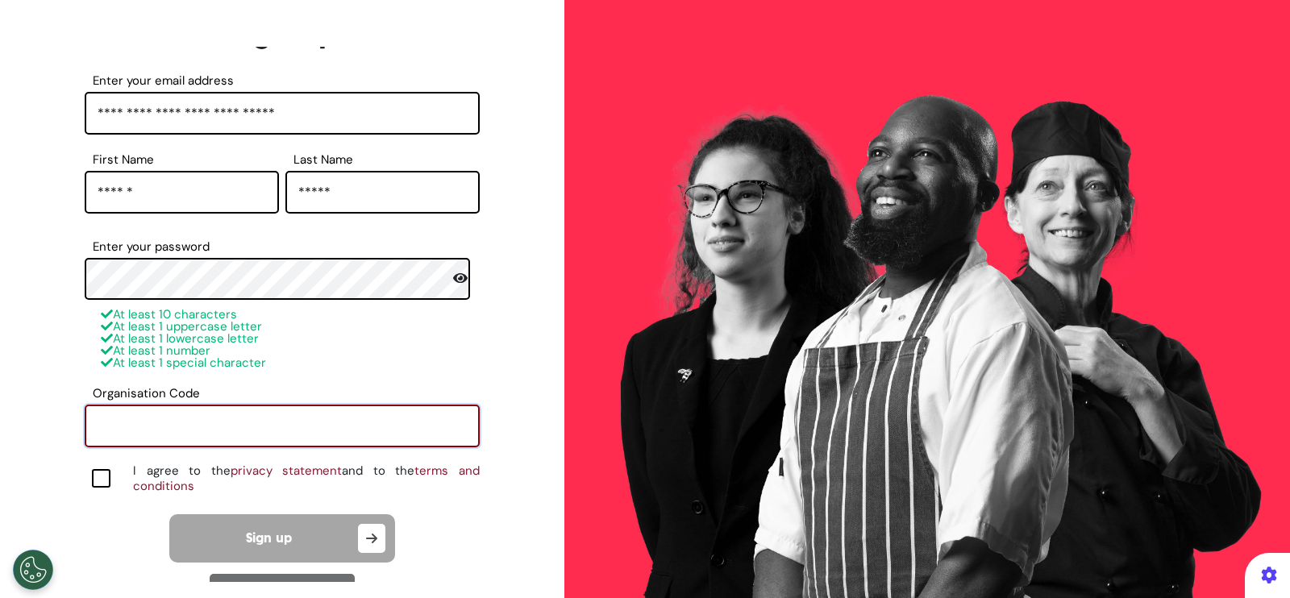
scroll to position [165, 0]
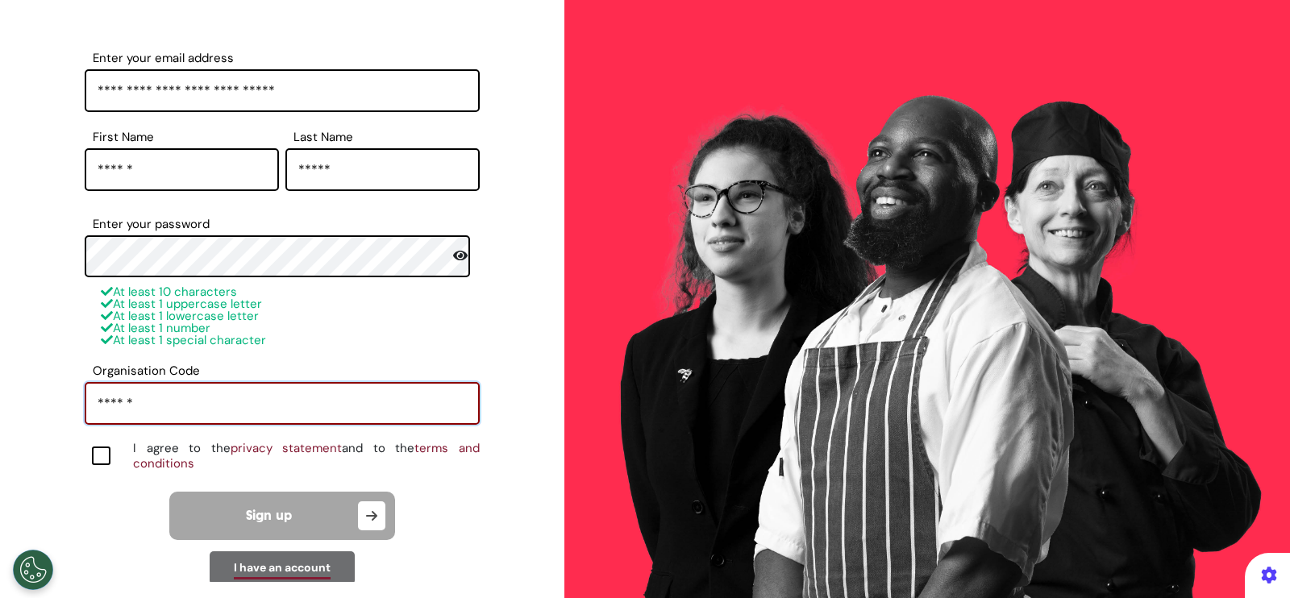
type input "******"
click at [73, 441] on div "**********" at bounding box center [282, 314] width 556 height 535
click at [103, 457] on div at bounding box center [101, 456] width 19 height 19
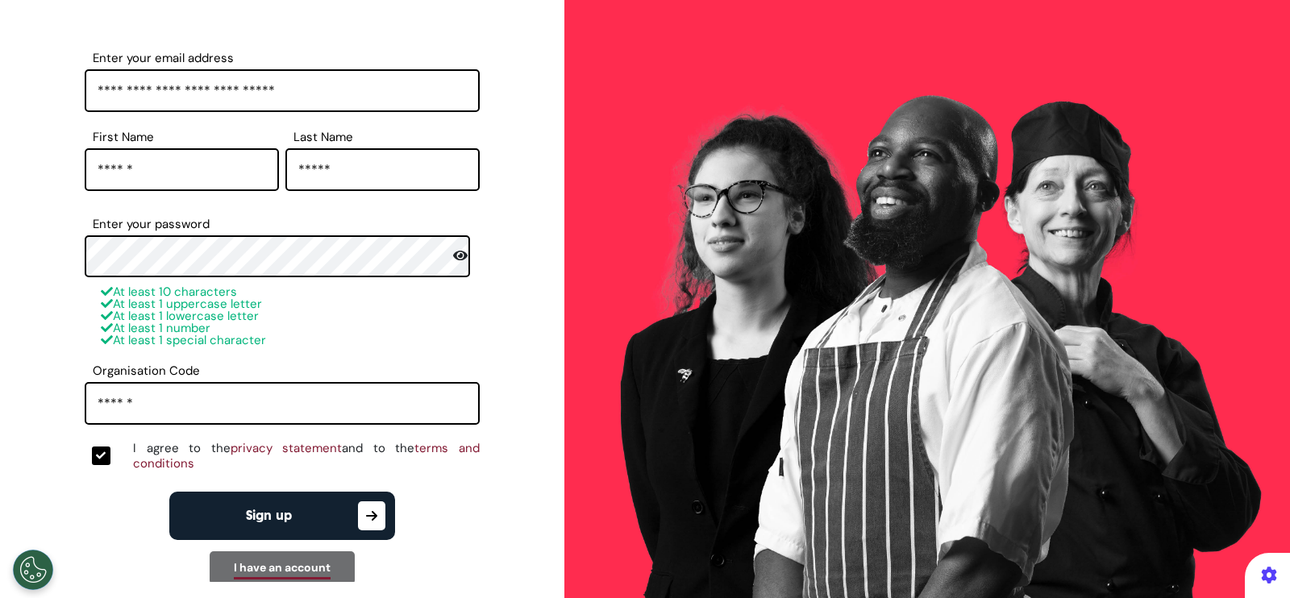
click at [364, 518] on icon "button" at bounding box center [371, 515] width 27 height 29
click at [240, 97] on input "**********" at bounding box center [282, 90] width 395 height 43
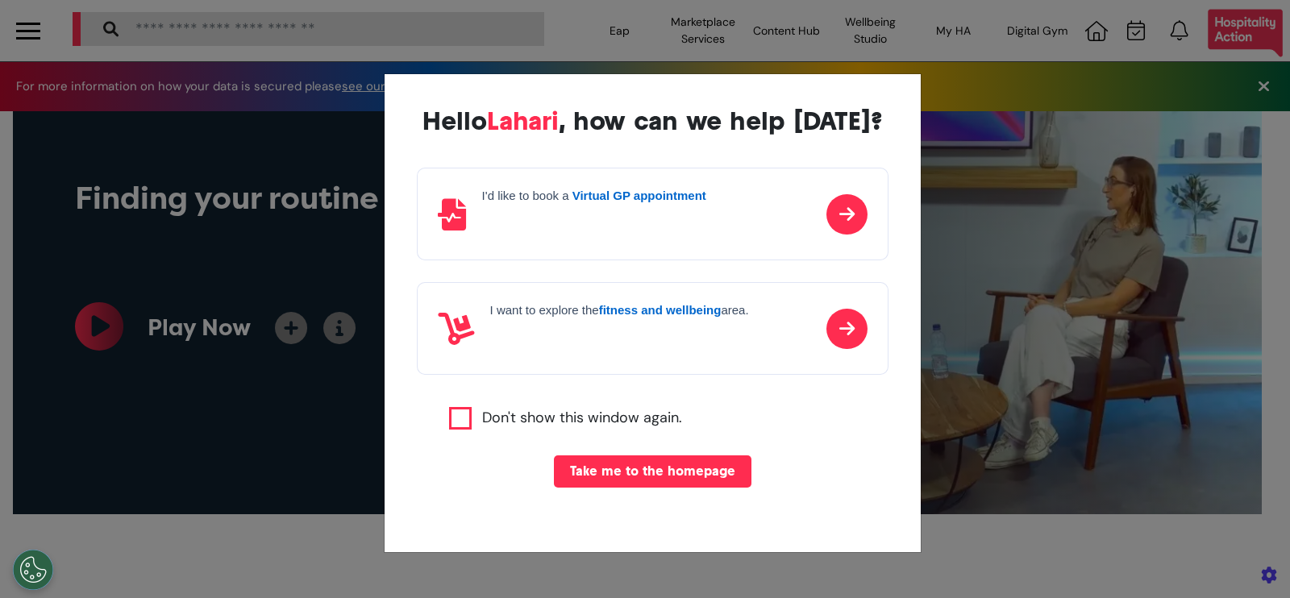
scroll to position [0, 644]
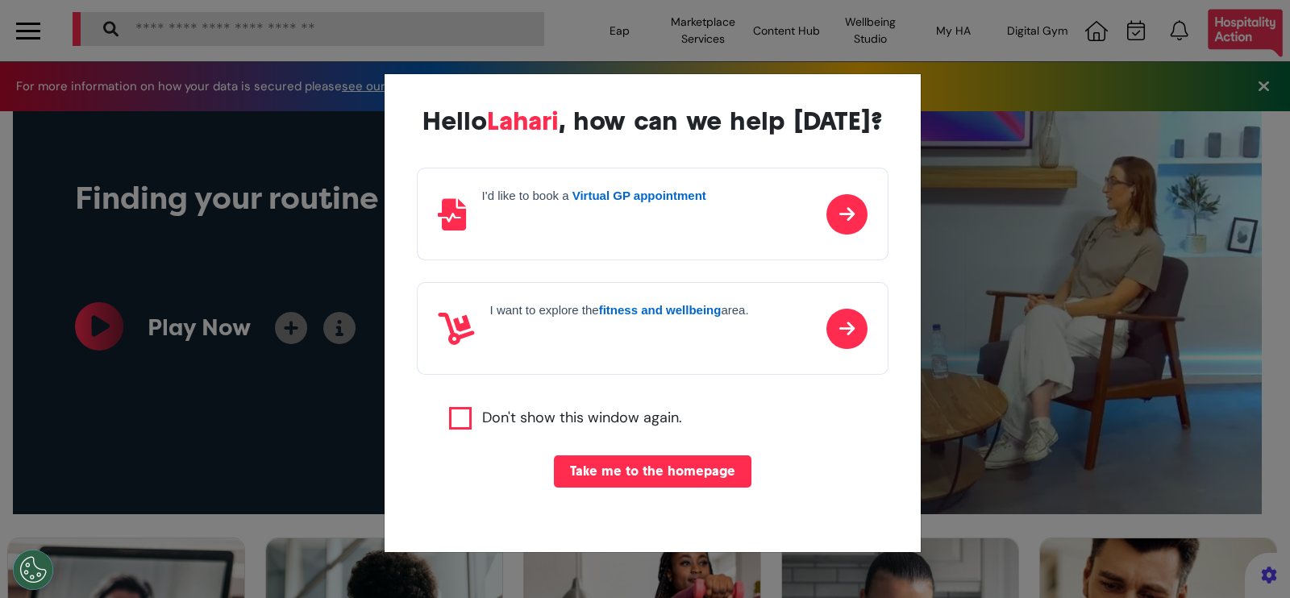
click at [48, 41] on div "Hello Lahari , how can we help today? I'd like to book a Virtual GP appointment…" at bounding box center [645, 299] width 1290 height 598
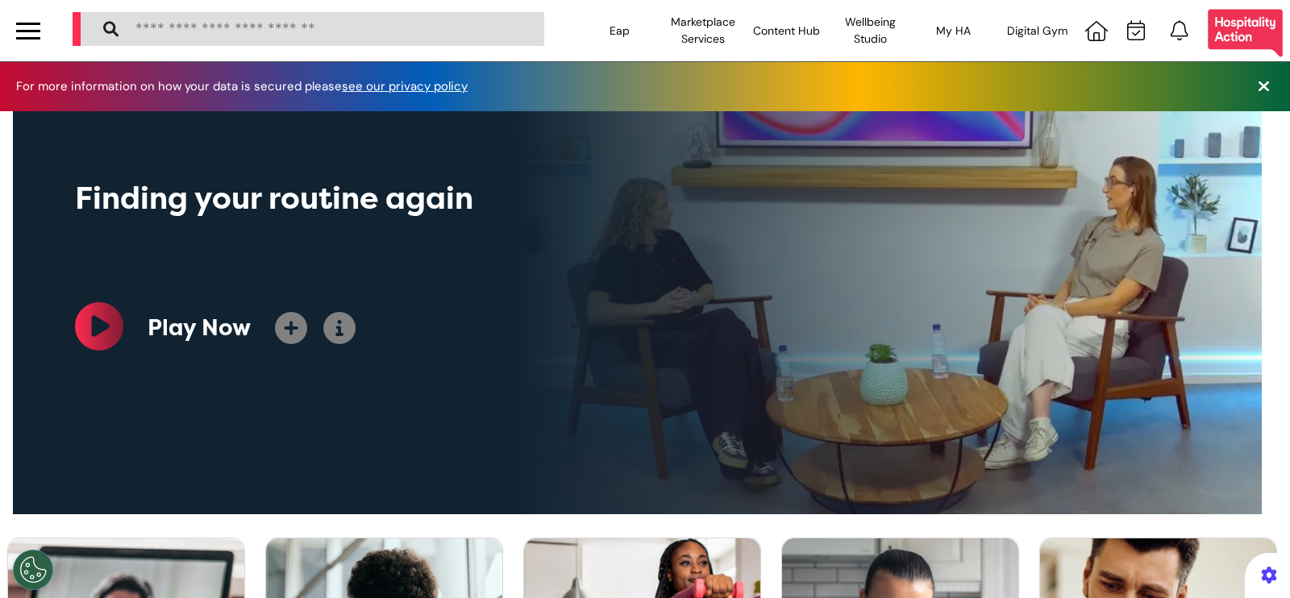
click at [28, 25] on div at bounding box center [28, 31] width 24 height 27
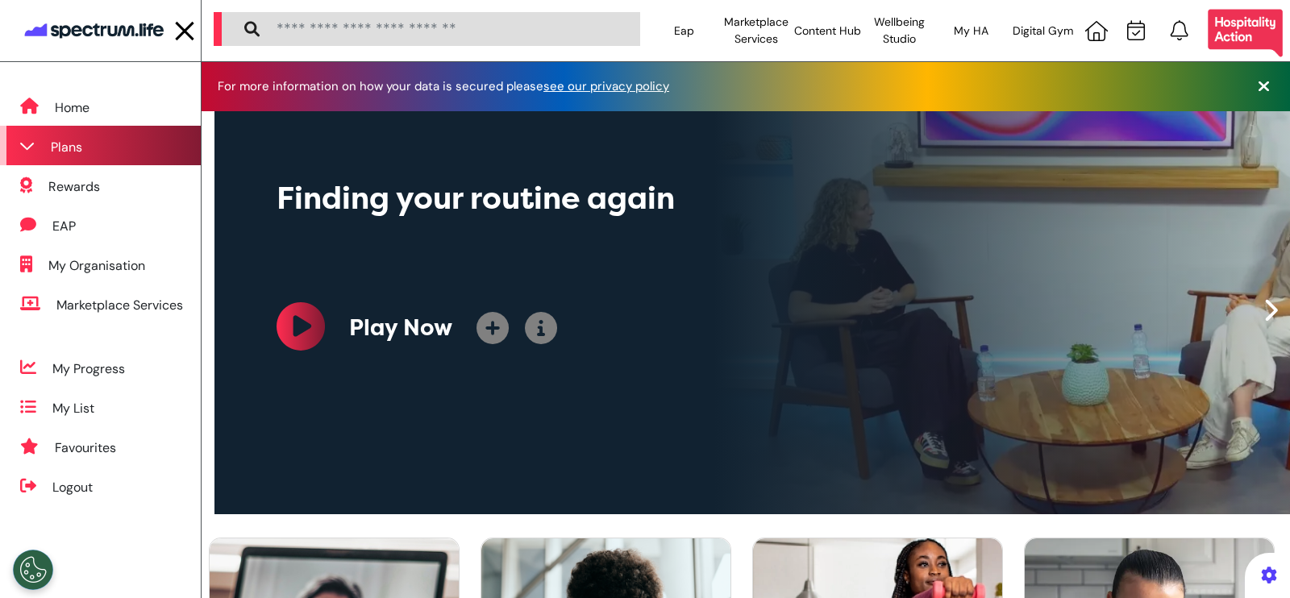
scroll to position [0, 679]
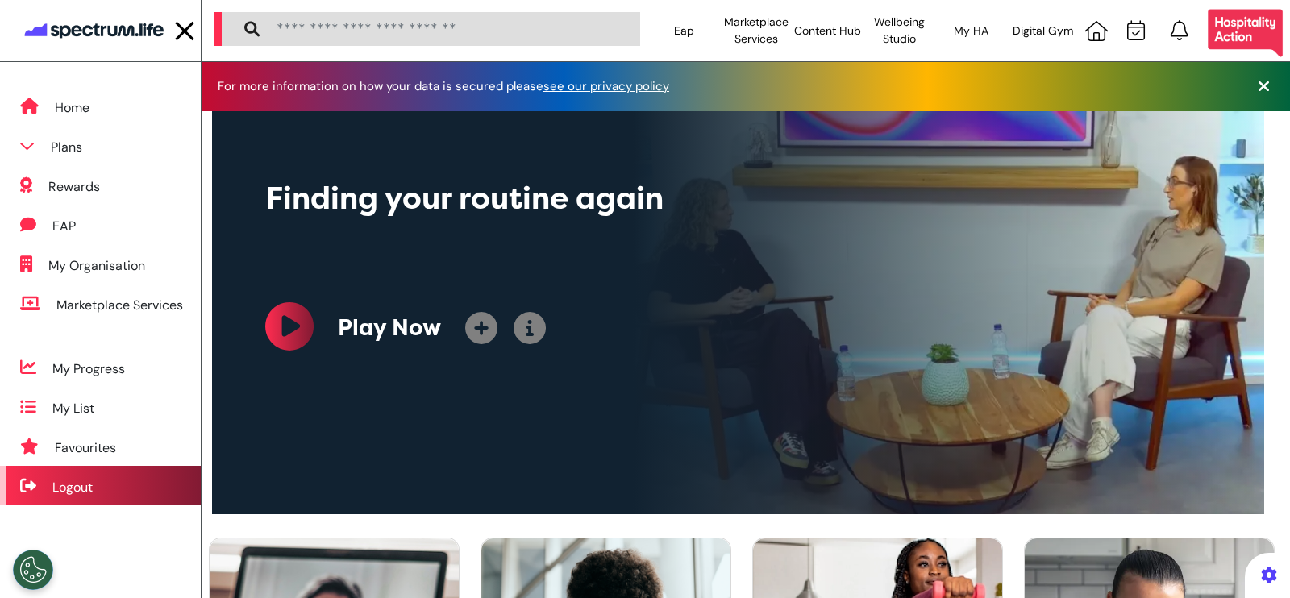
click at [106, 475] on div "Logout" at bounding box center [100, 486] width 201 height 40
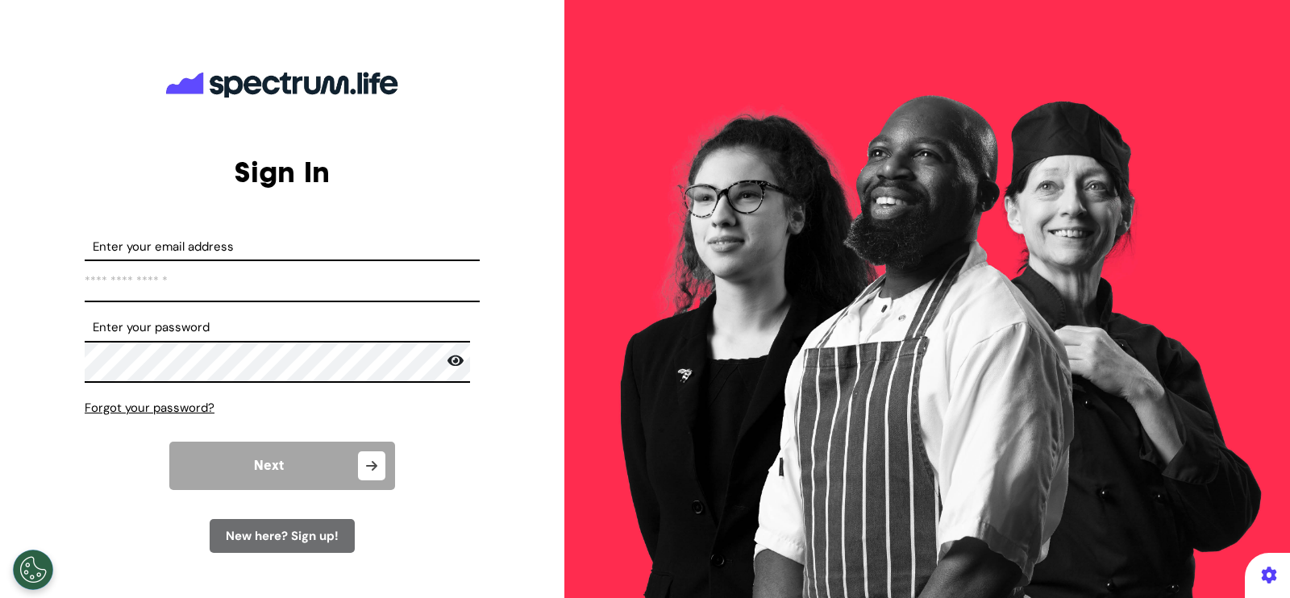
click at [358, 289] on input "Enter your email address" at bounding box center [282, 281] width 395 height 43
click at [312, 277] on input "Enter your email address" at bounding box center [282, 281] width 395 height 43
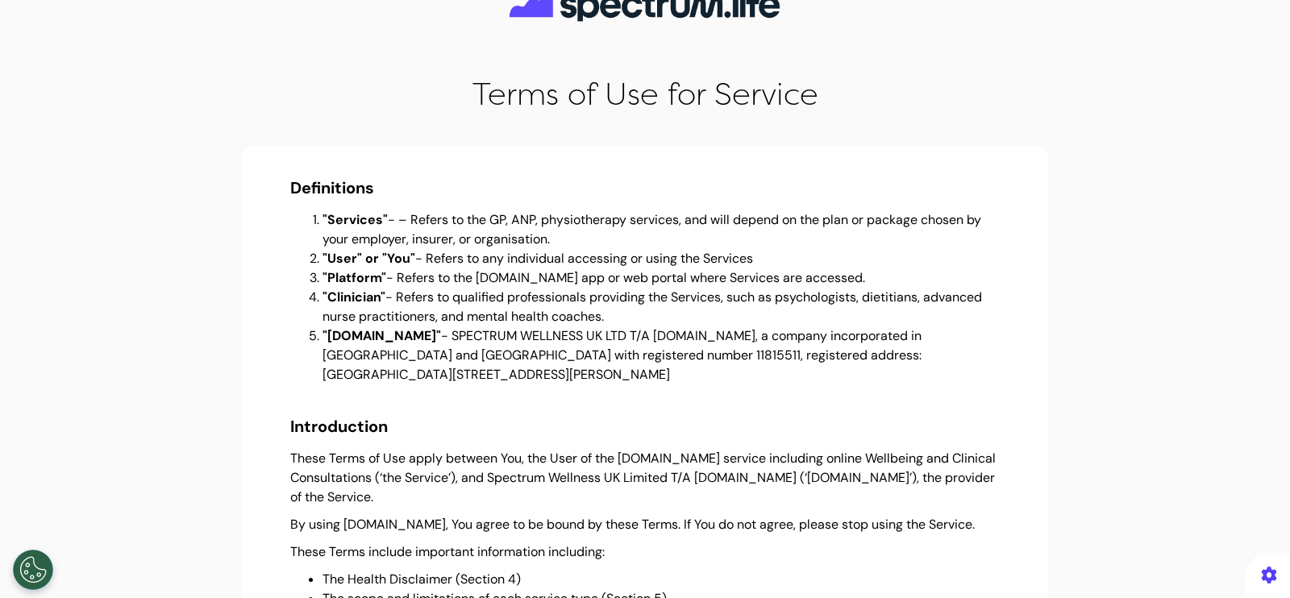
scroll to position [100, 0]
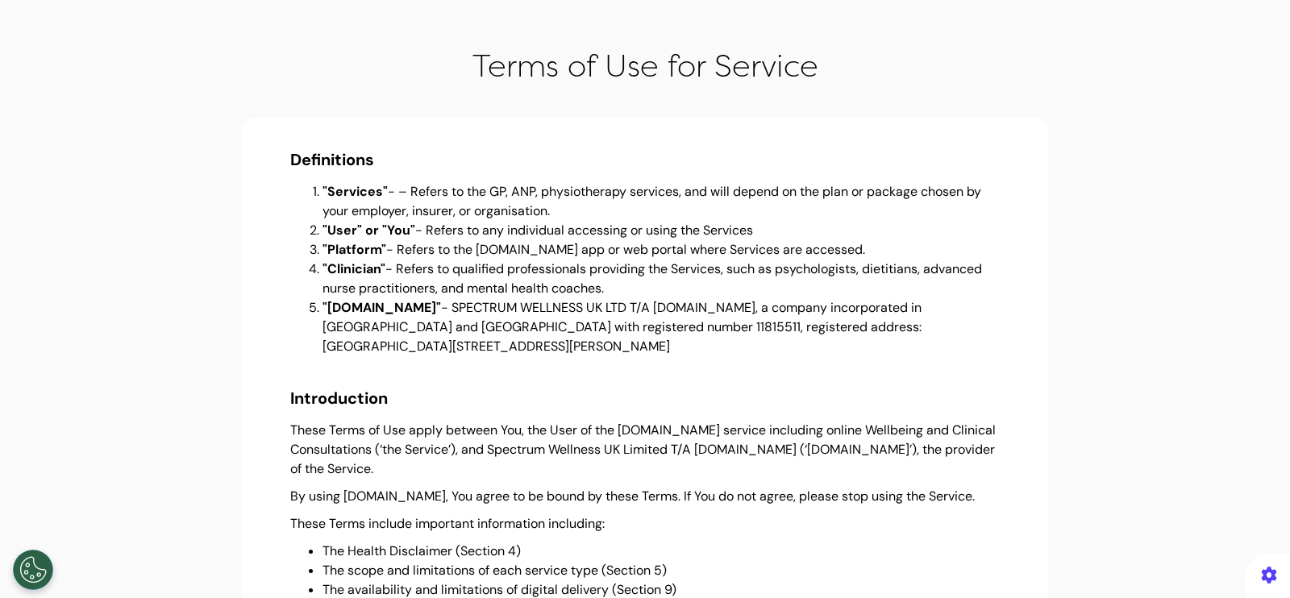
click at [324, 223] on strong ""User" or "You"" at bounding box center [368, 230] width 93 height 17
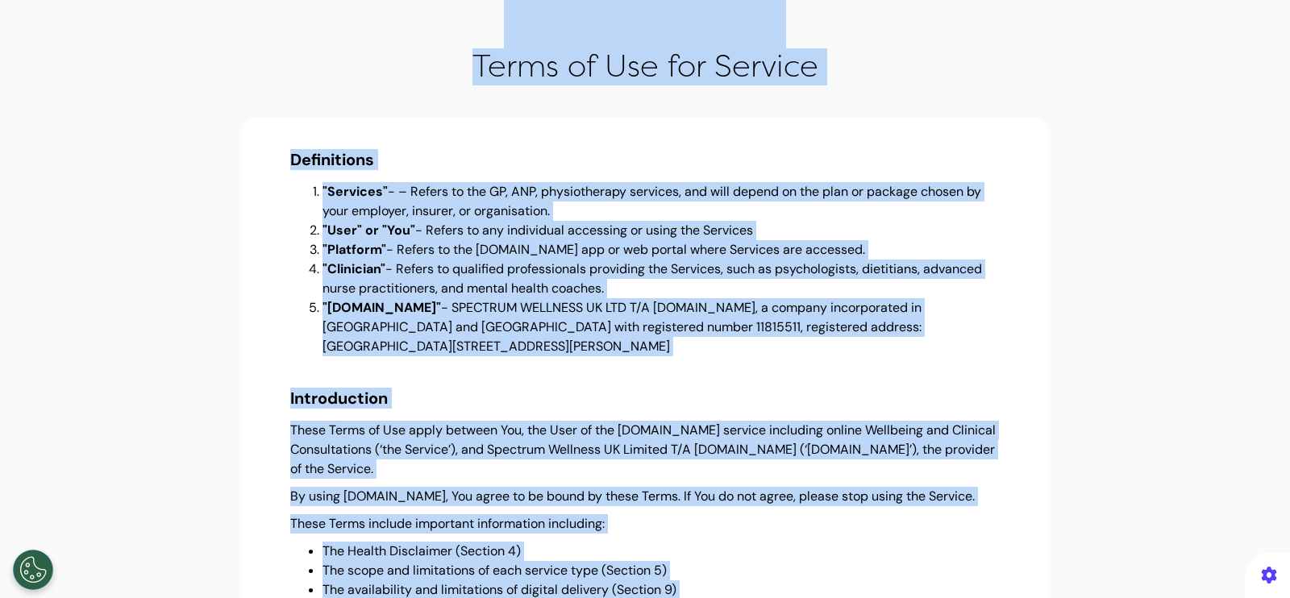
copy body "Lorem ip Dol sit Ametcon Adipiscinge "Seddoeiu" - – Tempor in utl ET, DOL, magn…"
click at [842, 152] on h3 "Definitions" at bounding box center [644, 159] width 709 height 19
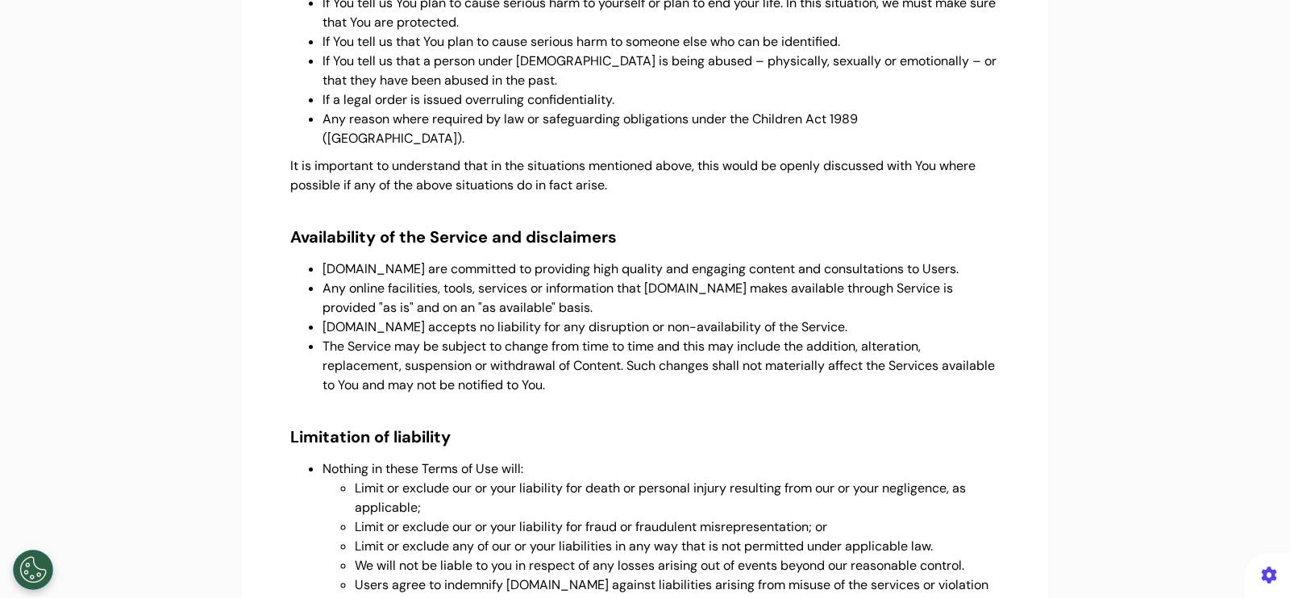
scroll to position [3527, 0]
